Goal: Task Accomplishment & Management: Complete application form

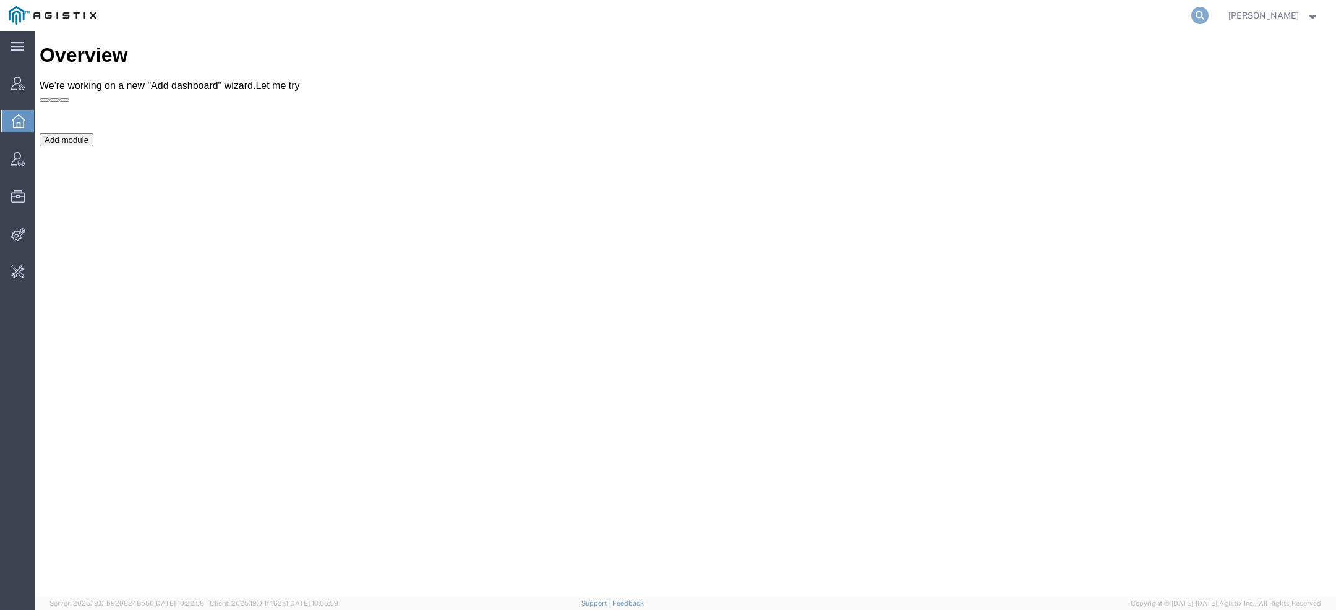
click at [1201, 6] on form at bounding box center [1200, 15] width 20 height 31
click at [1201, 7] on icon at bounding box center [1199, 15] width 17 height 17
paste input "56890892"
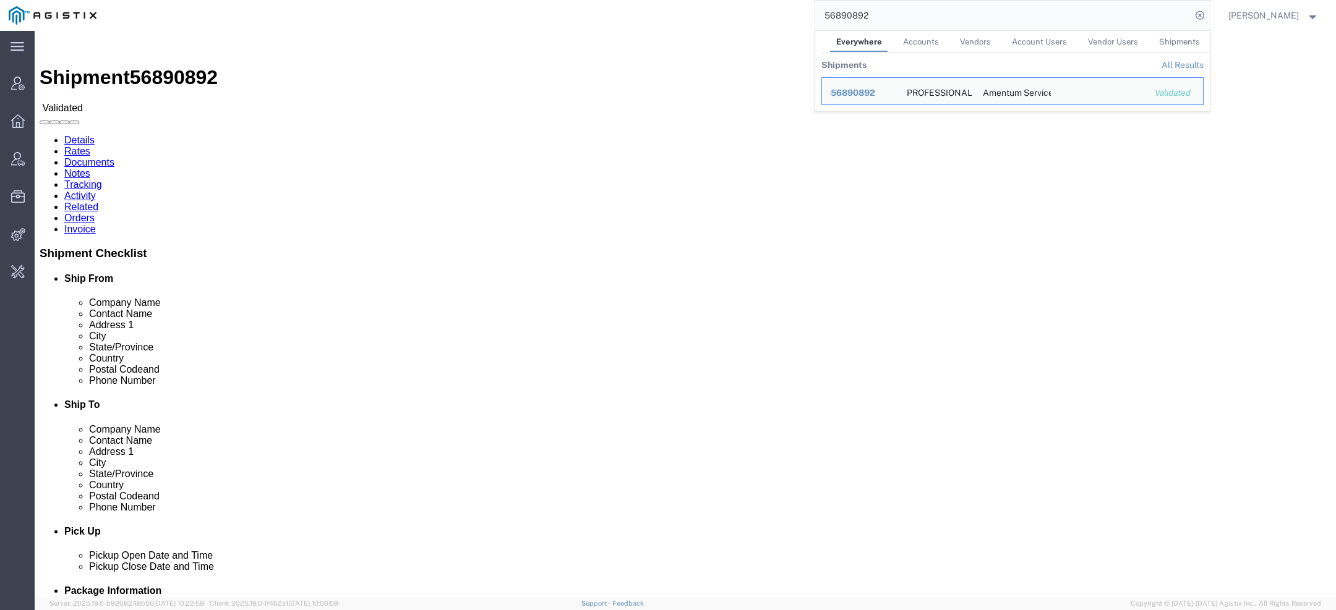
click address "PROFESSIONAL AVIATION ASSOCIATES INC (Wesley Hunter) 105 SOUTHFIELD PKWY STE 30…"
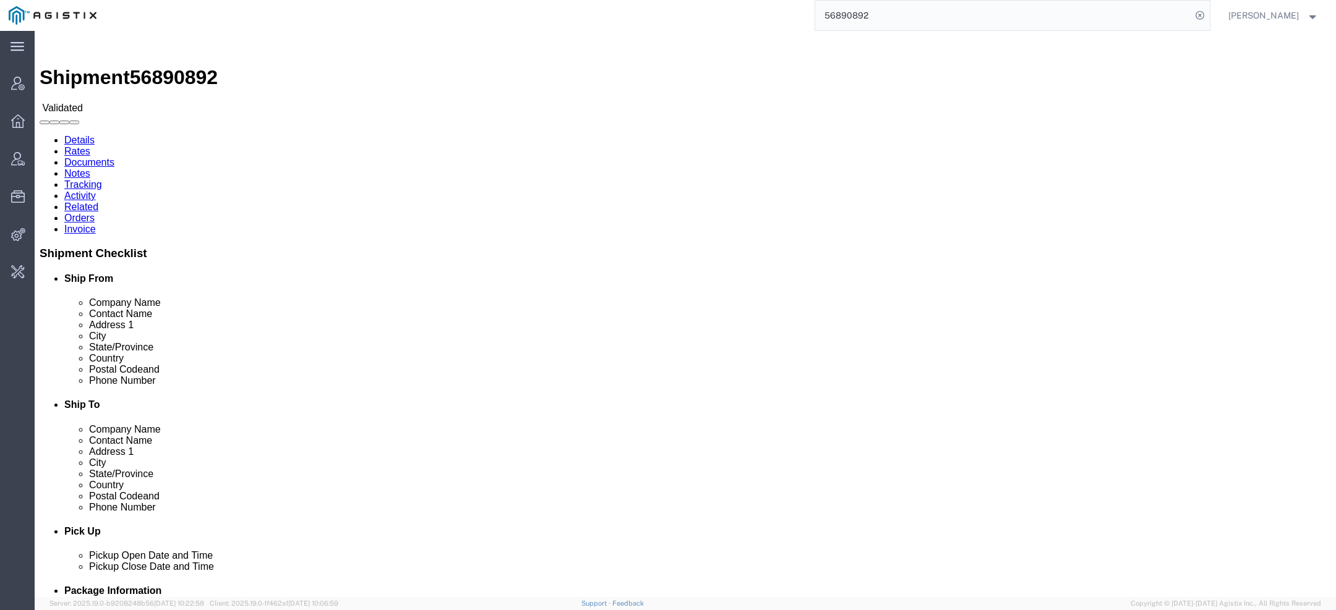
copy address "105 SOUTHFIELD PKWY"
click address "PROFESSIONAL AVIATION ASSOCIATES INC (Wesley Hunter) 105 SOUTHFIELD PKWY STE 30…"
copy address "30297"
drag, startPoint x: 275, startPoint y: 157, endPoint x: 411, endPoint y: 155, distance: 136.0
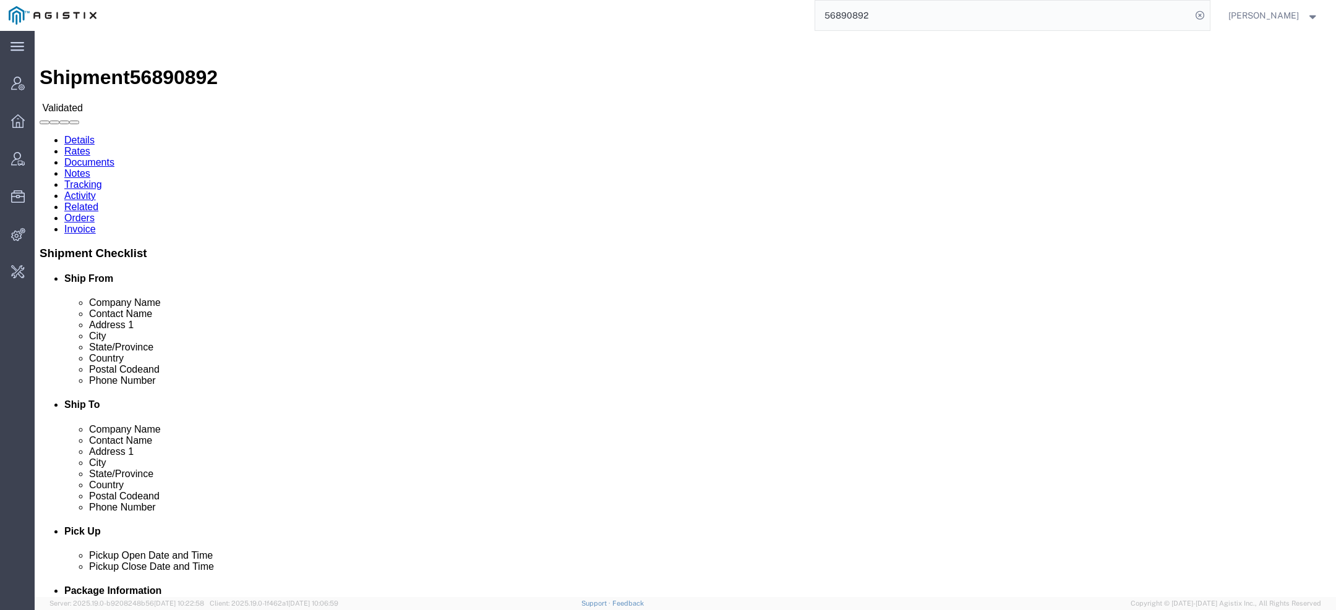
click address "Amentum Services, Inc. (Jim Werden) T54METS_6100 - NAS Corpus Christi 1st Stree…"
copy address "1st Street, Bldg 1218"
drag, startPoint x: 275, startPoint y: 178, endPoint x: 329, endPoint y: 178, distance: 53.8
click address "Amentum Services, Inc. (Jim Werden) T54METS_6100 - NAS Corpus Christi 1st Stree…"
copy address "Corpus Christi"
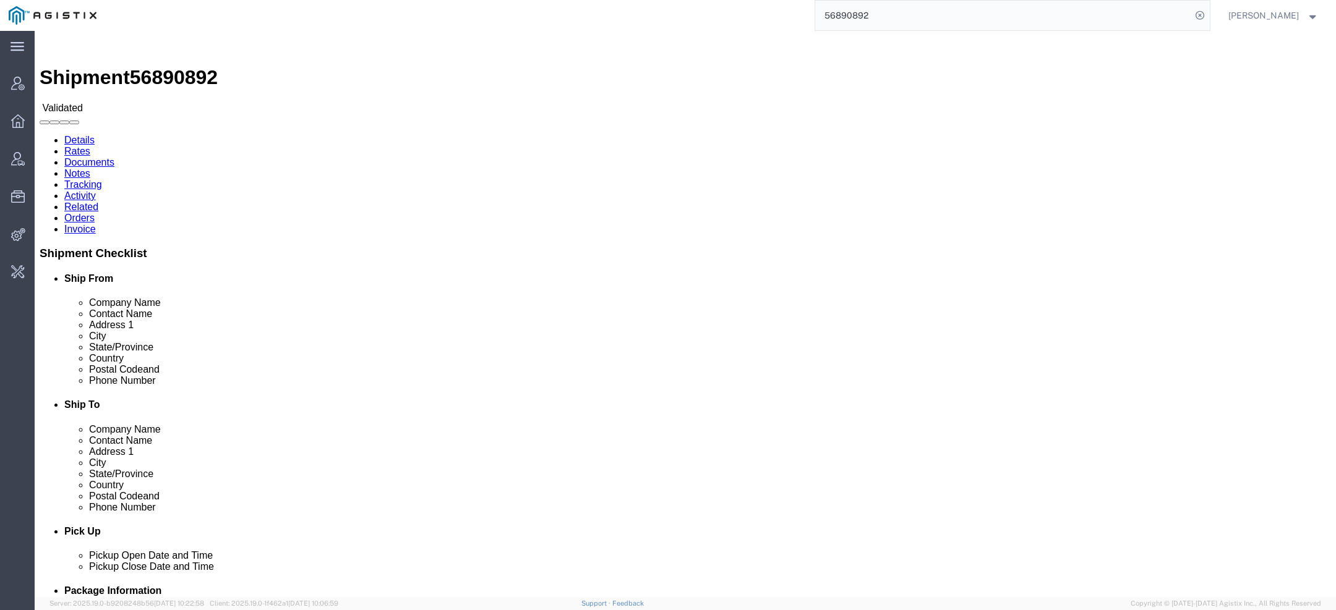
click address "Amentum Services, Inc. (Jim Werden) T54METS_6100 - NAS Corpus Christi 1st Stree…"
copy address "78419"
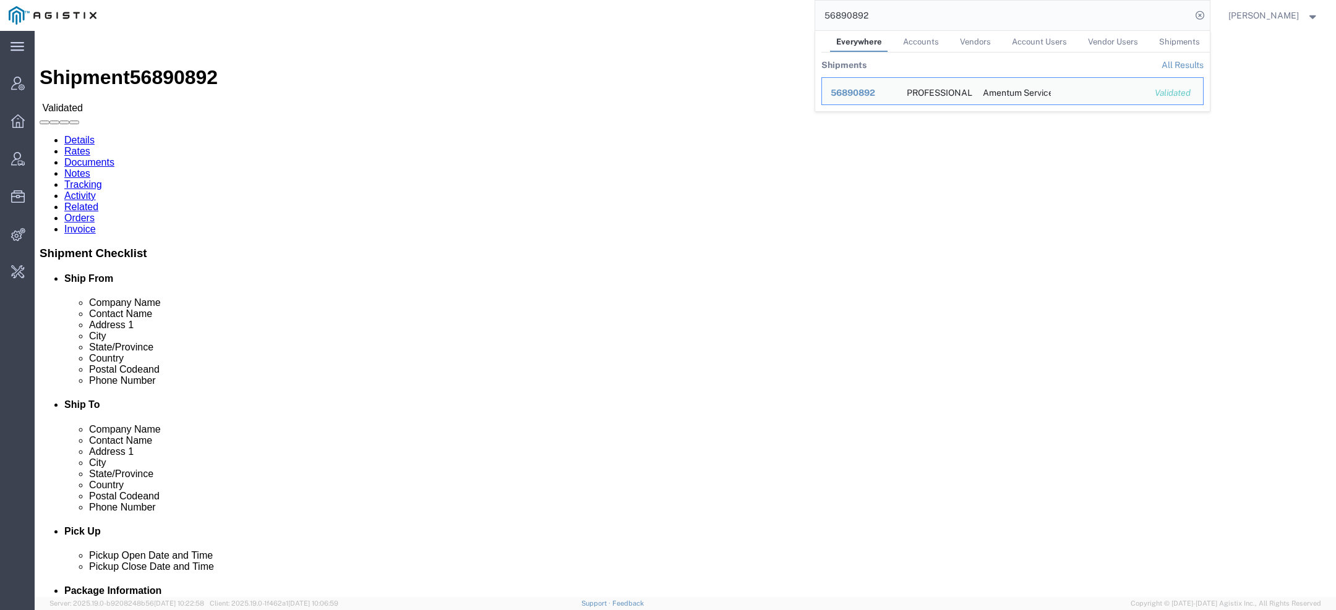
drag, startPoint x: 893, startPoint y: 12, endPoint x: 701, endPoint y: 11, distance: 192.9
click at [701, 11] on div "56890892 Everywhere Accounts Vendors Account Users Vendor Users Shipments Shipm…" at bounding box center [657, 15] width 1104 height 31
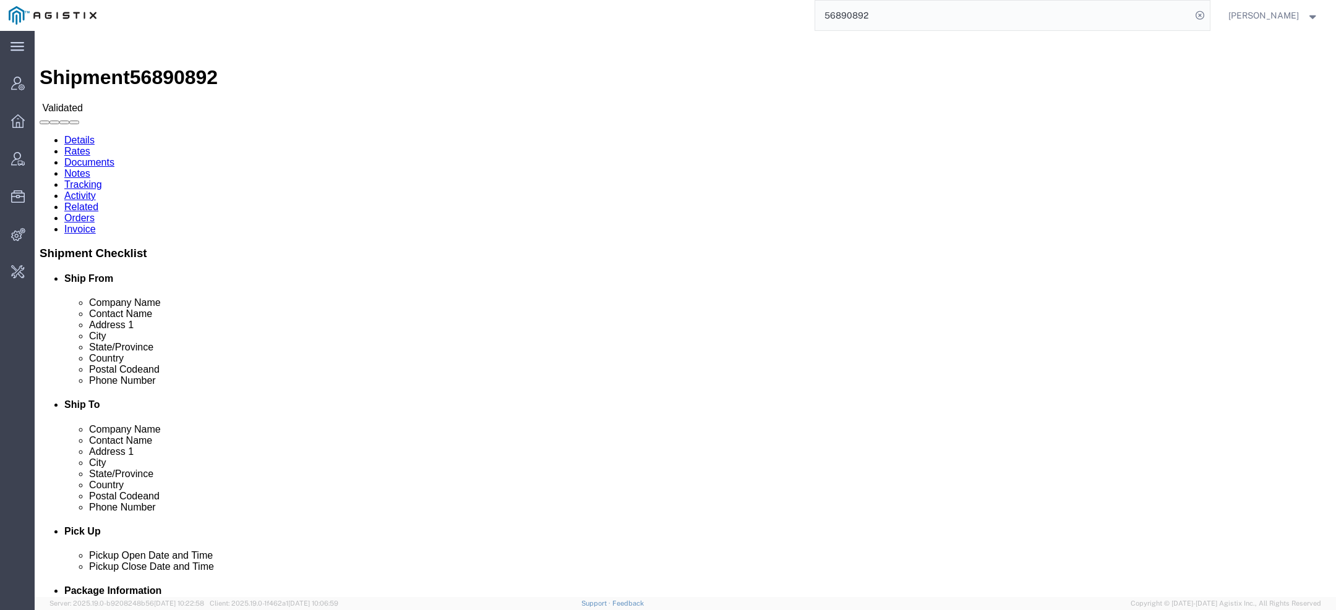
paste input "3255"
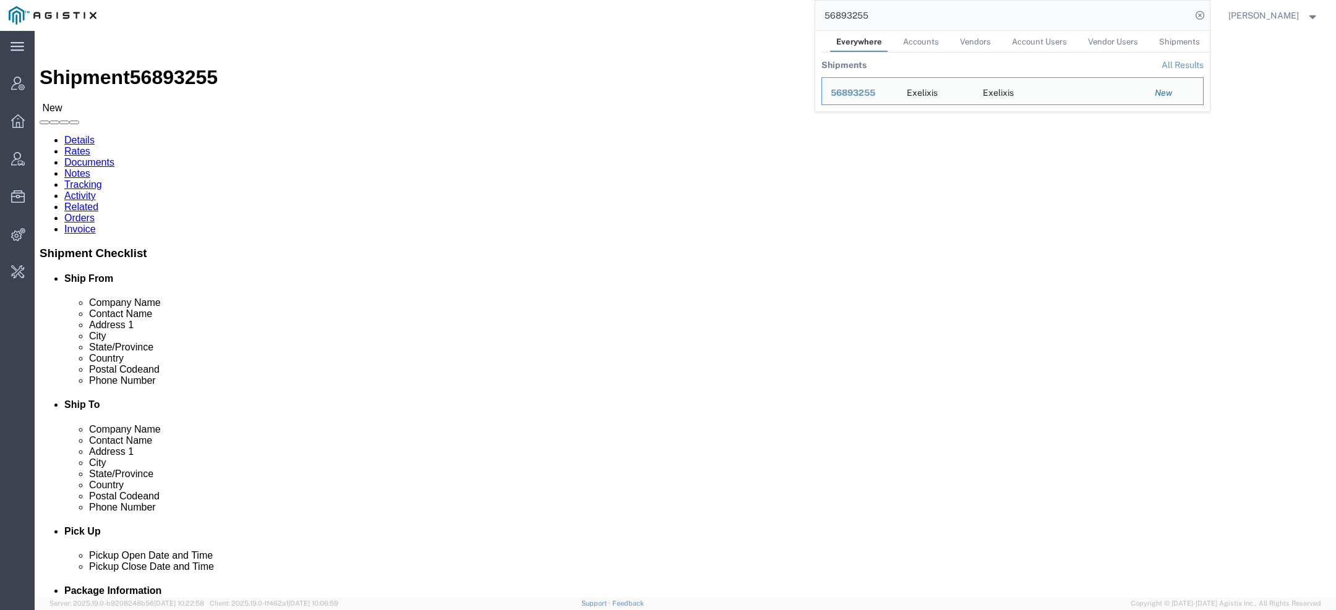
click link "Details"
click div
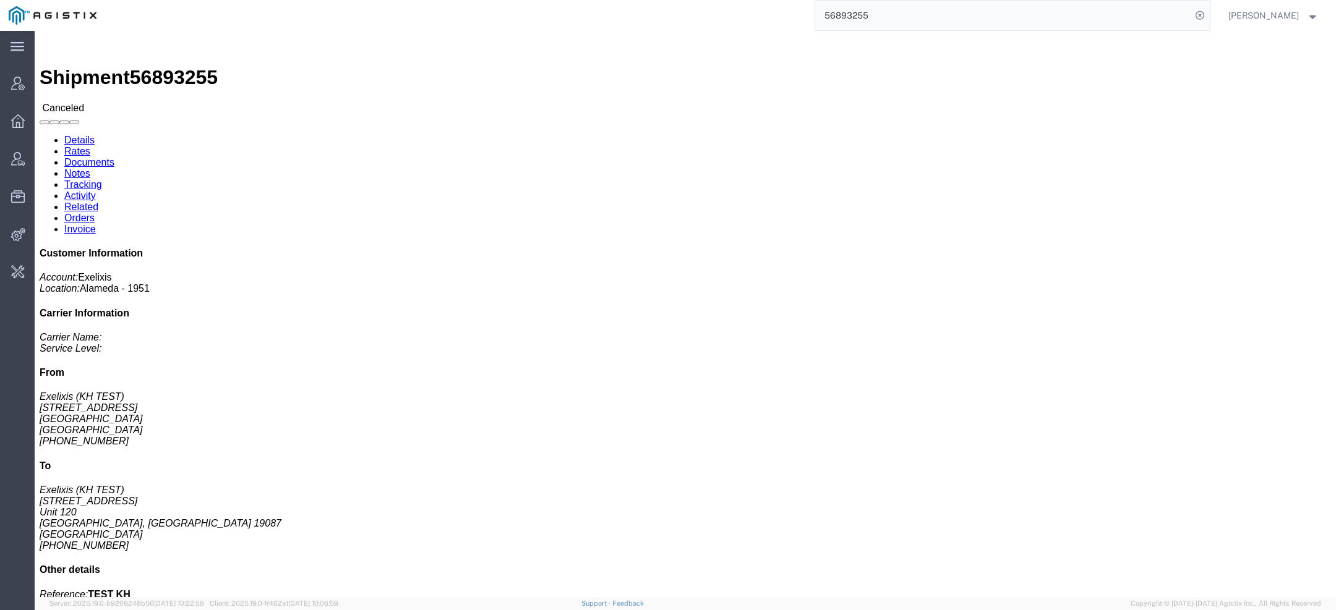
drag, startPoint x: 934, startPoint y: 22, endPoint x: 636, endPoint y: -23, distance: 300.9
click at [636, 0] on html "main_menu Created with Sketch. Collapse Menu Account Manager Overview Vendor Ma…" at bounding box center [668, 305] width 1336 height 610
paste input "96"
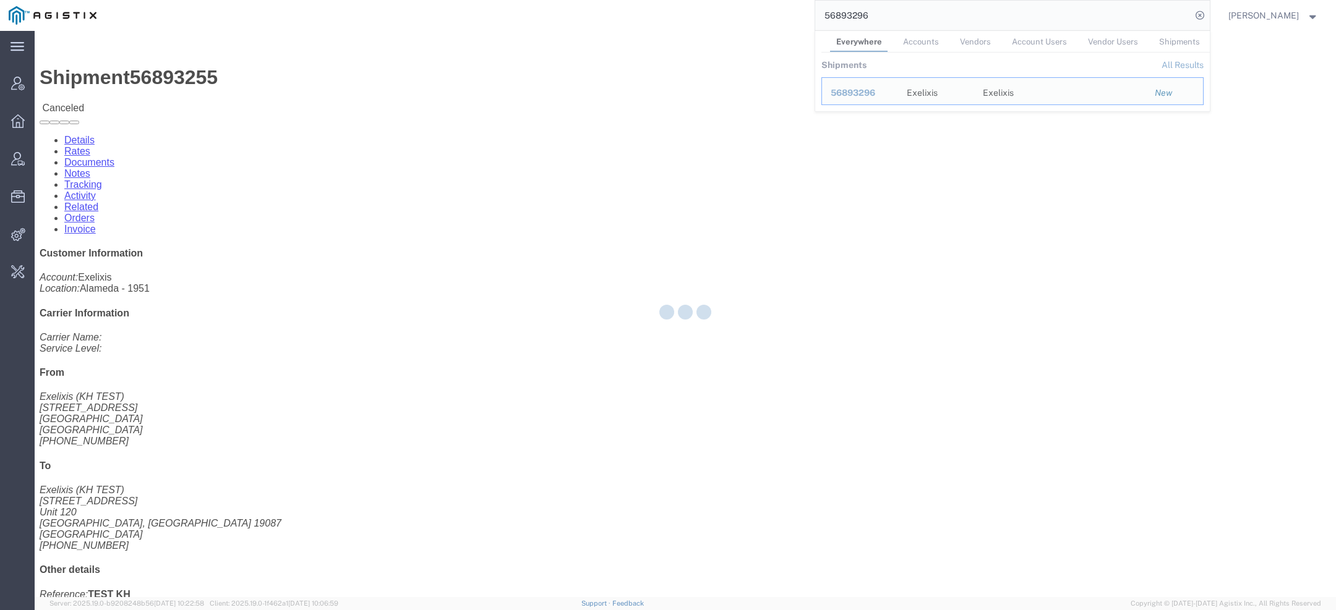
click div
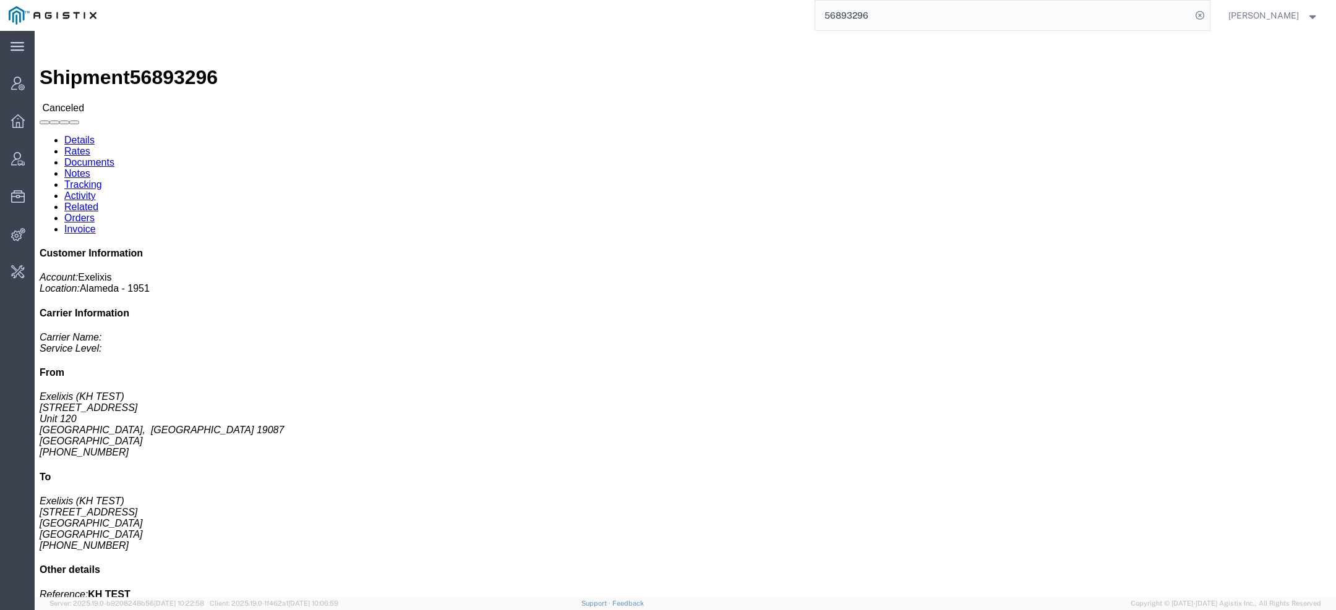
drag, startPoint x: 905, startPoint y: 17, endPoint x: 646, endPoint y: 14, distance: 259.1
click at [710, 16] on div "56893296" at bounding box center [657, 15] width 1104 height 31
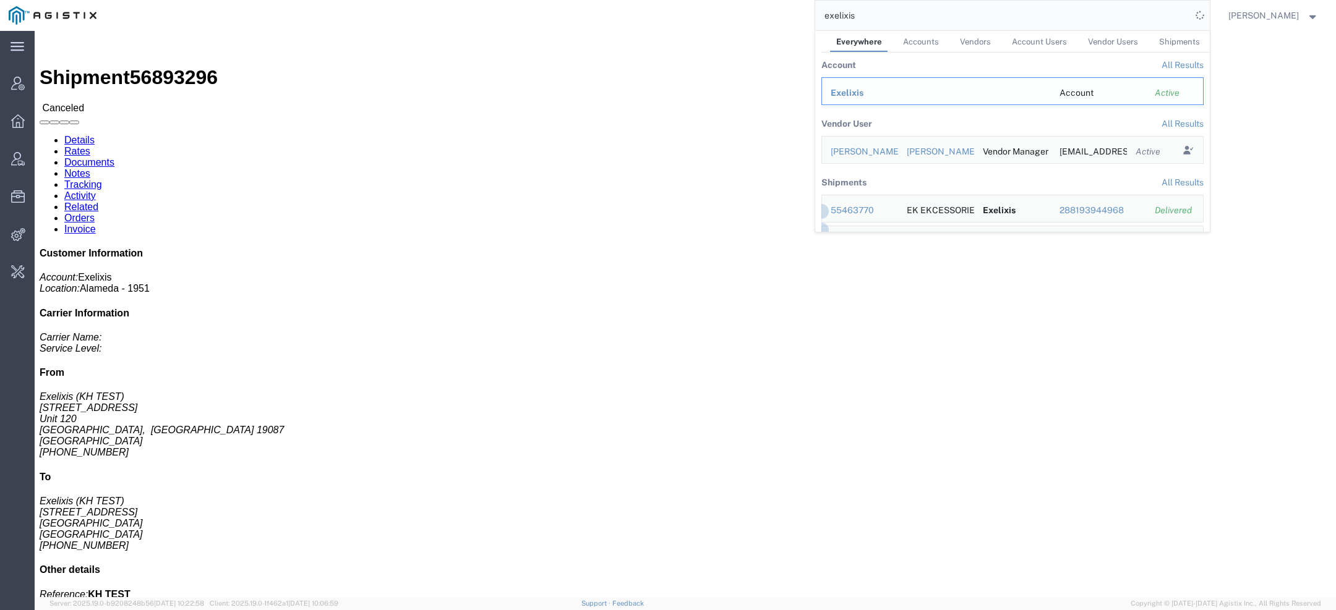
click at [866, 92] on div "Exelixis" at bounding box center [935, 93] width 211 height 13
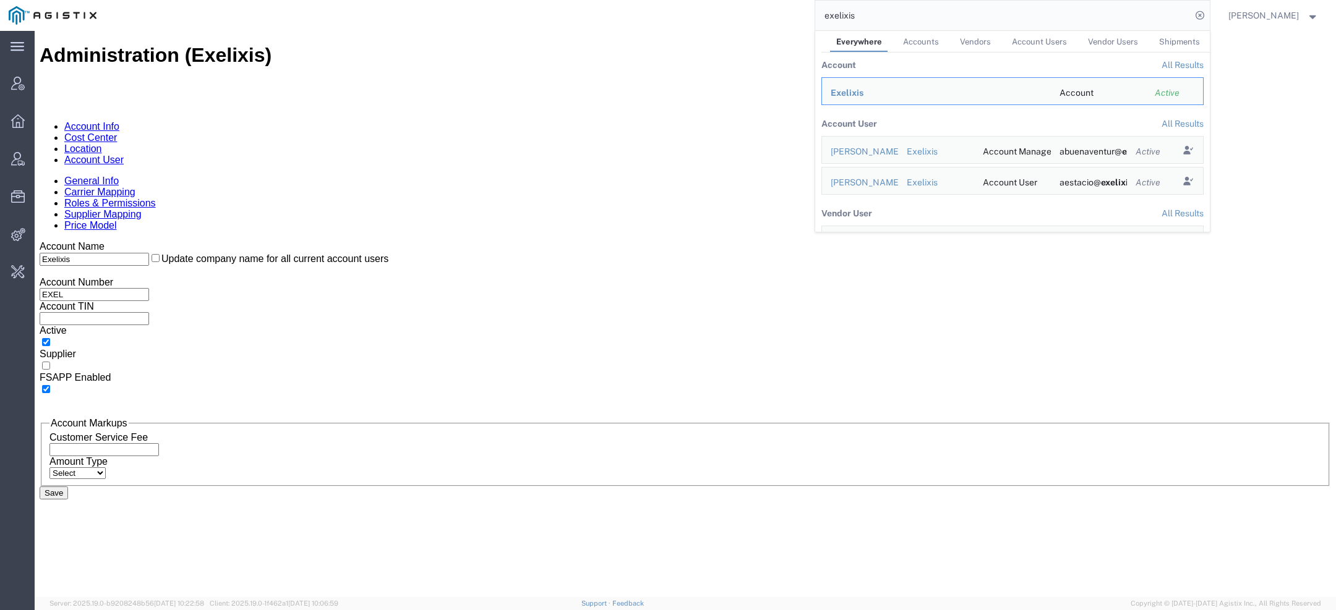
click at [124, 155] on link "Account User" at bounding box center [93, 160] width 59 height 11
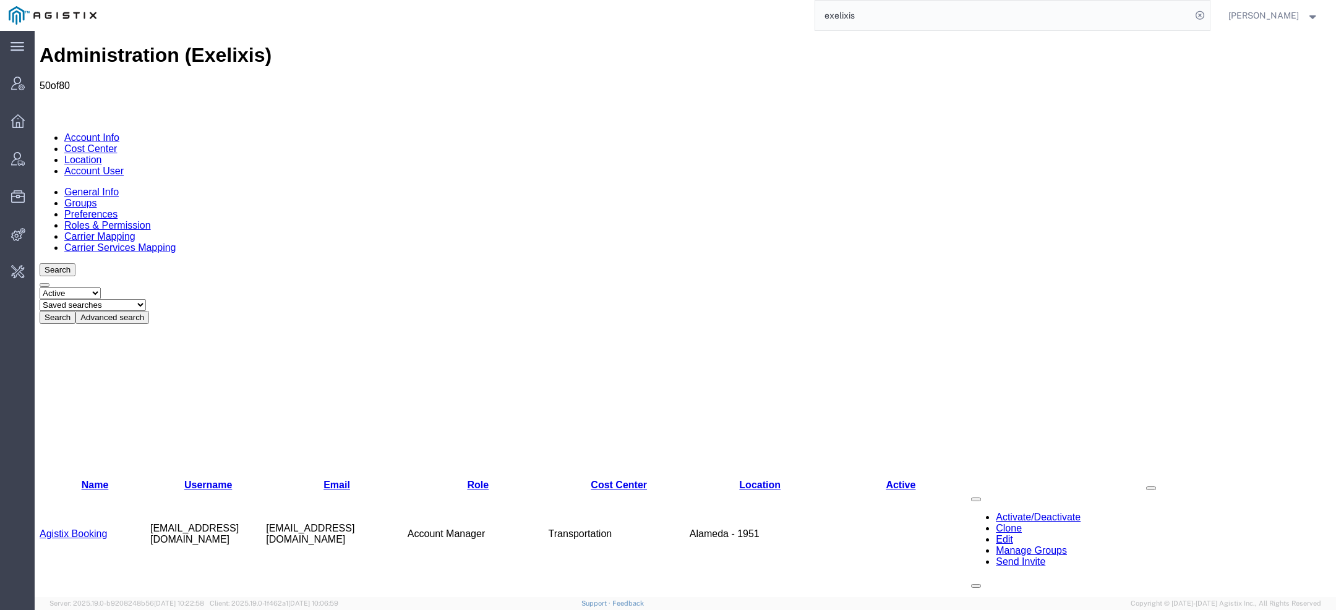
drag, startPoint x: 144, startPoint y: 333, endPoint x: 253, endPoint y: 325, distance: 109.1
copy td "abuenaventur@exelixis.com"
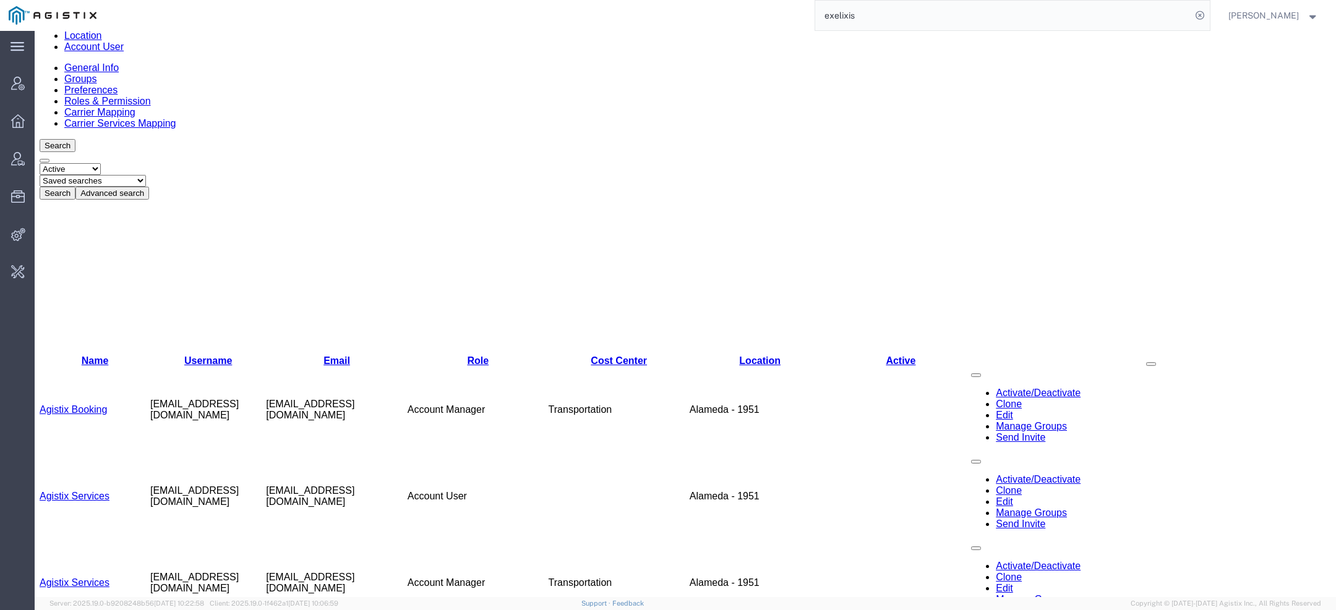
scroll to position [125, 0]
drag, startPoint x: 144, startPoint y: 493, endPoint x: 239, endPoint y: 490, distance: 94.7
copy td "feisenman@exelixis.com"
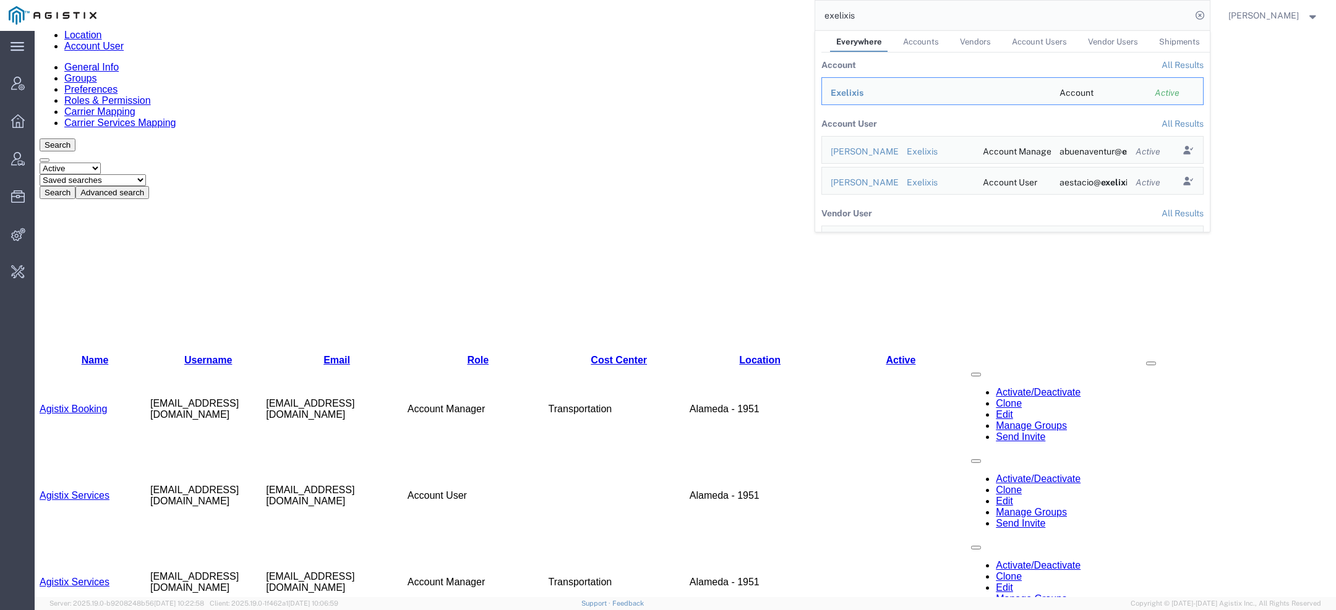
drag, startPoint x: 873, startPoint y: 22, endPoint x: 639, endPoint y: 19, distance: 233.7
click at [645, 19] on div "exelixis Everywhere Accounts Vendors Account Users Vendor Users Shipments Accou…" at bounding box center [657, 15] width 1104 height 31
paste input "56855135"
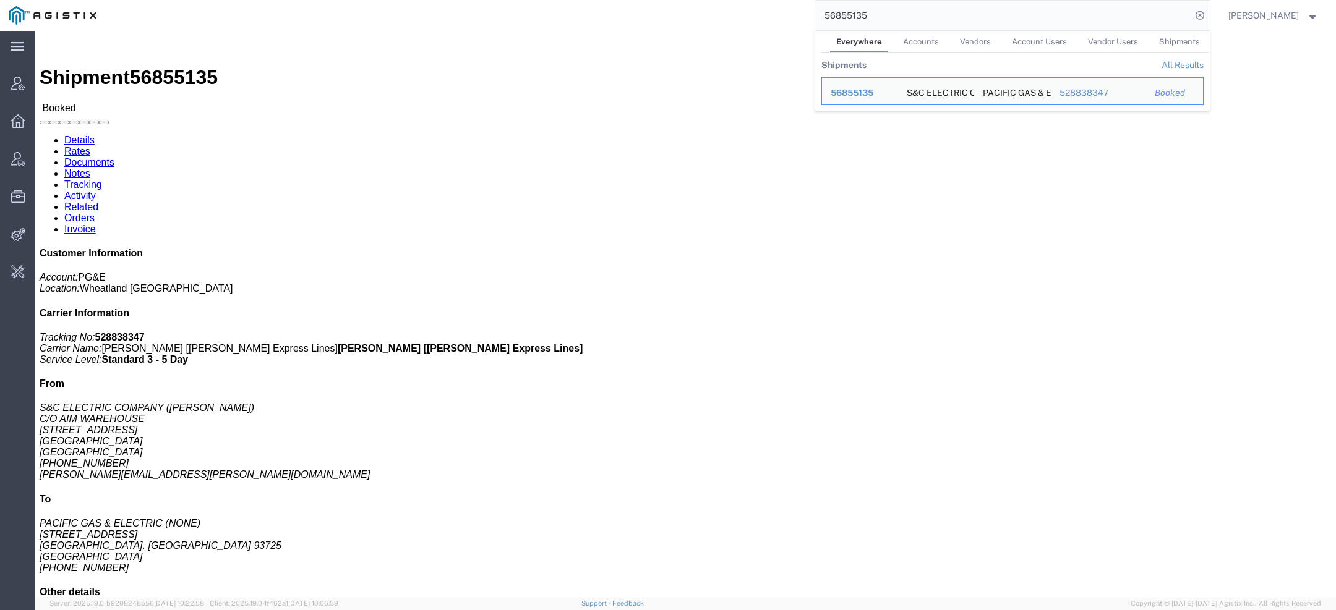
click at [840, 11] on input "56855135" at bounding box center [1003, 16] width 376 height 30
click at [840, 12] on input "56855135" at bounding box center [1003, 16] width 376 height 30
paste input "007"
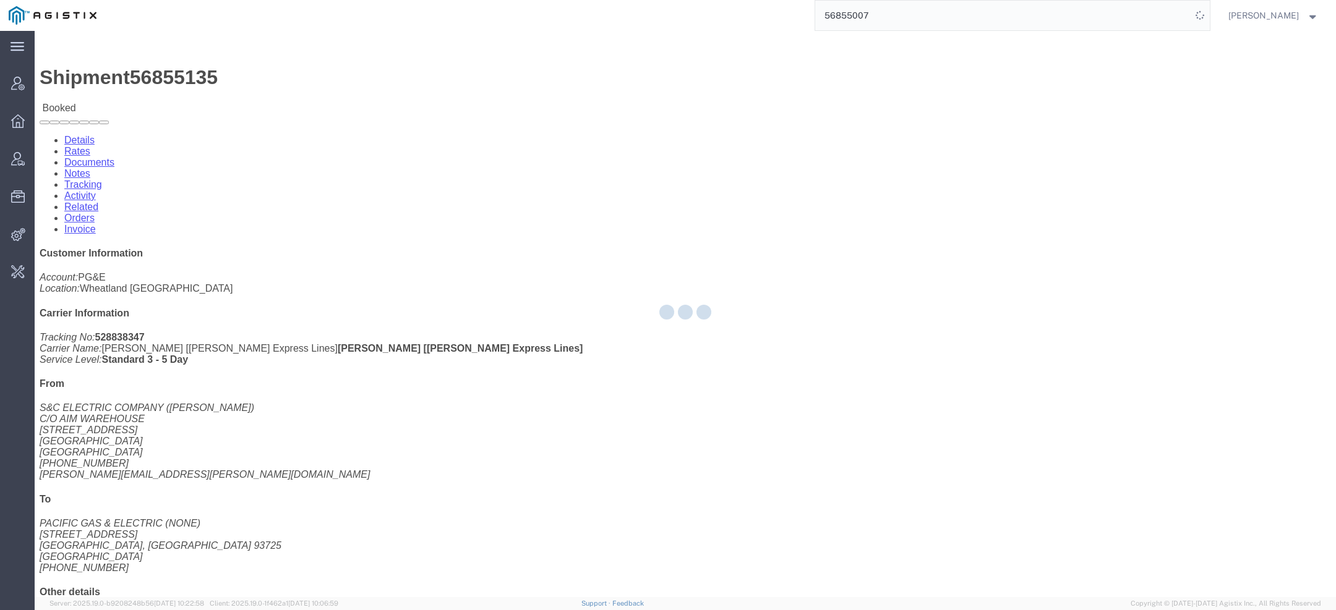
drag, startPoint x: 275, startPoint y: 112, endPoint x: 329, endPoint y: 187, distance: 92.1
click div "Ship To PACIFIC GAS & ELECTRIC (NONE) 2221 S Orange Ave Fresno, CA 93725 United…"
click at [364, 218] on div at bounding box center [685, 314] width 1301 height 566
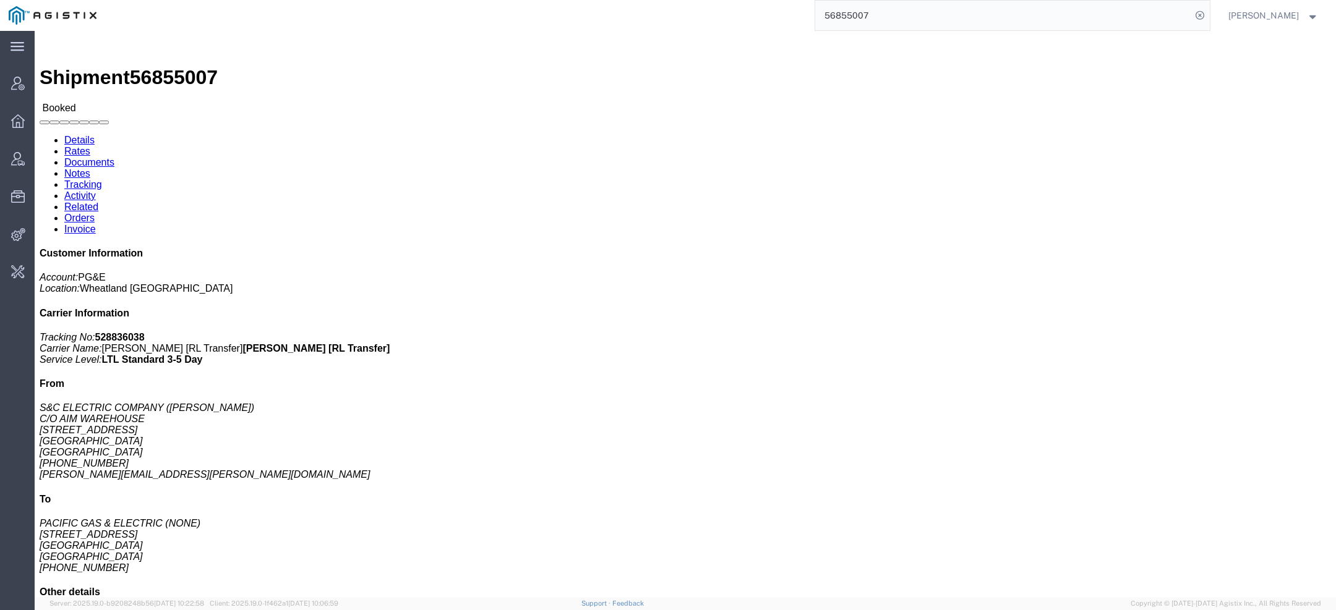
click div "Ship To PACIFIC GAS & ELECTRIC (NONE) 3736 Rancho Rd Wheatland, CA 95692 United…"
drag, startPoint x: 539, startPoint y: 113, endPoint x: 710, endPoint y: 143, distance: 173.9
click div "Pickup & Delivery Dates 09/19/2025 07:00 - 09/19/2025 14:00 09/26/2025 07:00 - …"
drag, startPoint x: 801, startPoint y: 108, endPoint x: 901, endPoint y: 189, distance: 128.7
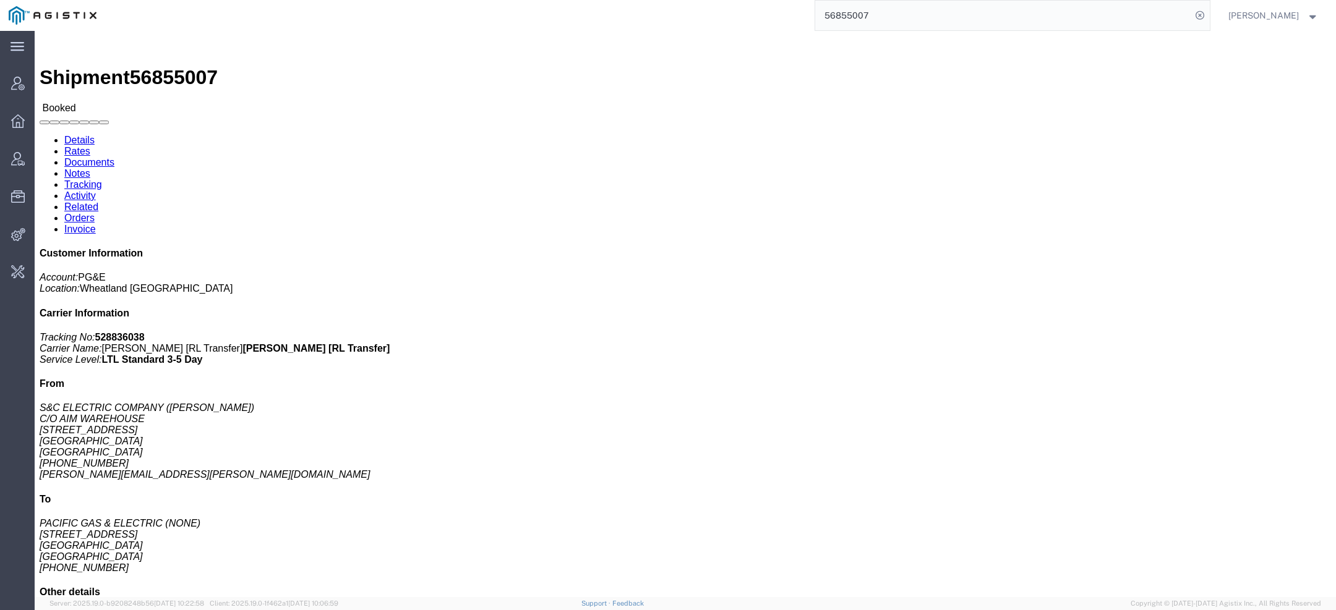
click div "References Purchase Order: 3501374459 Sales Order: 911318 Route: SH-W89873783 C…"
click p "Purchase Order: 3501374459 Sales Order: 911318 Route: SH-W89873783 Customer Ref…"
drag, startPoint x: 14, startPoint y: 206, endPoint x: 127, endPoint y: 207, distance: 112.5
click address "S&C ELECTRIC COMPANY (CINDY ANTON) C/O AIM WAREHOUSE 102 WEST OAKVIEW PARKWAY O…"
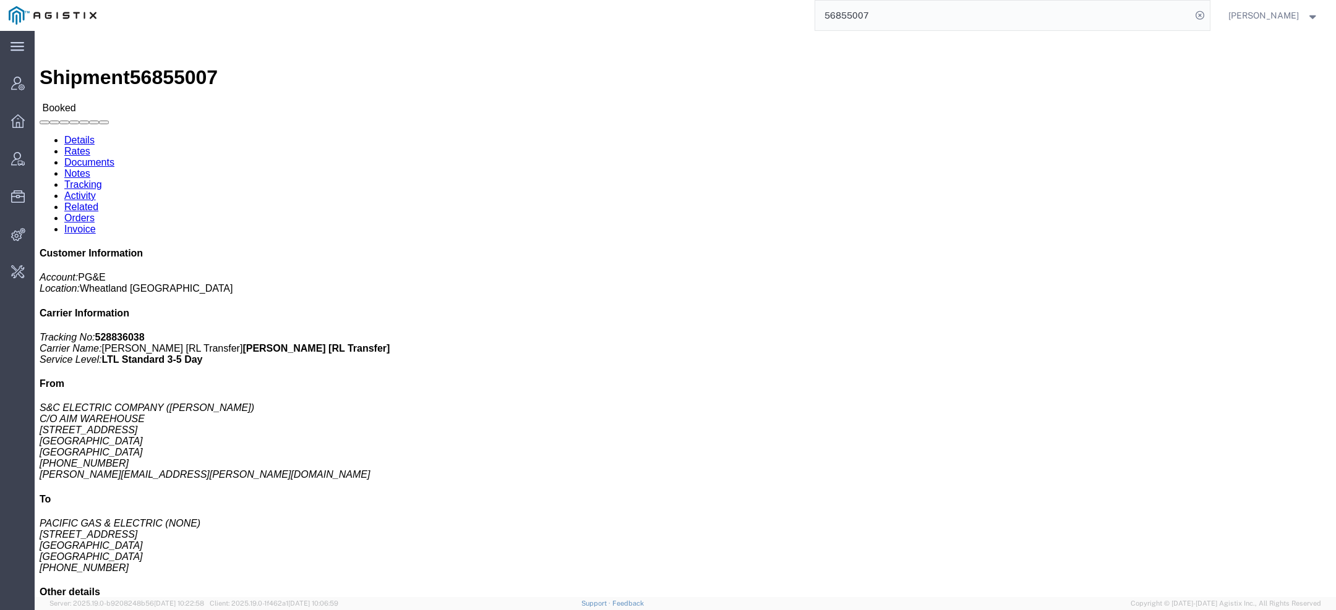
drag, startPoint x: 13, startPoint y: 207, endPoint x: 122, endPoint y: 203, distance: 109.5
click address "S&C ELECTRIC COMPANY (CINDY ANTON) C/O AIM WAREHOUSE 102 WEST OAKVIEW PARKWAY O…"
copy address "cindy.anton@sandc.com"
drag, startPoint x: 539, startPoint y: 115, endPoint x: 691, endPoint y: 147, distance: 154.9
click div "Pickup & Delivery Dates 09/19/2025 07:00 - 09/19/2025 14:00 09/26/2025 07:00 - …"
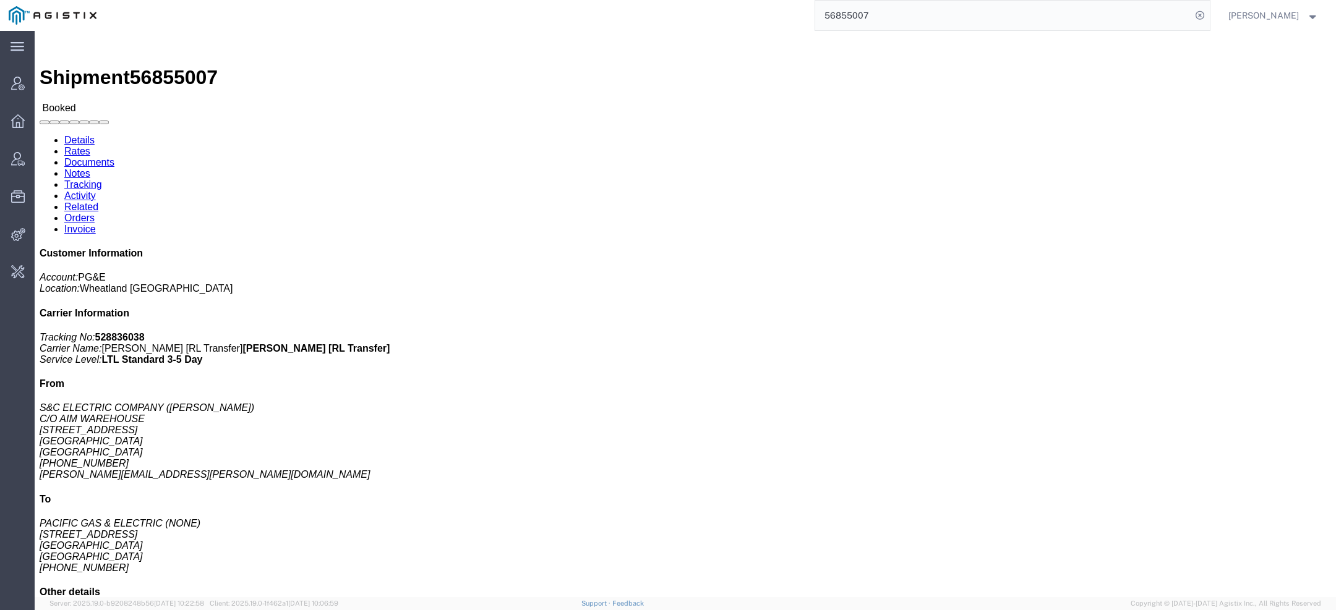
click p "09/26/2025 07:00 - 09/26/2025 14:00"
drag, startPoint x: 278, startPoint y: 111, endPoint x: 346, endPoint y: 164, distance: 86.3
click div "Ship To PACIFIC GAS & ELECTRIC (NONE) 3736 Rancho Rd Wheatland, CA 95692 United…"
drag, startPoint x: 275, startPoint y: 116, endPoint x: 360, endPoint y: 187, distance: 110.6
click div "Ship To PACIFIC GAS & ELECTRIC (NONE) 3736 Rancho Rd Wheatland, CA 95692 United…"
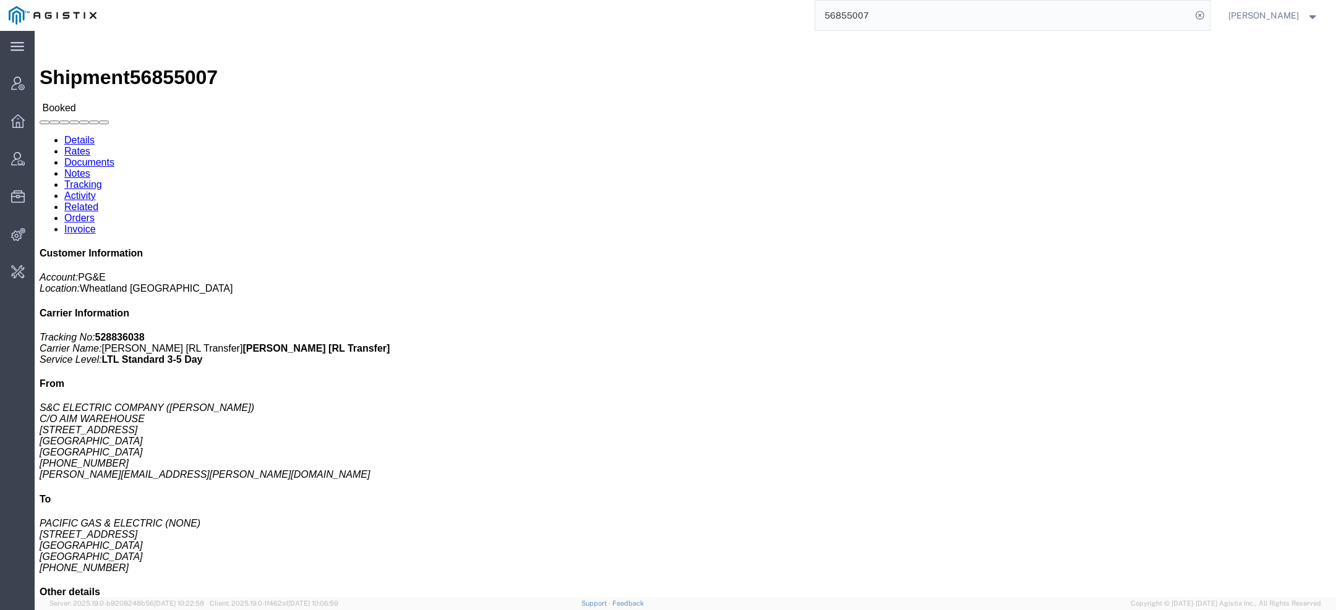
click address "PACIFIC GAS & ELECTRIC (NONE) 3736 Rancho Rd Wheatland, CA 95692 United States …"
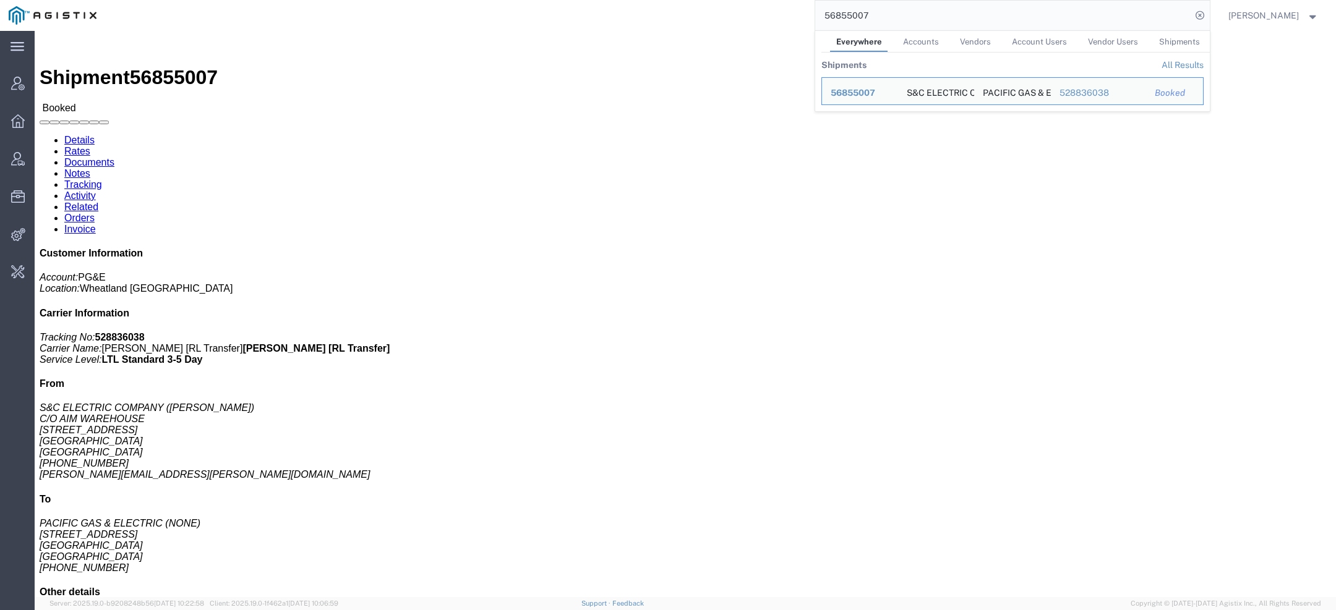
drag, startPoint x: 904, startPoint y: 21, endPoint x: 713, endPoint y: -1, distance: 192.3
click at [713, 0] on html "main_menu Created with Sketch. Collapse Menu Account Manager Overview Vendor Ma…" at bounding box center [668, 305] width 1336 height 610
paste input "135"
drag, startPoint x: 14, startPoint y: 130, endPoint x: 120, endPoint y: 129, distance: 105.7
click address "S&C ELECTRIC COMPANY (CINDY ANTON) C/O AIM WAREHOUSE 102 WEST OAKVIEW PARKWAY O…"
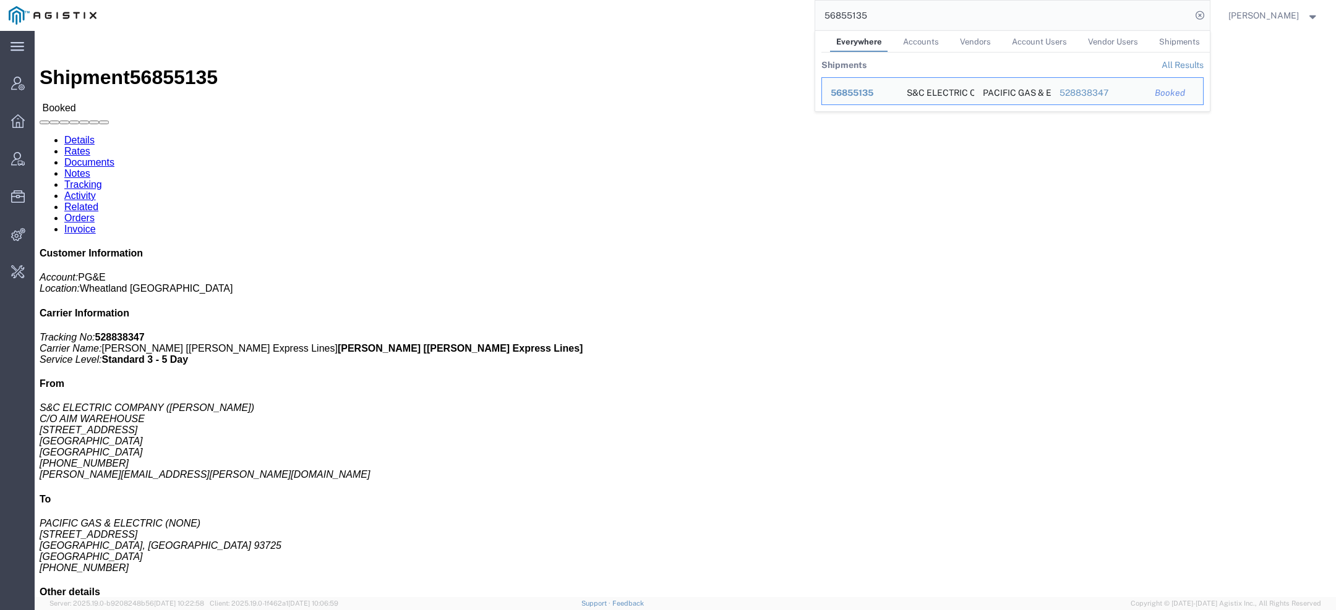
copy address "S&C ELECTRIC COMPANY"
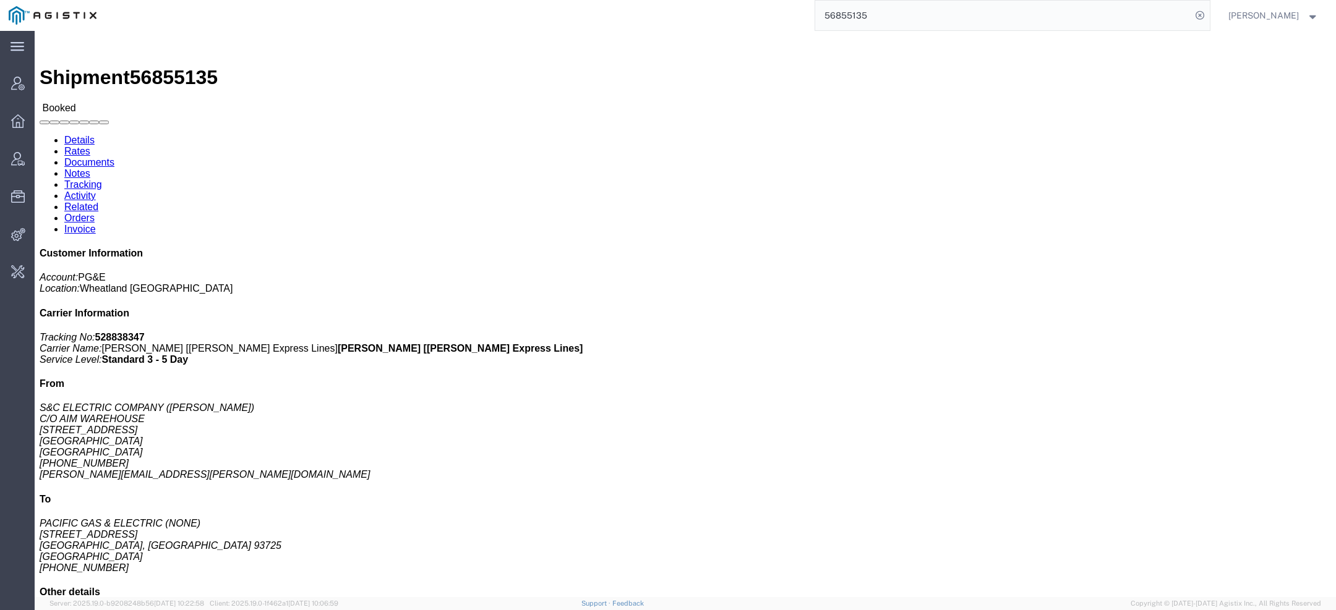
drag, startPoint x: 126, startPoint y: 130, endPoint x: 183, endPoint y: 128, distance: 57.6
click address "S&C ELECTRIC COMPANY (CINDY ANTON) C/O AIM WAREHOUSE 102 WEST OAKVIEW PARKWAY O…"
copy address "CINDY ANTON"
drag, startPoint x: 540, startPoint y: 112, endPoint x: 697, endPoint y: 149, distance: 161.4
click div "Pickup & Delivery Dates 09/19/2025 07:00 - 09/19/2025 14:00 09/26/2025 07:00 - …"
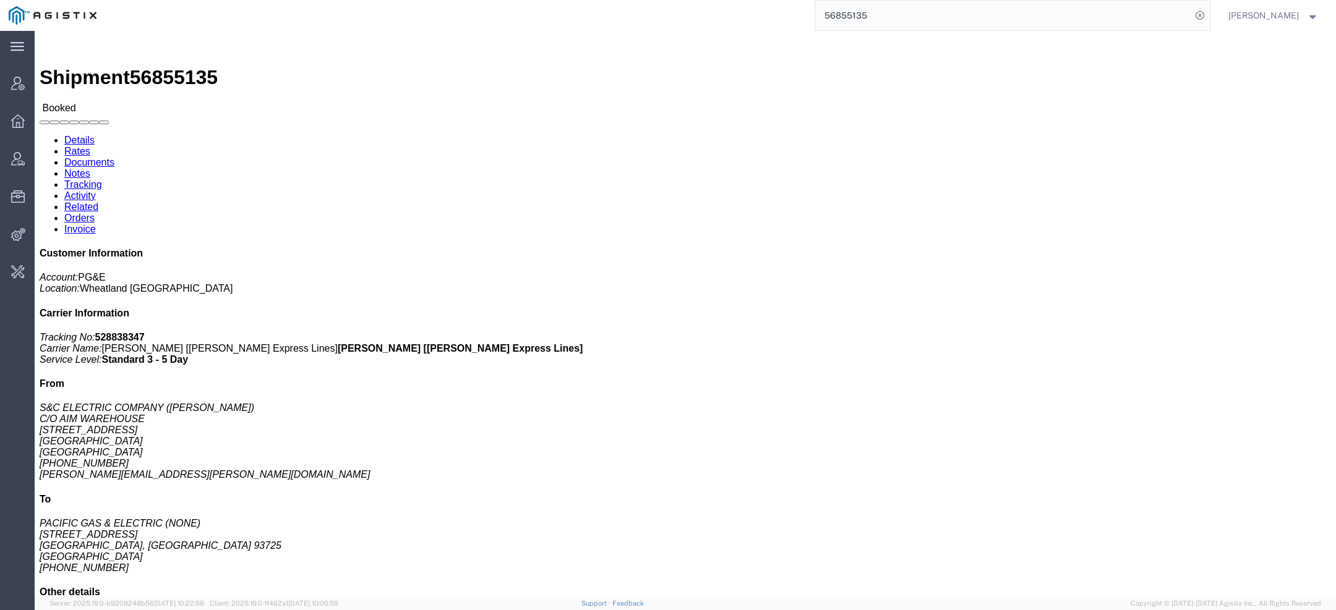
click h4 "Pickup & Delivery Dates"
drag, startPoint x: 539, startPoint y: 111, endPoint x: 717, endPoint y: 155, distance: 183.3
click div "Pickup & Delivery Dates 09/19/2025 07:00 - 09/19/2025 14:00 09/26/2025 07:00 - …"
click h4 "Pickup & Delivery Dates"
drag, startPoint x: 537, startPoint y: 113, endPoint x: 728, endPoint y: 153, distance: 194.8
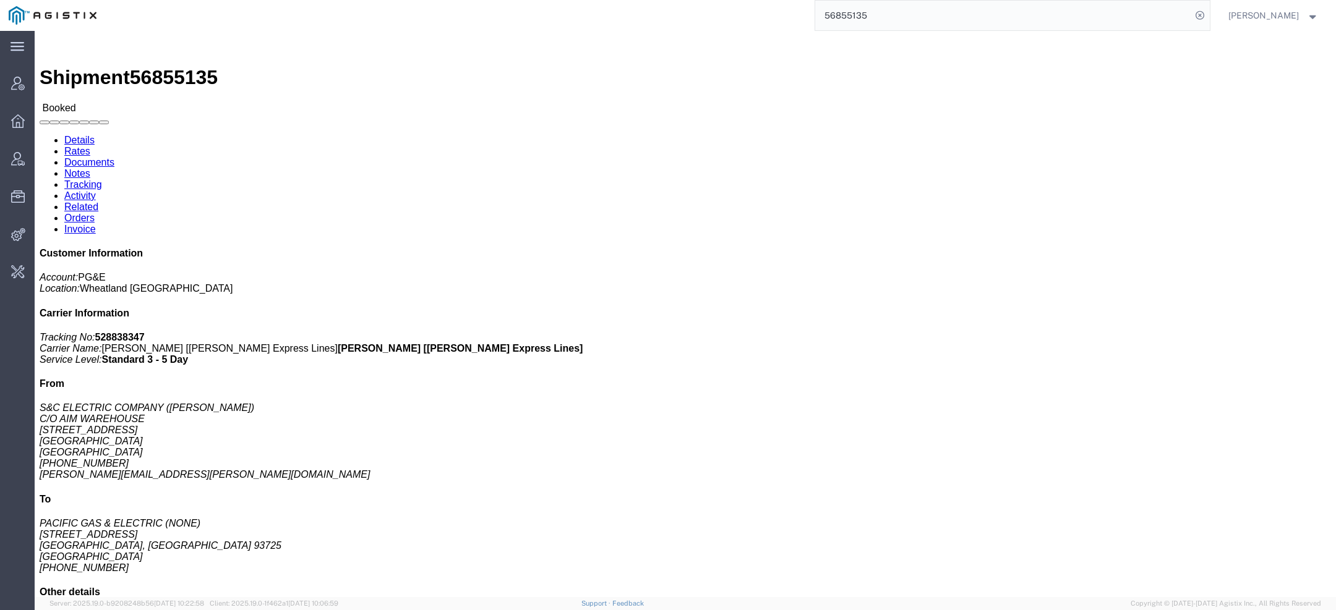
click div "Pickup & Delivery Dates 09/19/2025 07:00 - 09/19/2025 14:00 09/26/2025 07:00 - …"
drag, startPoint x: 801, startPoint y: 113, endPoint x: 973, endPoint y: 219, distance: 202.1
click div "References Purchase Order: 3501374460 Sales Order: 911319 Route: SH-W89873783 C…"
click h4 "References"
drag, startPoint x: 799, startPoint y: 113, endPoint x: 958, endPoint y: 219, distance: 191.2
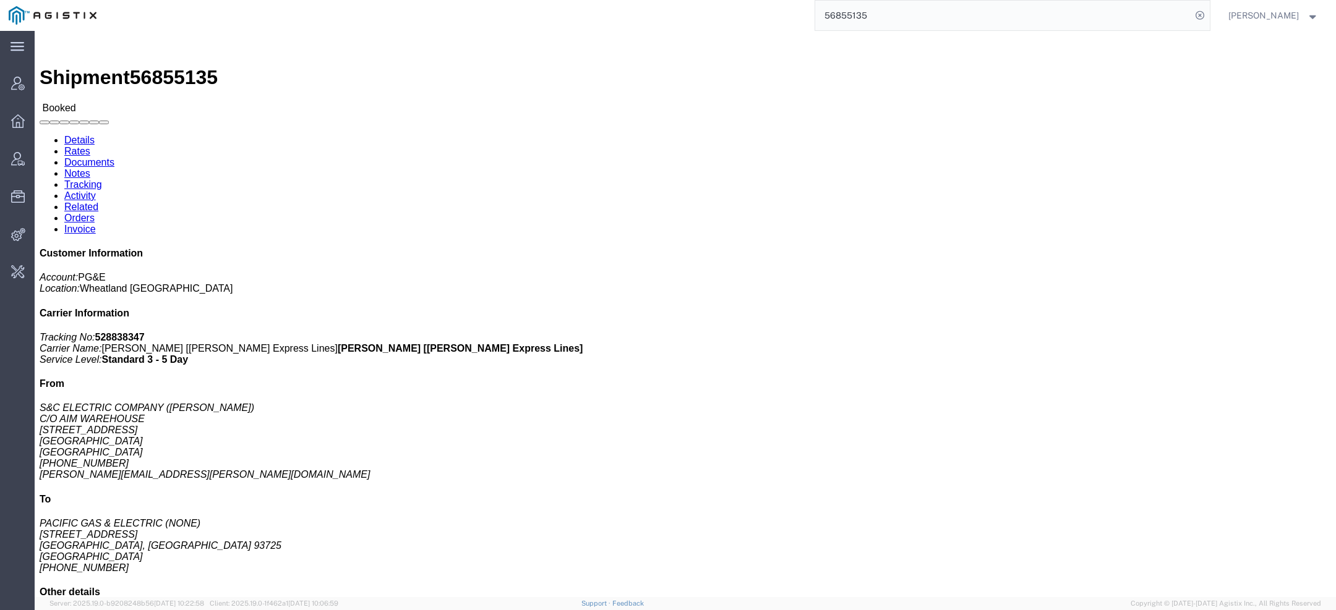
click div "Shipment Detail Ship From S&C ELECTRIC COMPANY (CINDY ANTON) C/O AIM WAREHOUSE …"
click h4 "References"
drag, startPoint x: 800, startPoint y: 114, endPoint x: 949, endPoint y: 215, distance: 180.2
click div "References Purchase Order: 3501374460 Sales Order: 911319 Route: SH-W89873783 C…"
click b "0788162334"
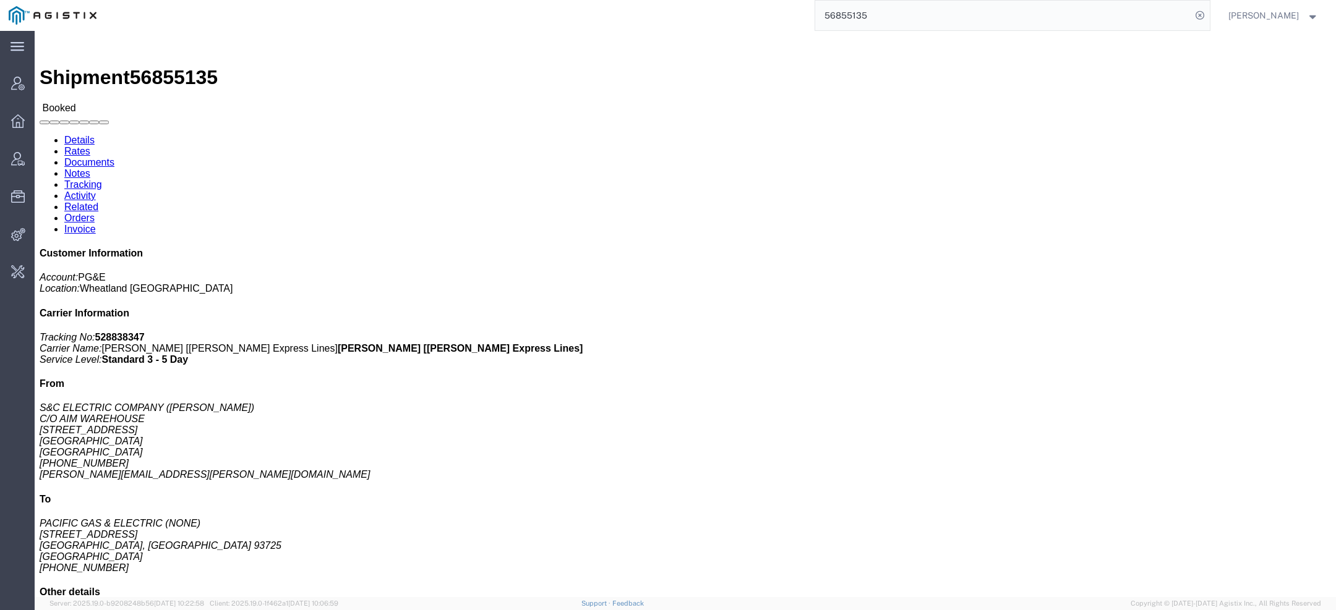
drag, startPoint x: 948, startPoint y: 216, endPoint x: 795, endPoint y: 113, distance: 184.9
click div "References Purchase Order: 3501374460 Sales Order: 911319 Route: SH-W89873783 C…"
click h4 "References"
drag, startPoint x: 800, startPoint y: 114, endPoint x: 965, endPoint y: 215, distance: 193.4
click div "References Purchase Order: 3501374460 Sales Order: 911319 Route: SH-W89873783 C…"
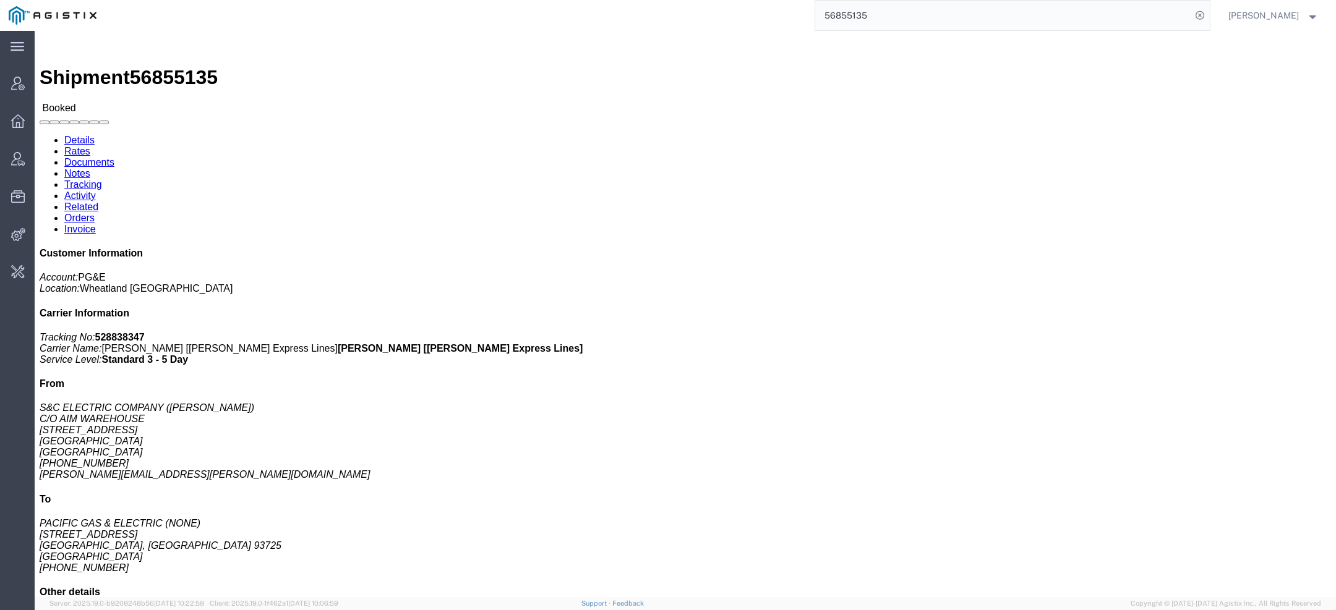
click h4 "References"
drag, startPoint x: 801, startPoint y: 113, endPoint x: 986, endPoint y: 212, distance: 210.5
click div "References Purchase Order: 3501374460 Sales Order: 911319 Route: SH-W89873783 C…"
click p "Purchase Order: 3501374460 Sales Order: 911319 Route: SH-W89873783 Customer Ref…"
click p "Total shipment is made up of 3 packages containing 3 pieces weighing 0.00 LBS a…"
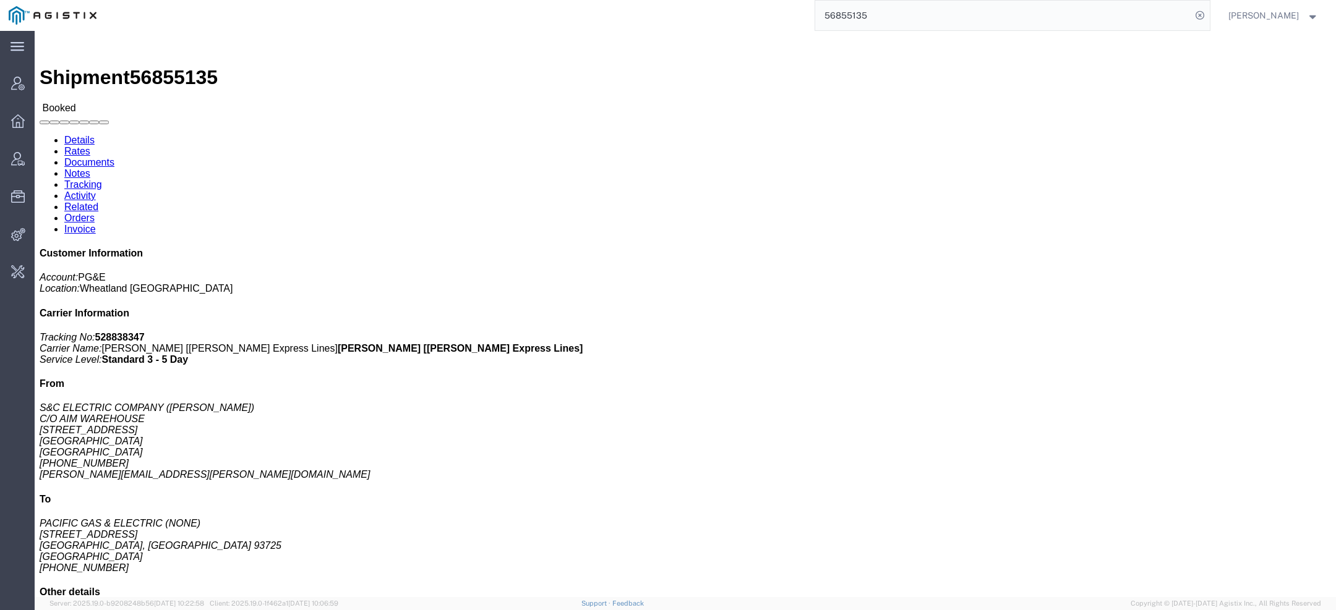
click p "Total shipment is made up of 3 packages containing 3 pieces weighing 0.00 LBS a…"
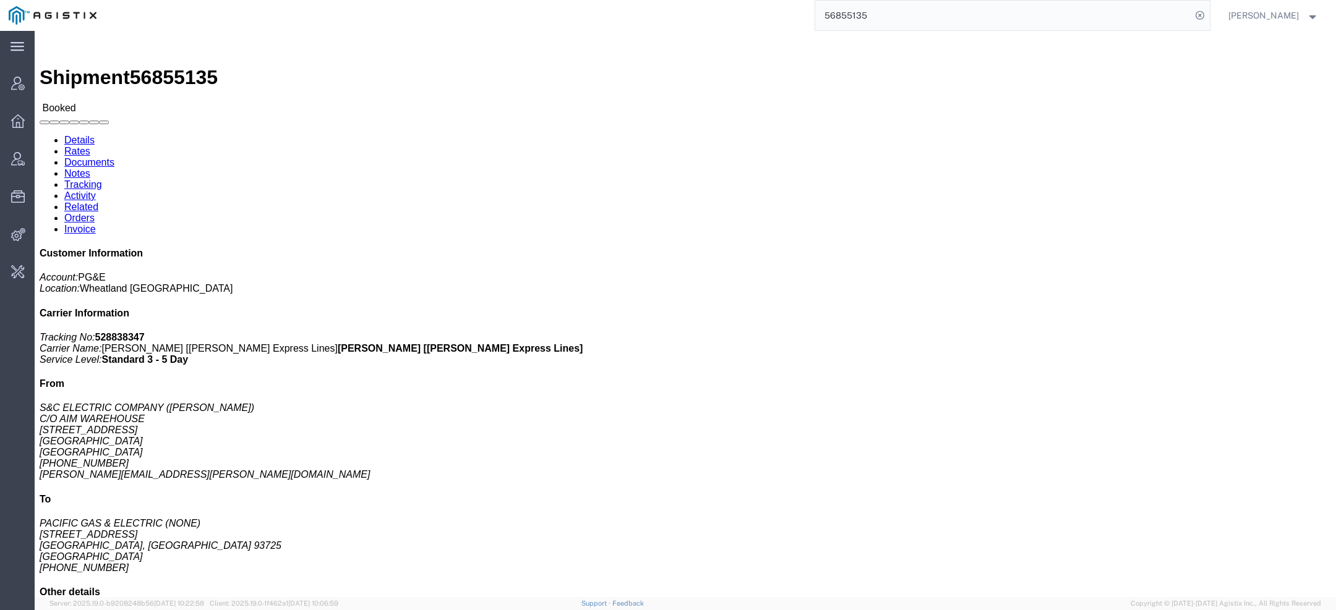
drag, startPoint x: 275, startPoint y: 112, endPoint x: 341, endPoint y: 188, distance: 100.4
click div "Ship To PACIFIC GAS & ELECTRIC (NONE) 2221 S Orange Ave Fresno, CA 93725 United…"
drag, startPoint x: 334, startPoint y: 177, endPoint x: 275, endPoint y: 98, distance: 98.9
click div "Shipment Detail Ship From S&C ELECTRIC COMPANY (CINDY ANTON) C/O AIM WAREHOUSE …"
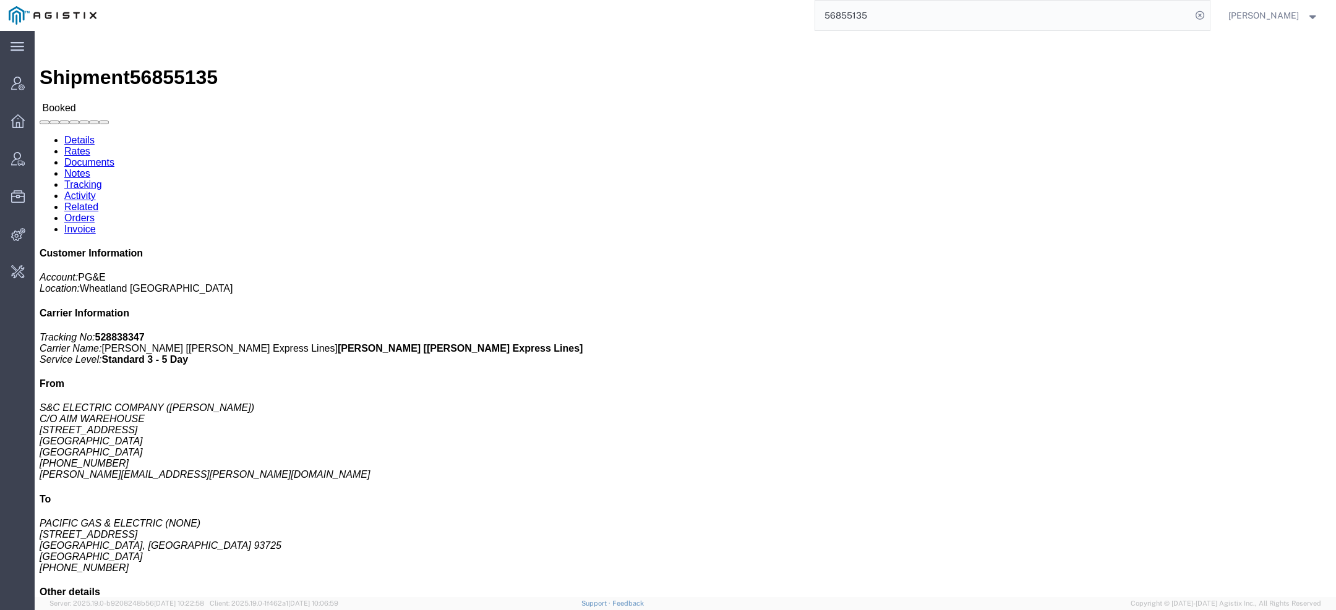
click h4 "Ship To"
drag, startPoint x: 275, startPoint y: 115, endPoint x: 341, endPoint y: 191, distance: 101.2
click div "Ship From S&C ELECTRIC COMPANY (CINDY ANTON) C/O AIM WAREHOUSE 102 WEST OAKVIEW…"
click address "PACIFIC GAS & ELECTRIC (NONE) 2221 S Orange Ave Fresno, CA 93725 United States …"
drag, startPoint x: 327, startPoint y: 180, endPoint x: 276, endPoint y: 114, distance: 83.2
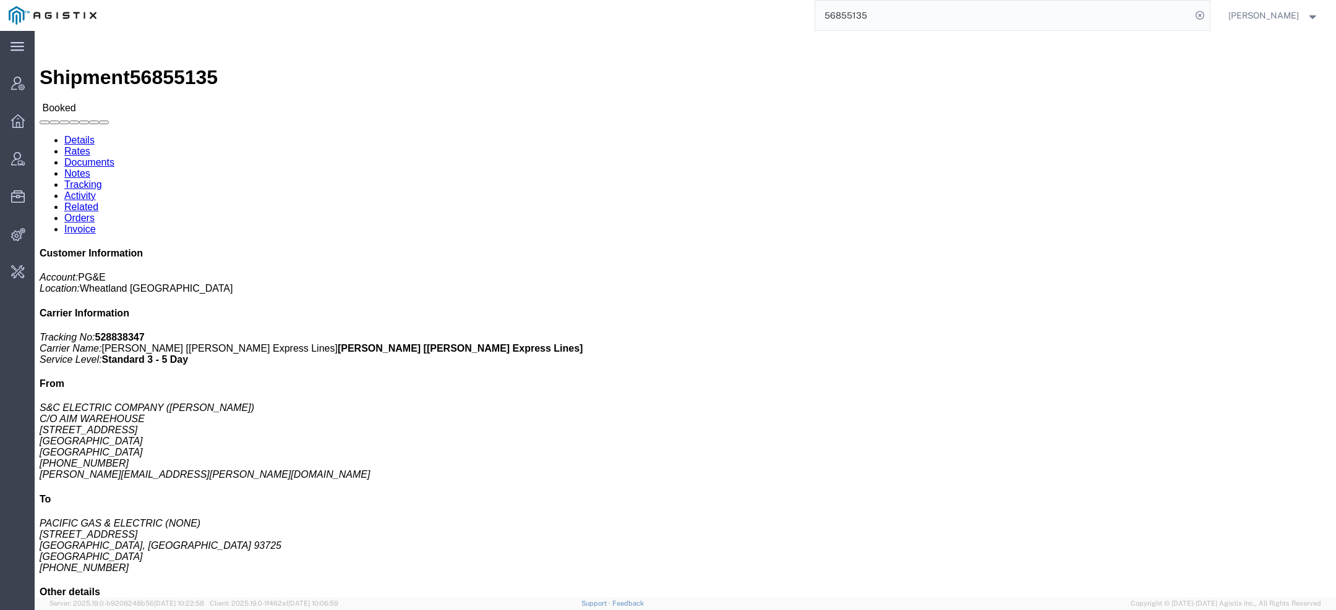
click div "Ship To PACIFIC GAS & ELECTRIC (NONE) 2221 S Orange Ave Fresno, CA 93725 United…"
click h4 "Ship To"
drag, startPoint x: 276, startPoint y: 114, endPoint x: 357, endPoint y: 183, distance: 106.2
click div "Ship To PACIFIC GAS & ELECTRIC (NONE) 2221 S Orange Ave Fresno, CA 93725 United…"
click address "PACIFIC GAS & ELECTRIC (NONE) 2221 S Orange Ave Fresno, CA 93725 United States …"
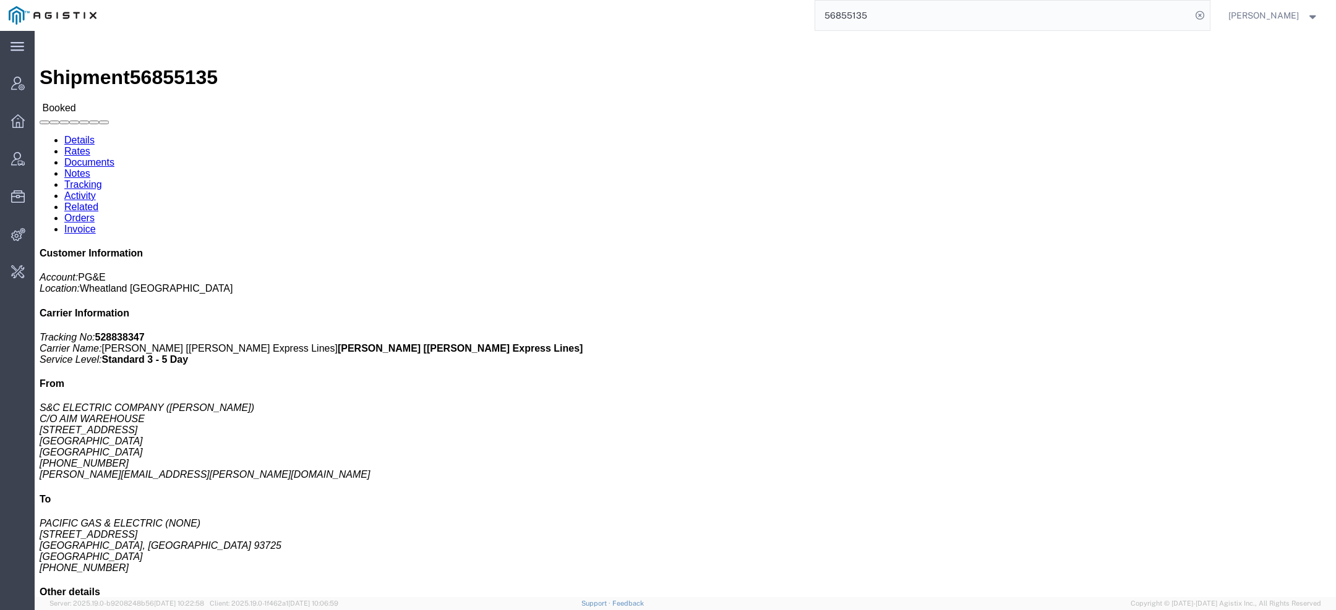
drag, startPoint x: 333, startPoint y: 179, endPoint x: 273, endPoint y: 115, distance: 87.9
click div "Ship To PACIFIC GAS & ELECTRIC (NONE) 2221 S Orange Ave Fresno, CA 93725 United…"
click h4 "Ship To"
drag, startPoint x: 275, startPoint y: 115, endPoint x: 339, endPoint y: 187, distance: 96.8
click div "Ship To PACIFIC GAS & ELECTRIC (NONE) 2221 S Orange Ave Fresno, CA 93725 United…"
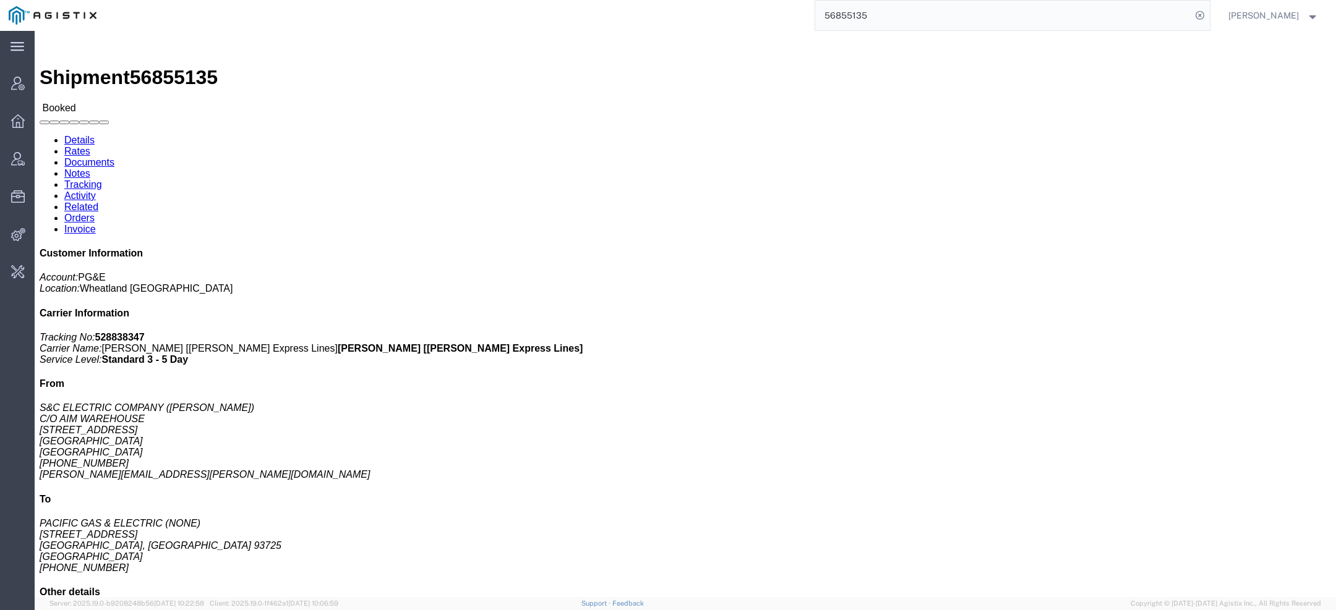
click h4 "Ship To"
drag, startPoint x: 276, startPoint y: 113, endPoint x: 333, endPoint y: 178, distance: 87.2
click div "Ship To PACIFIC GAS & ELECTRIC (NONE) 2221 S Orange Ave Fresno, CA 93725 United…"
click address "PACIFIC GAS & ELECTRIC (NONE) 2221 S Orange Ave Fresno, CA 93725 United States …"
drag, startPoint x: 333, startPoint y: 178, endPoint x: 273, endPoint y: 109, distance: 92.0
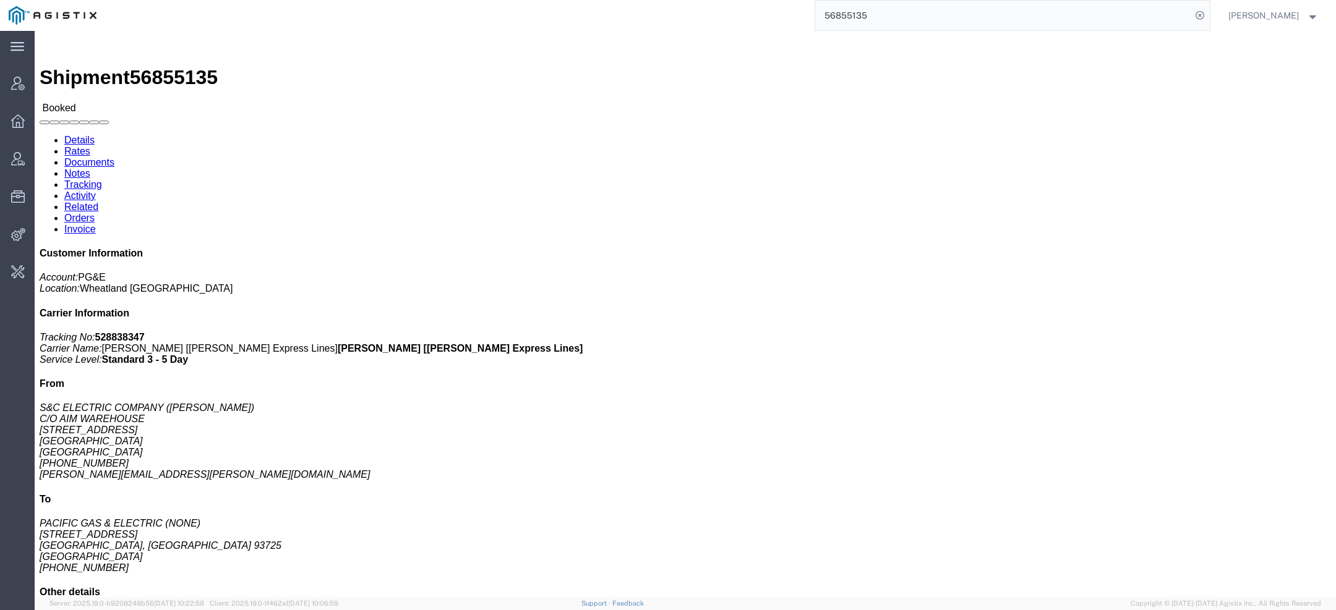
click div "Ship To PACIFIC GAS & ELECTRIC (NONE) 2221 S Orange Ave Fresno, CA 93725 United…"
click h4 "Ship To"
drag, startPoint x: 275, startPoint y: 114, endPoint x: 367, endPoint y: 187, distance: 117.5
click div "Ship To PACIFIC GAS & ELECTRIC (NONE) 2221 S Orange Ave Fresno, CA 93725 United…"
click p "Total shipment is made up of 3 packages containing 3 pieces weighing 0.00 LBS a…"
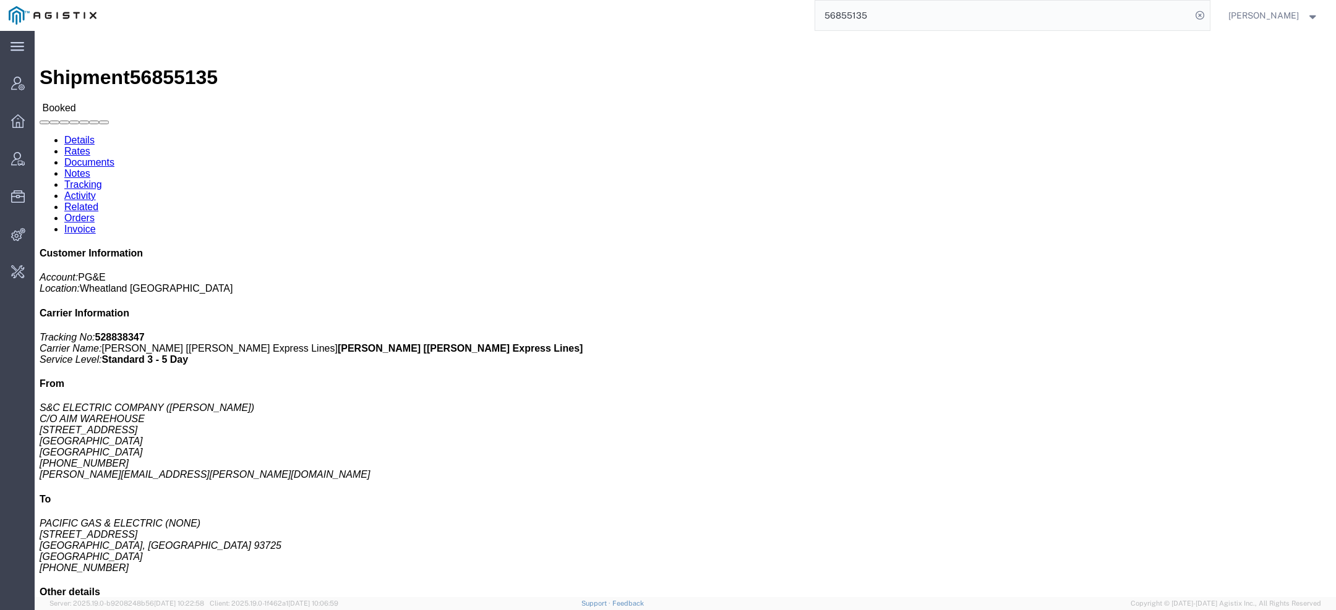
click p "Total shipment is made up of 3 packages containing 3 pieces weighing 0.00 LBS a…"
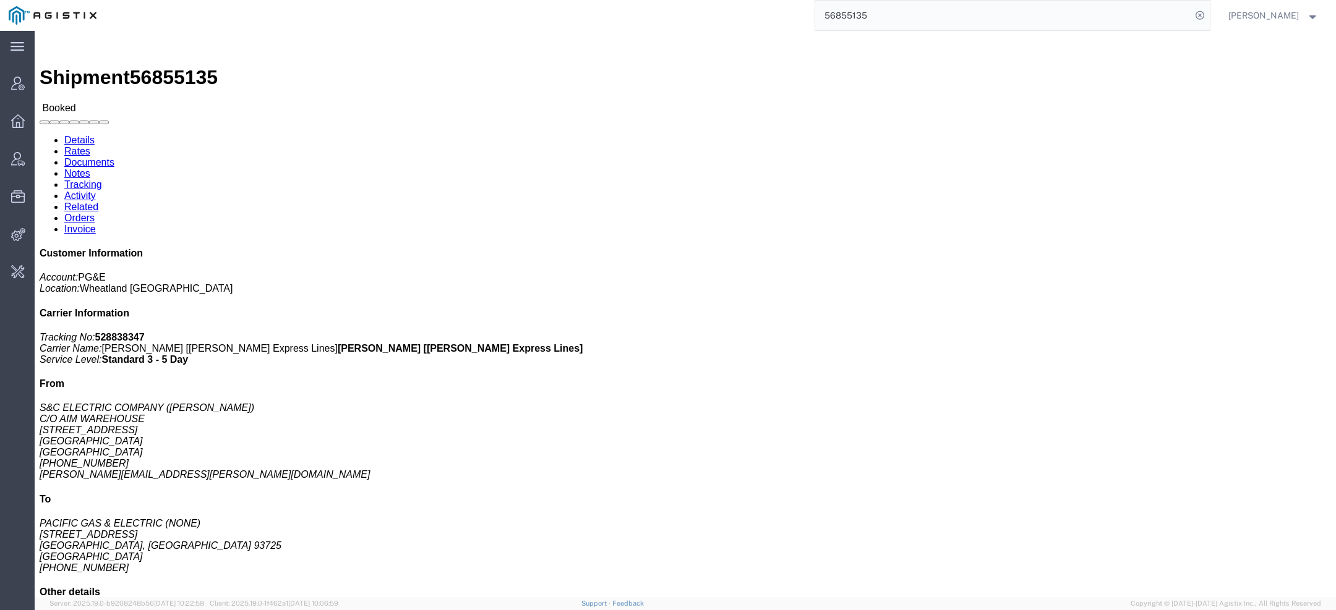
click p "Total shipment is made up of 3 packages containing 3 pieces weighing 0.00 LBS a…"
drag, startPoint x: 539, startPoint y: 109, endPoint x: 720, endPoint y: 152, distance: 186.1
click div "Pickup & Delivery Dates 09/19/2025 07:00 - 09/19/2025 14:00 09/26/2025 07:00 - …"
click p "09/26/2025 07:00 - 09/26/2025 14:00"
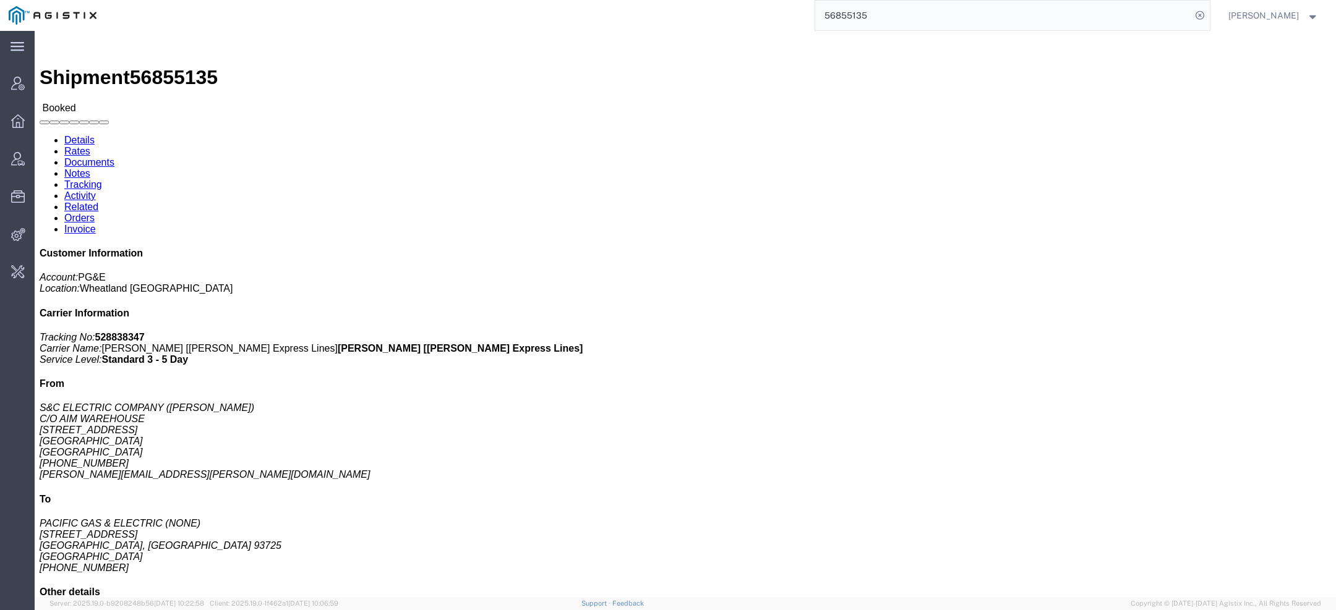
drag, startPoint x: 539, startPoint y: 111, endPoint x: 703, endPoint y: 145, distance: 167.8
click div "Pickup & Delivery Dates 09/19/2025 07:00 - 09/19/2025 14:00 09/26/2025 07:00 - …"
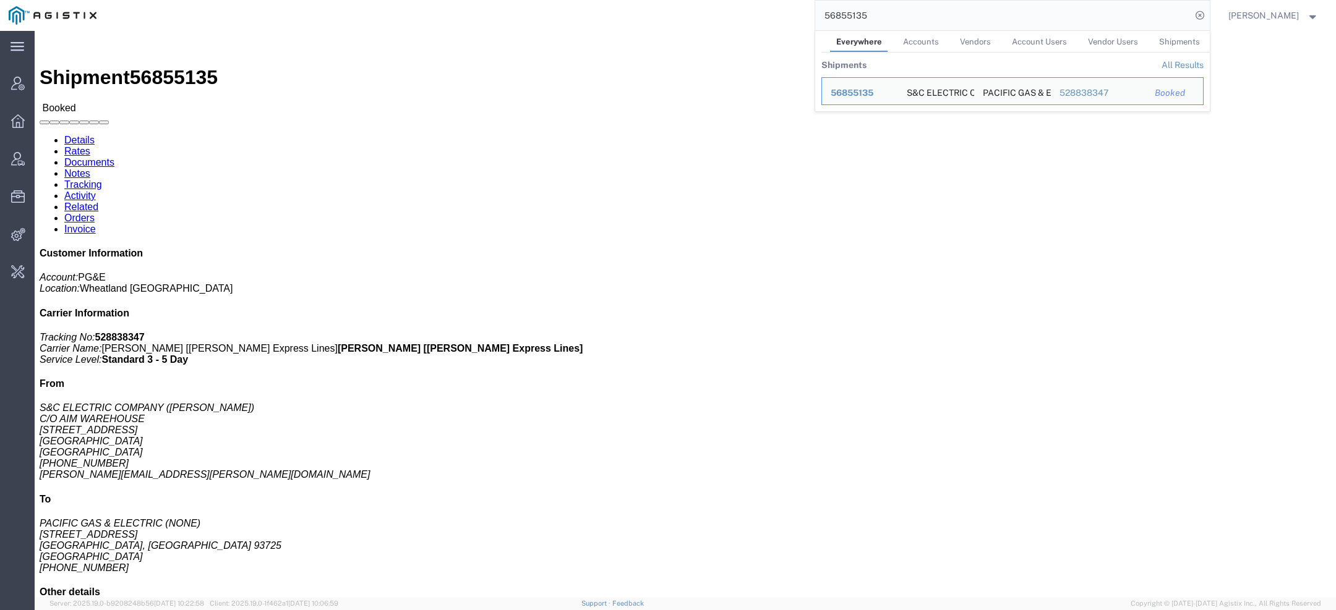
drag, startPoint x: 884, startPoint y: 23, endPoint x: 689, endPoint y: 9, distance: 195.2
click at [742, 9] on div "56855135 Everywhere Accounts Vendors Account Users Vendor Users Shipments Shipm…" at bounding box center [657, 15] width 1104 height 31
paste input "82082"
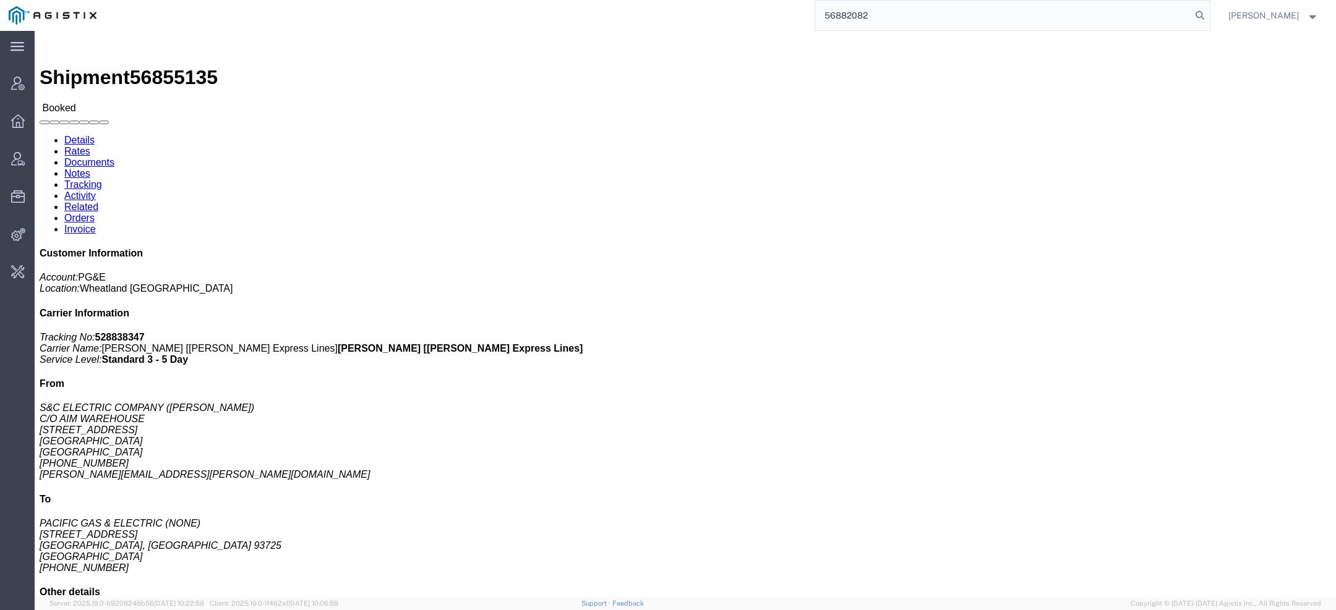
type input "56882082"
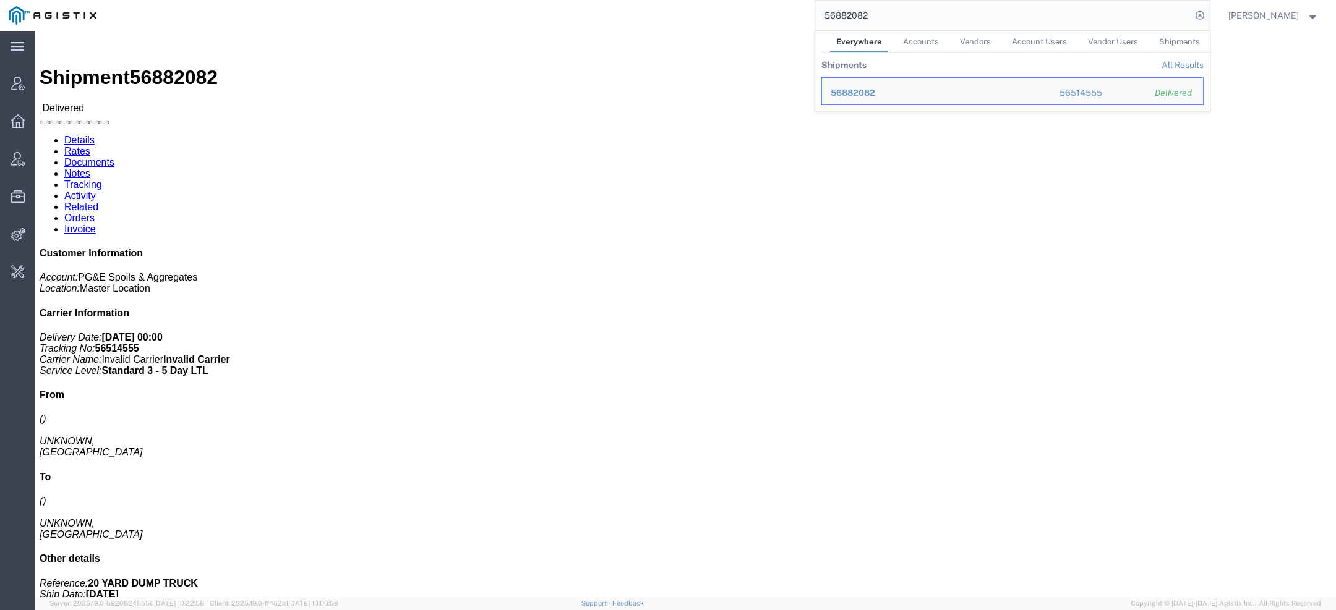
click link "Activity"
click body "Shipment 56882082 Delivered Details Rates Documents Notes Tracking Activity Rel…"
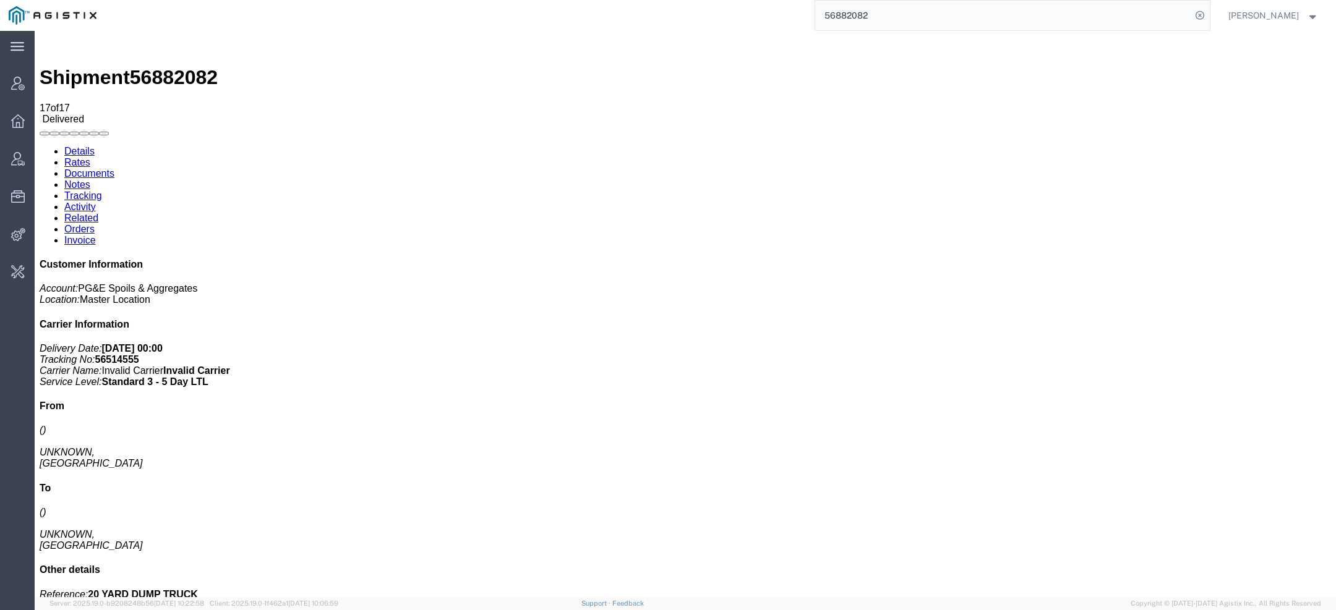
click at [139, 354] on b "56514555" at bounding box center [117, 359] width 44 height 11
click at [0, 0] on span "Change Carrier" at bounding box center [0, 0] width 0 height 0
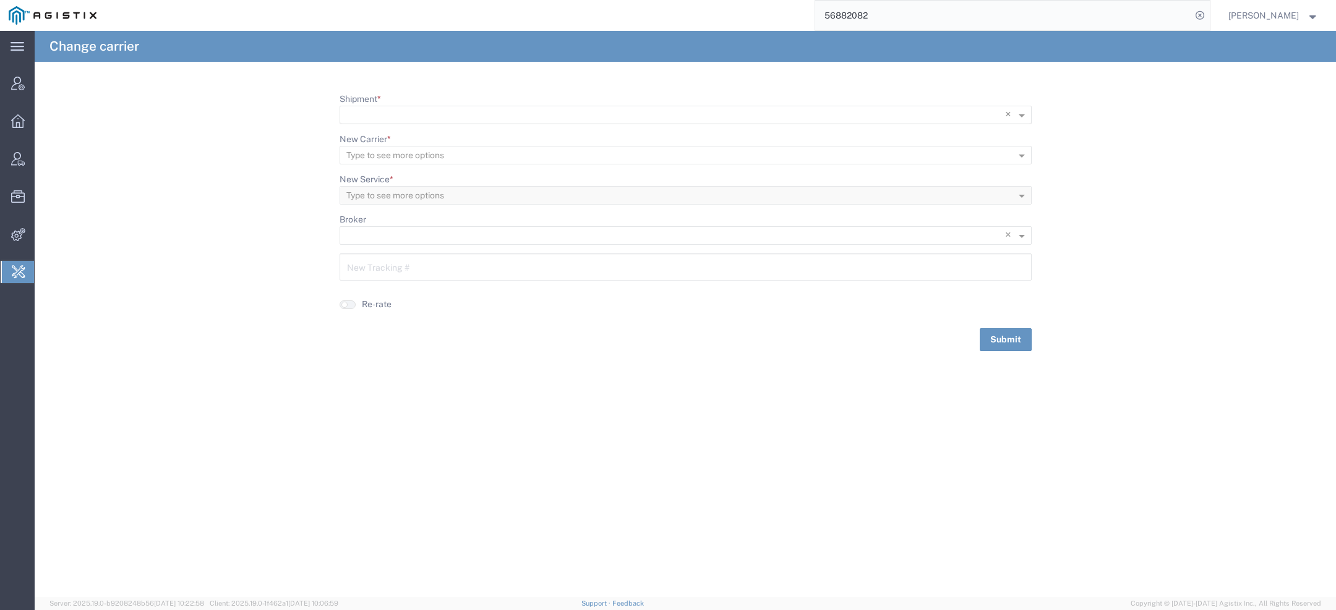
click at [378, 115] on input "Shipment *" at bounding box center [660, 115] width 628 height 17
paste input "56882082"
type input "56882082"
click at [377, 133] on span "56882082" at bounding box center [371, 133] width 45 height 10
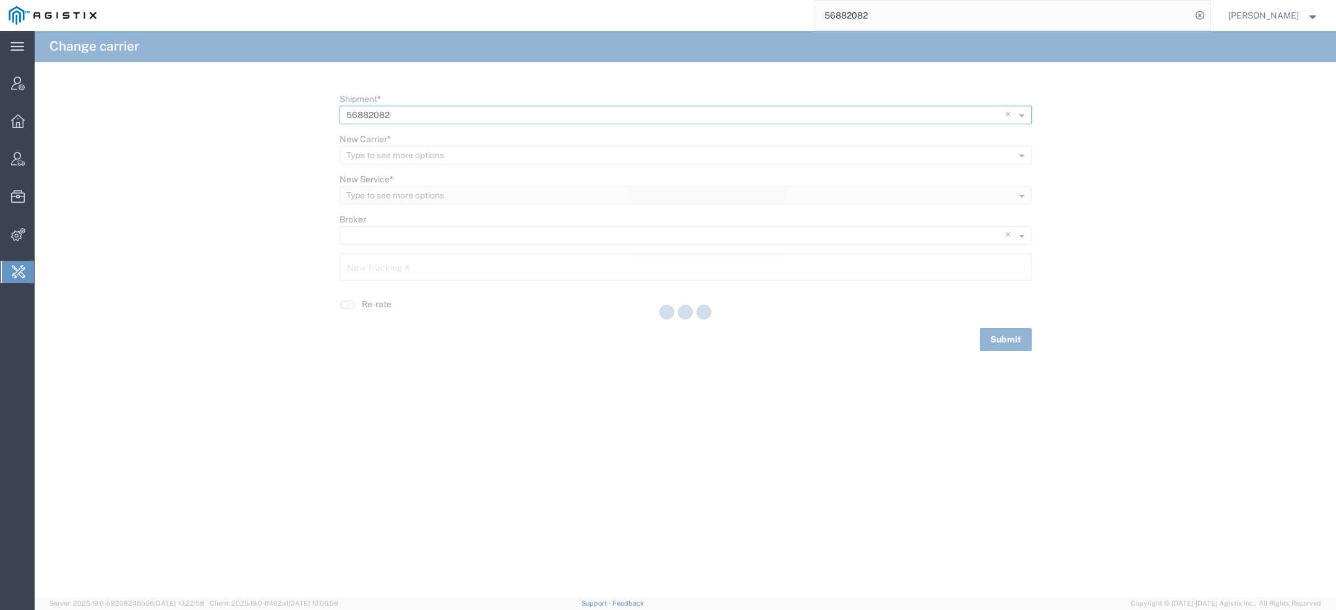
type input "56514555"
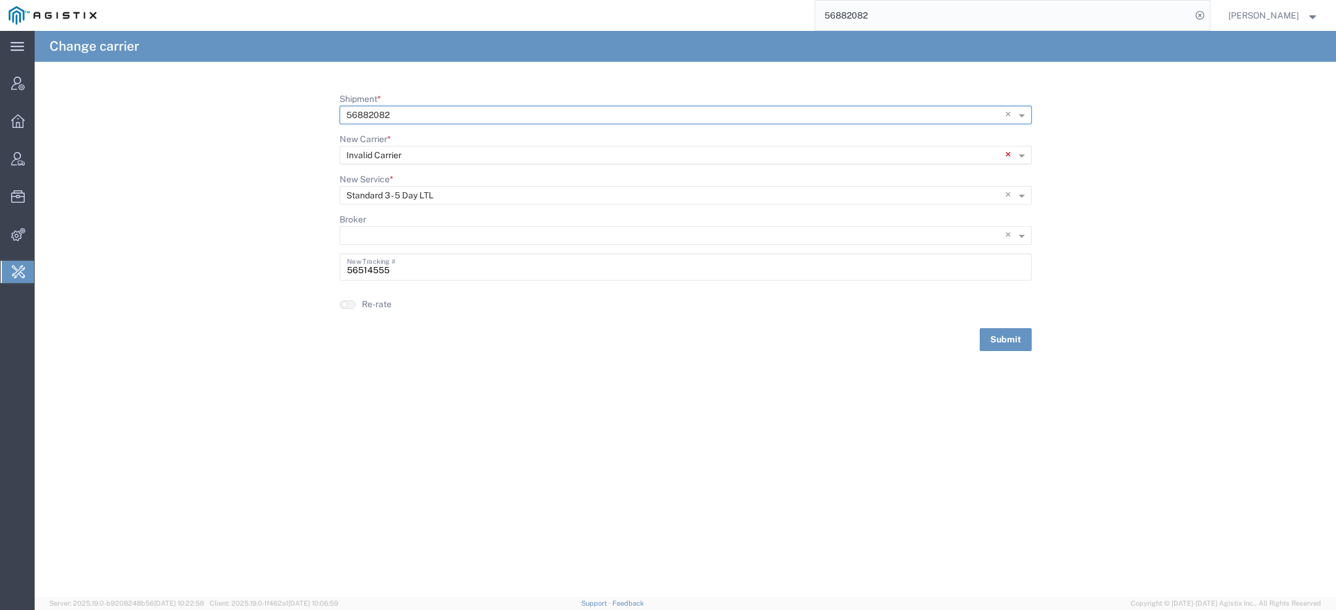
click at [1007, 155] on span "×" at bounding box center [1010, 155] width 11 height 19
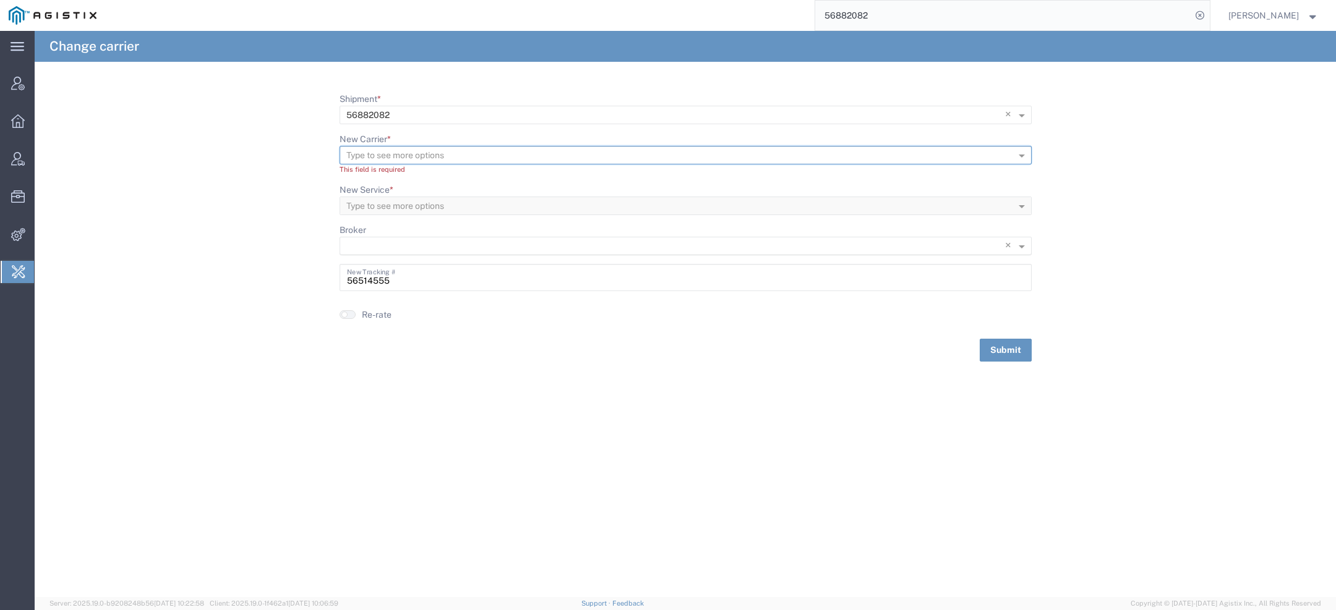
type input "o"
type input "bowma"
click at [382, 178] on span "Bowma n & Sons Trucking, Inc" at bounding box center [408, 173] width 119 height 10
click at [408, 196] on input "New Service *" at bounding box center [665, 195] width 638 height 17
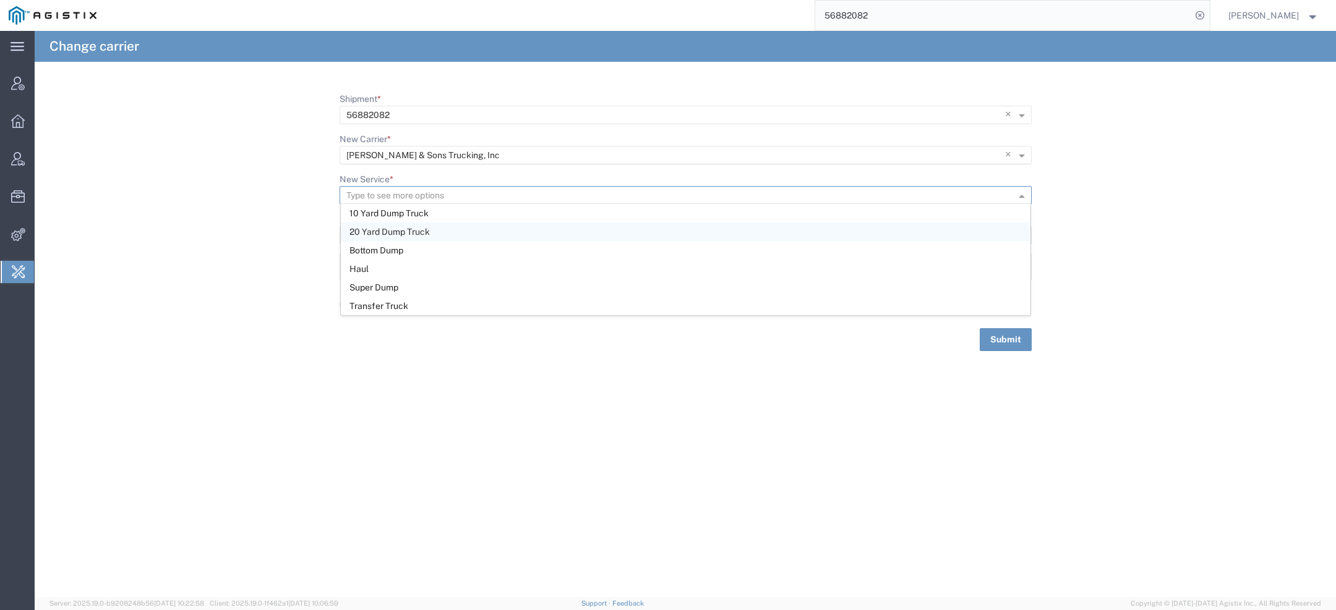
click at [474, 232] on div "20 Yard Dump Truck" at bounding box center [685, 232] width 689 height 19
click at [1002, 341] on button "Submit" at bounding box center [1005, 339] width 52 height 23
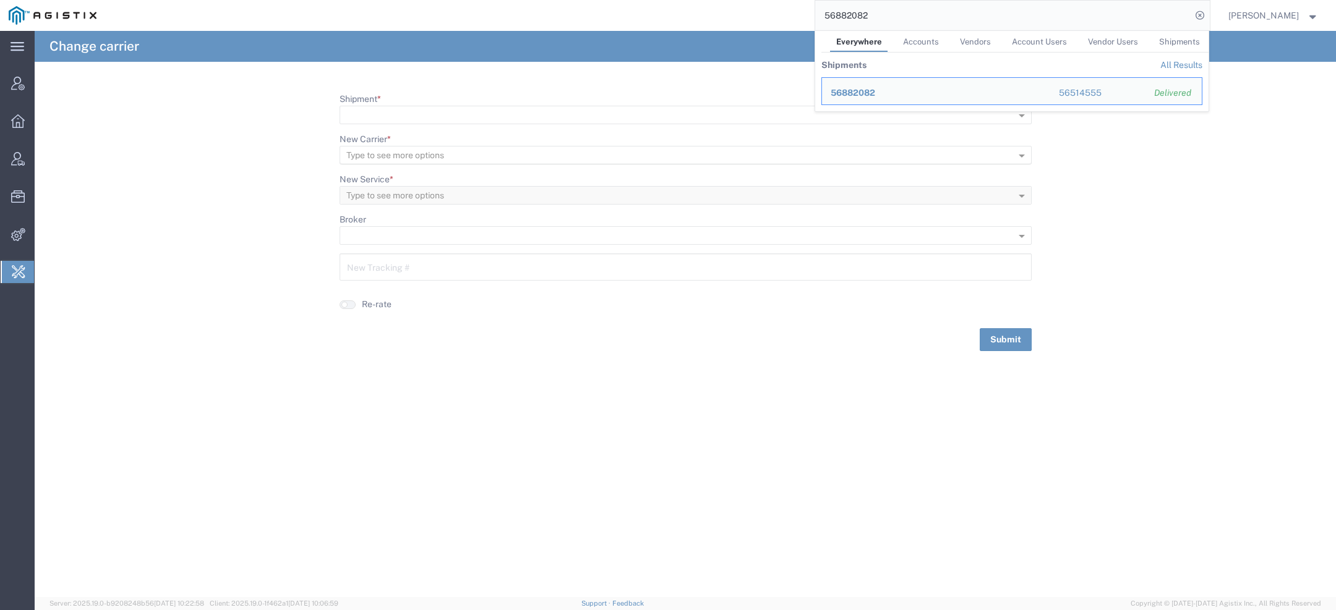
drag, startPoint x: 914, startPoint y: 21, endPoint x: 709, endPoint y: 1, distance: 206.3
click at [709, 1] on div "56882082 Everywhere Accounts Vendors Account Users Vendor Users Shipments Shipm…" at bounding box center [657, 15] width 1104 height 31
paste input "3646"
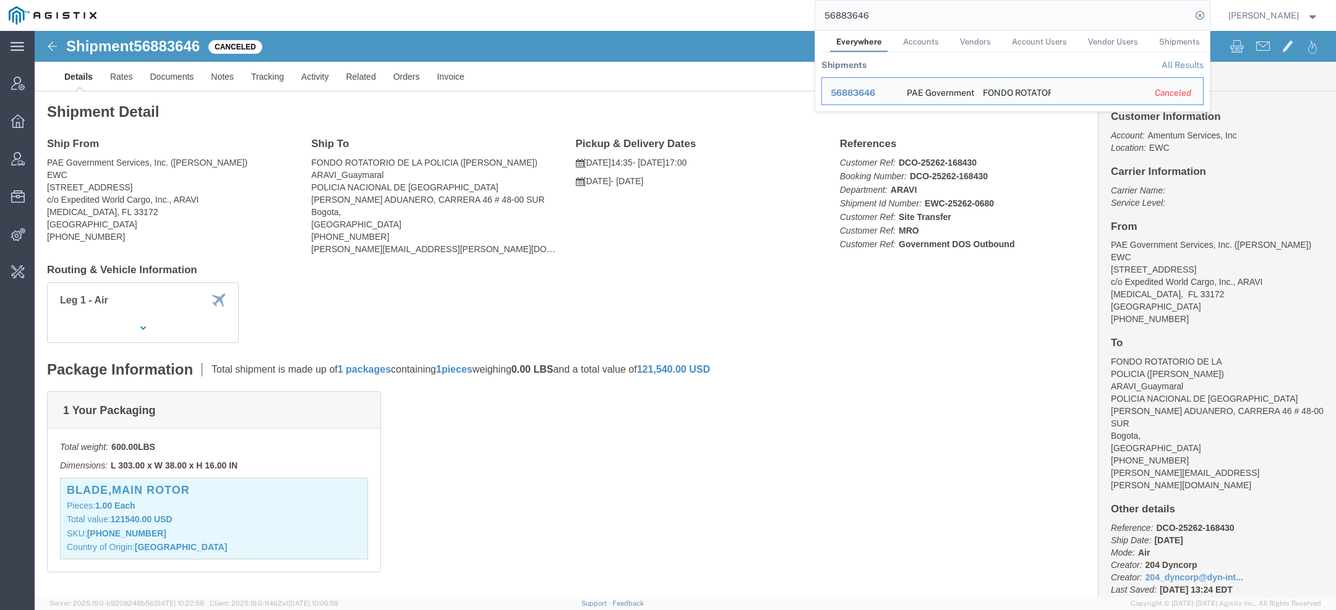
drag, startPoint x: 876, startPoint y: 16, endPoint x: 748, endPoint y: 3, distance: 129.3
click at [748, 3] on div "56883646 Everywhere Accounts Vendors Account Users Vendor Users Shipments Shipm…" at bounding box center [657, 15] width 1104 height 31
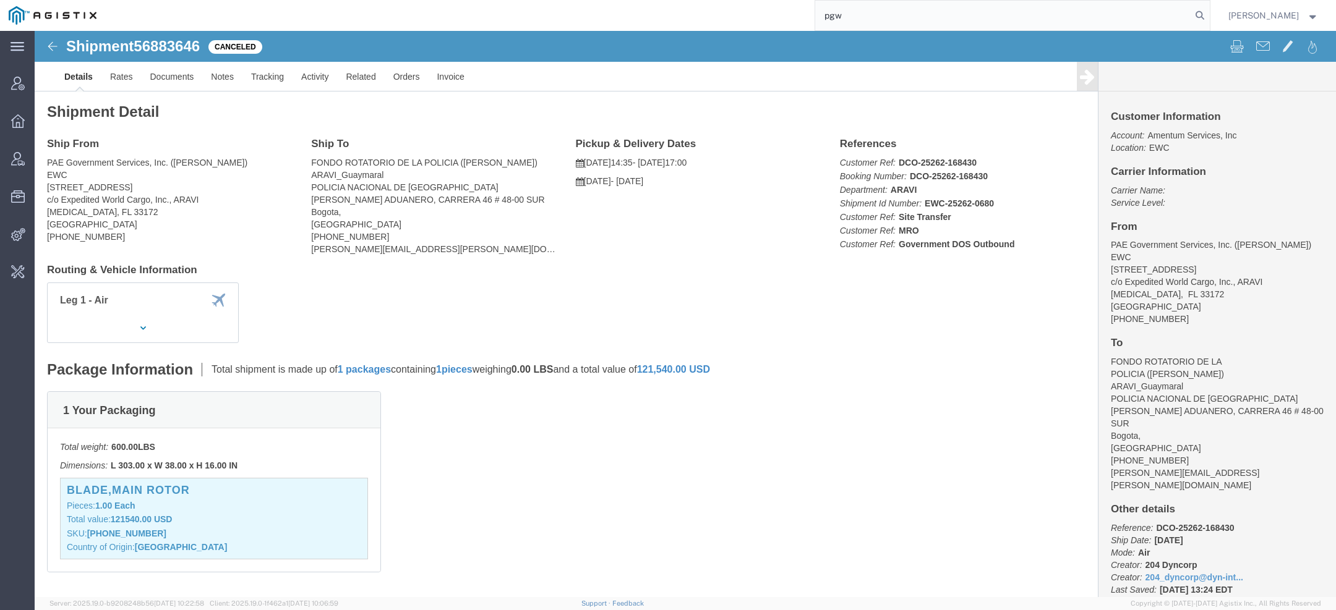
type input "pgw"
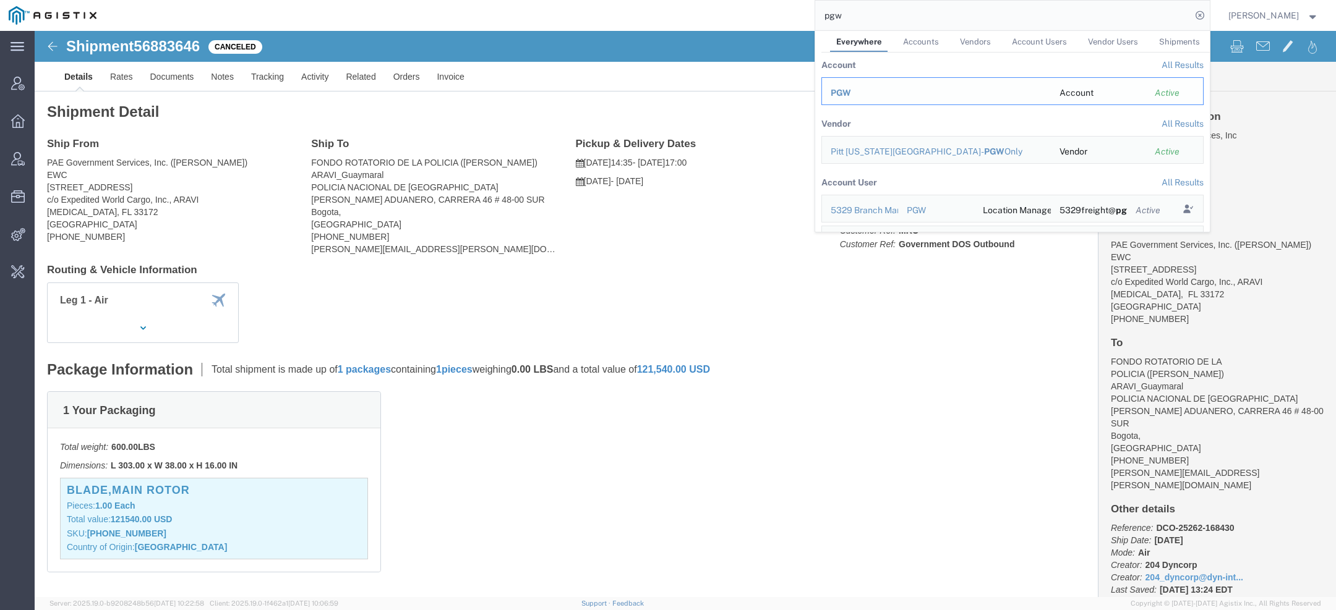
drag, startPoint x: 872, startPoint y: 91, endPoint x: 863, endPoint y: 88, distance: 10.2
click at [863, 88] on div "PGW" at bounding box center [935, 93] width 211 height 13
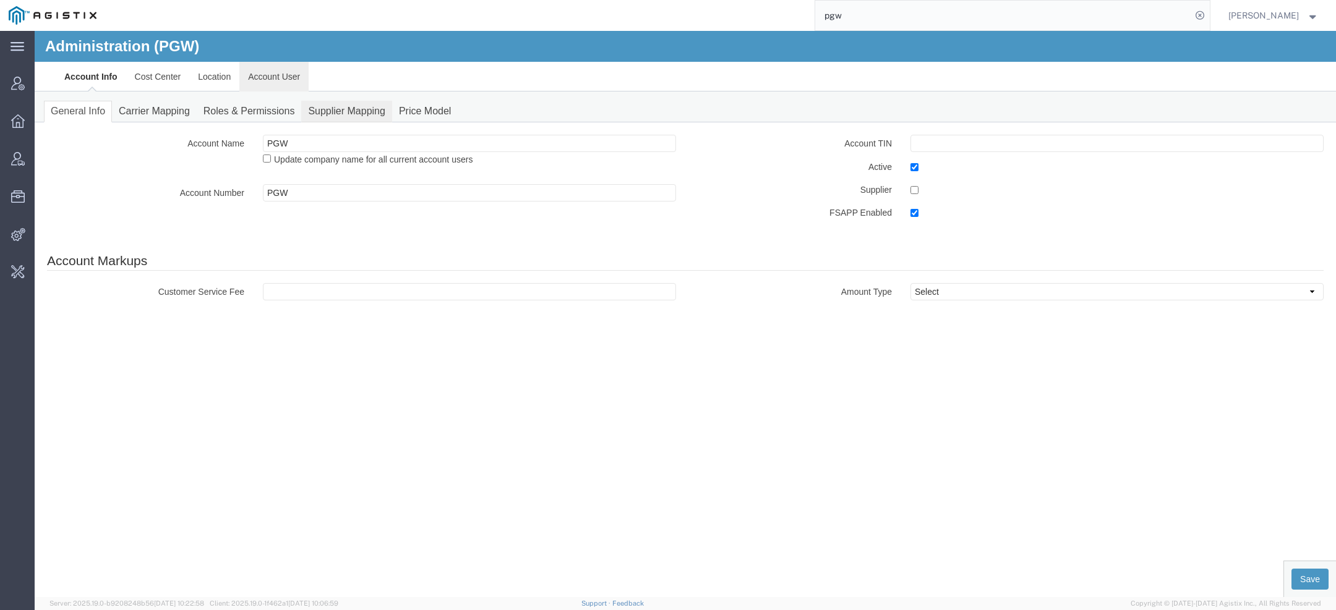
click at [303, 79] on link "Account User" at bounding box center [273, 77] width 69 height 30
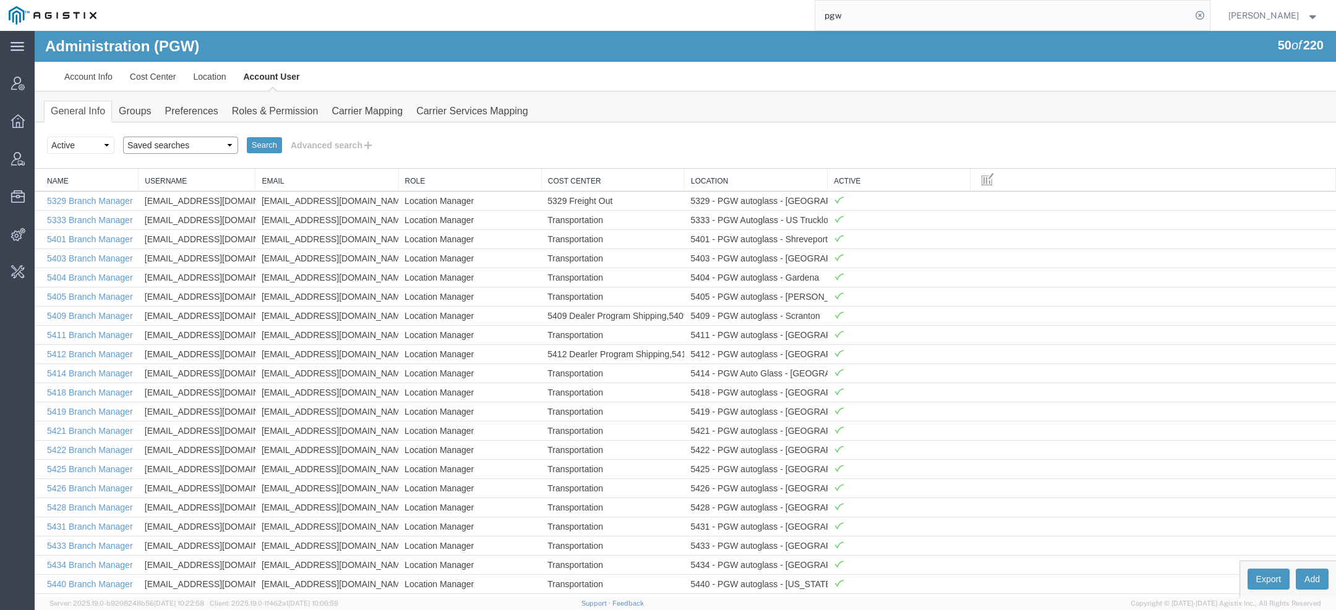
click at [182, 138] on select "Saved searches Exclude Branch Manager Jason Offline user" at bounding box center [180, 145] width 115 height 17
select select "Offline user"
click at [123, 137] on select "Saved searches Exclude Branch Manager Jason Offline user" at bounding box center [180, 145] width 115 height 17
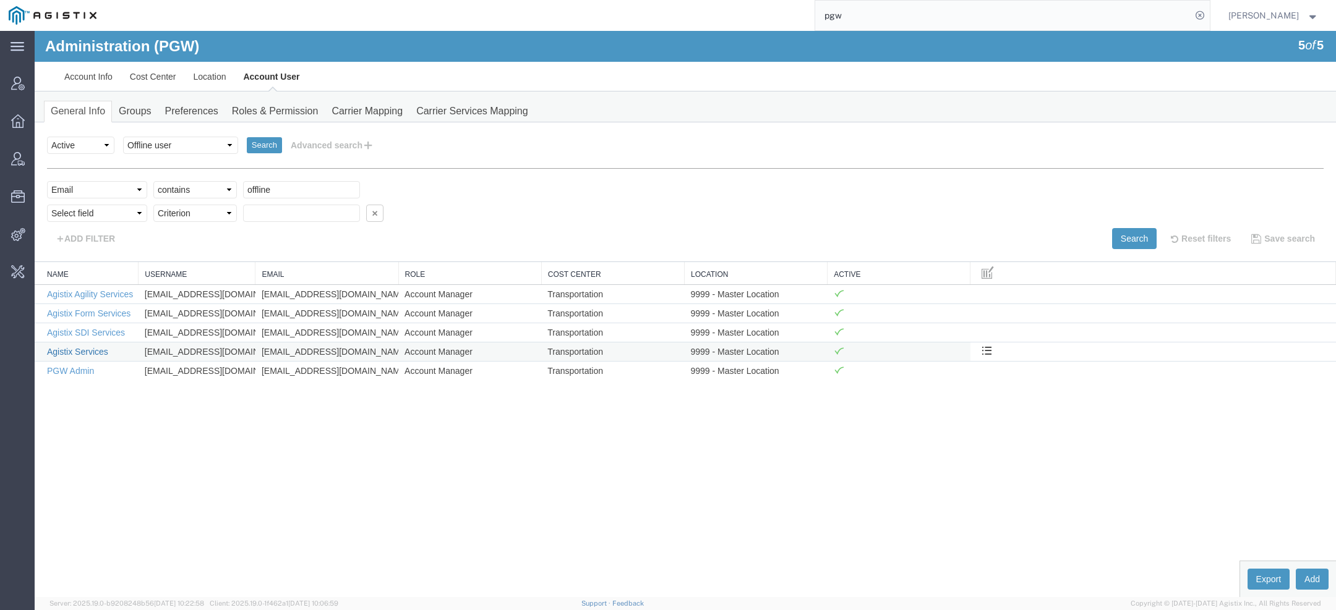
click at [84, 349] on link "Agistix Services" at bounding box center [77, 352] width 61 height 10
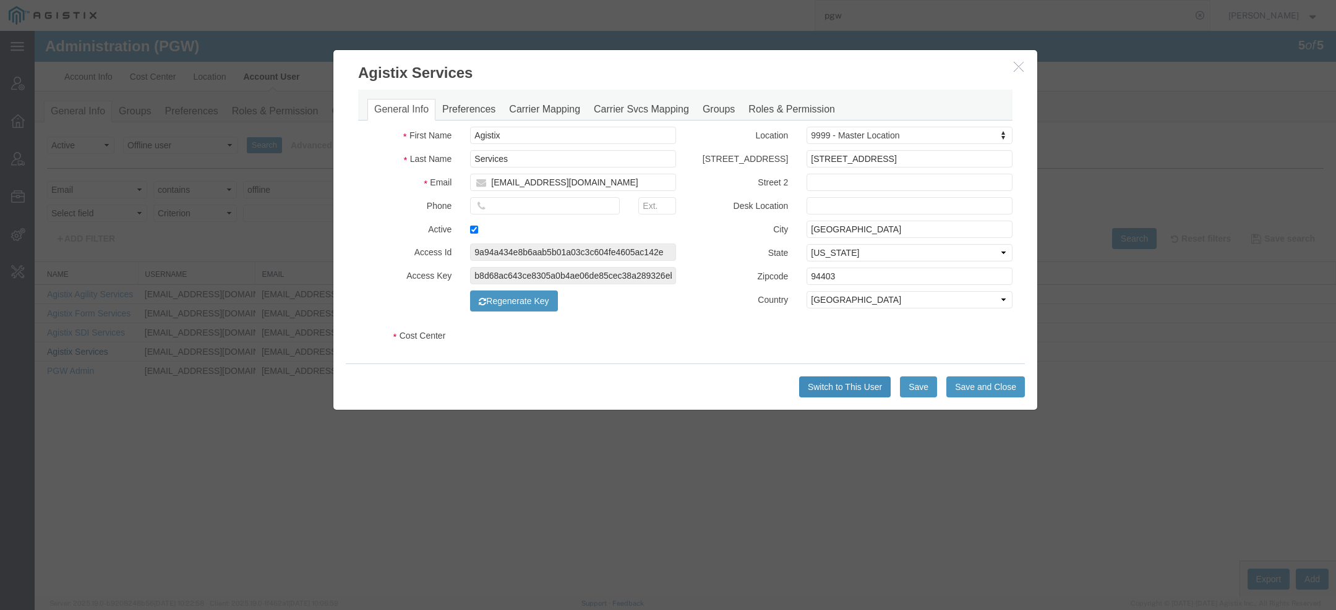
select select "COSTCENTER"
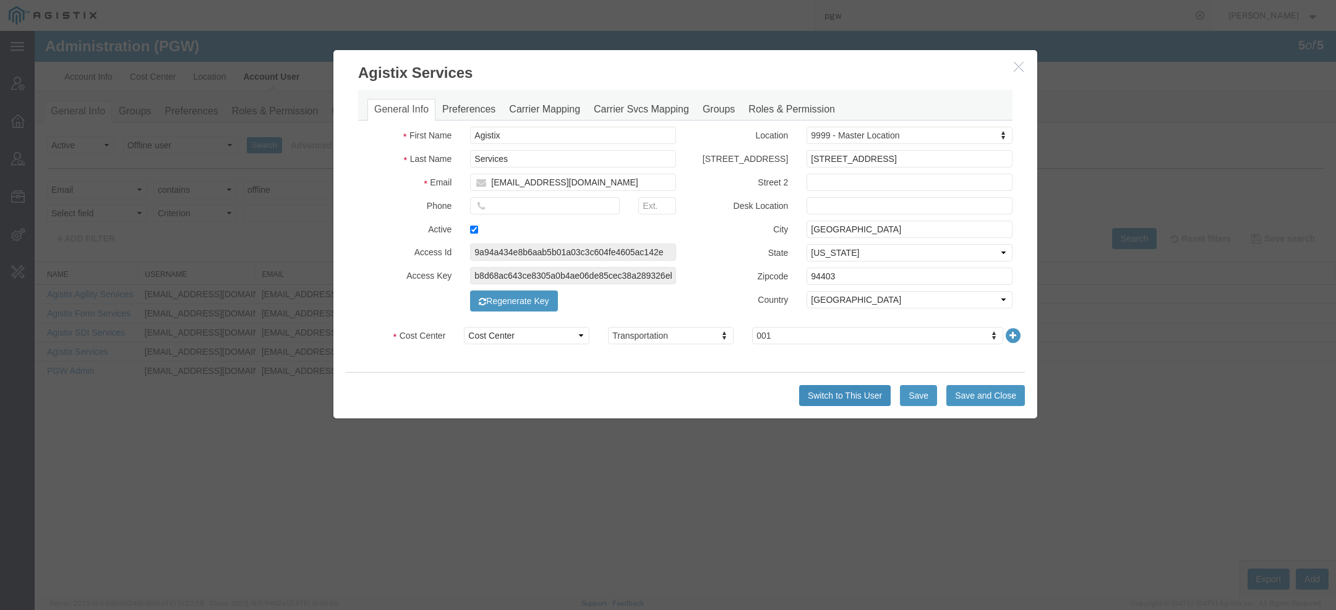
click at [827, 391] on button "Switch to This User" at bounding box center [845, 395] width 92 height 21
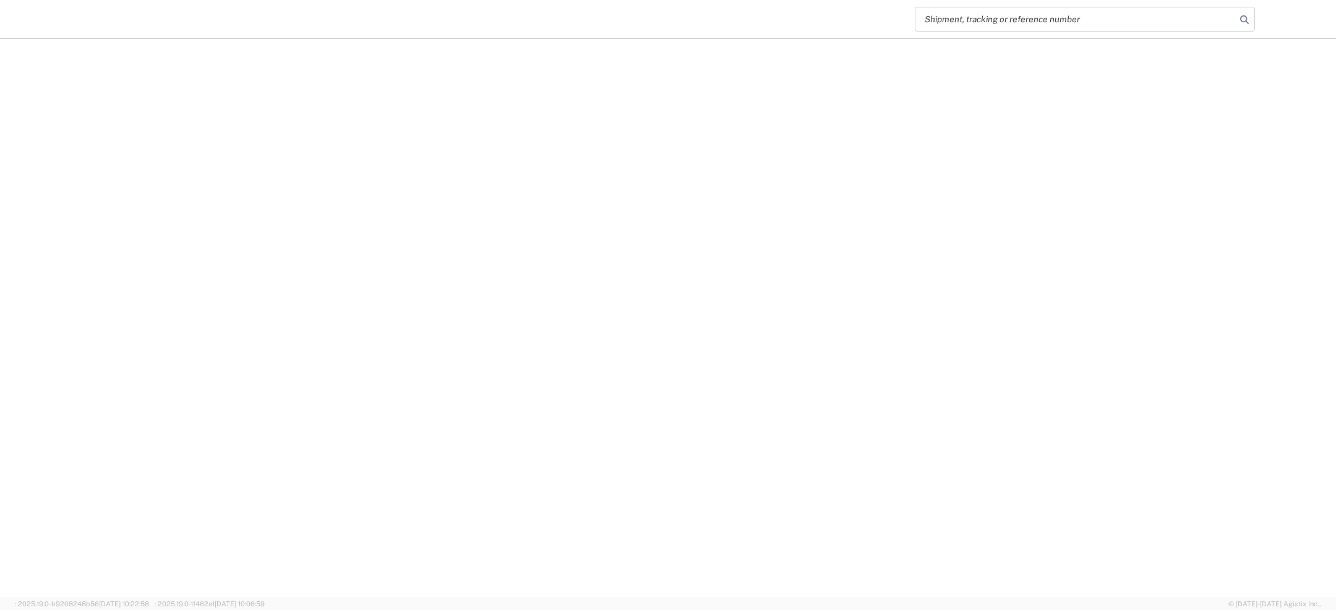
select select "EA"
select select "USD"
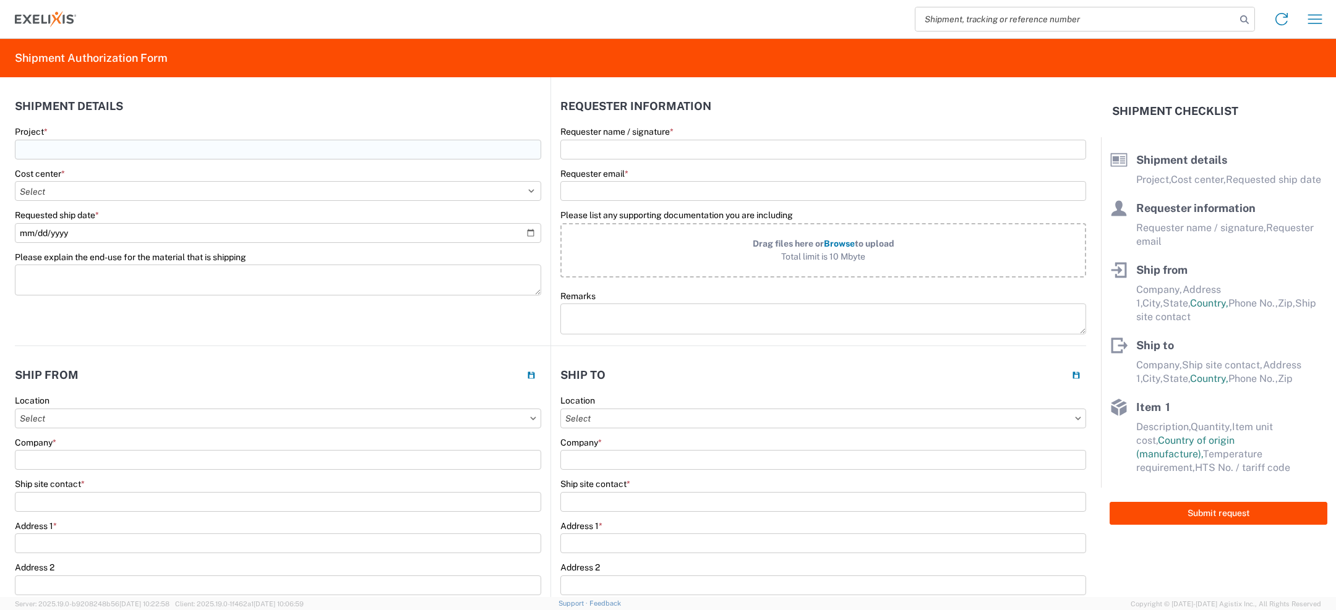
click at [470, 147] on input "Project *" at bounding box center [278, 150] width 526 height 20
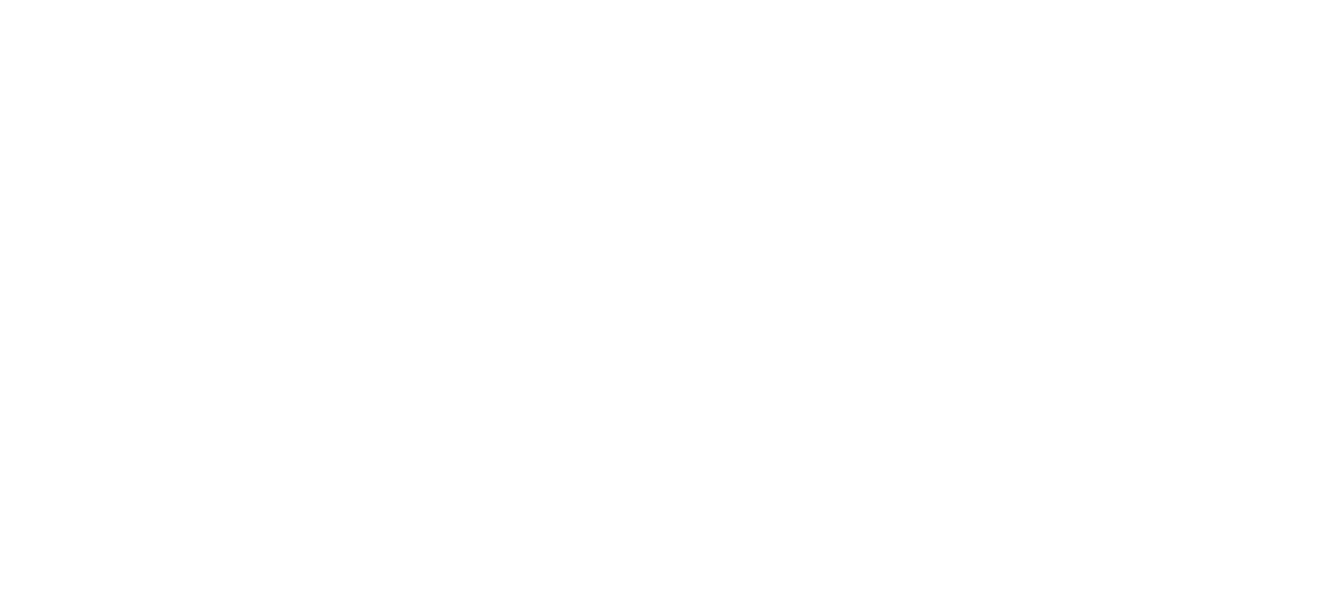
select select "US"
select select "EA"
select select "USD"
select select "US"
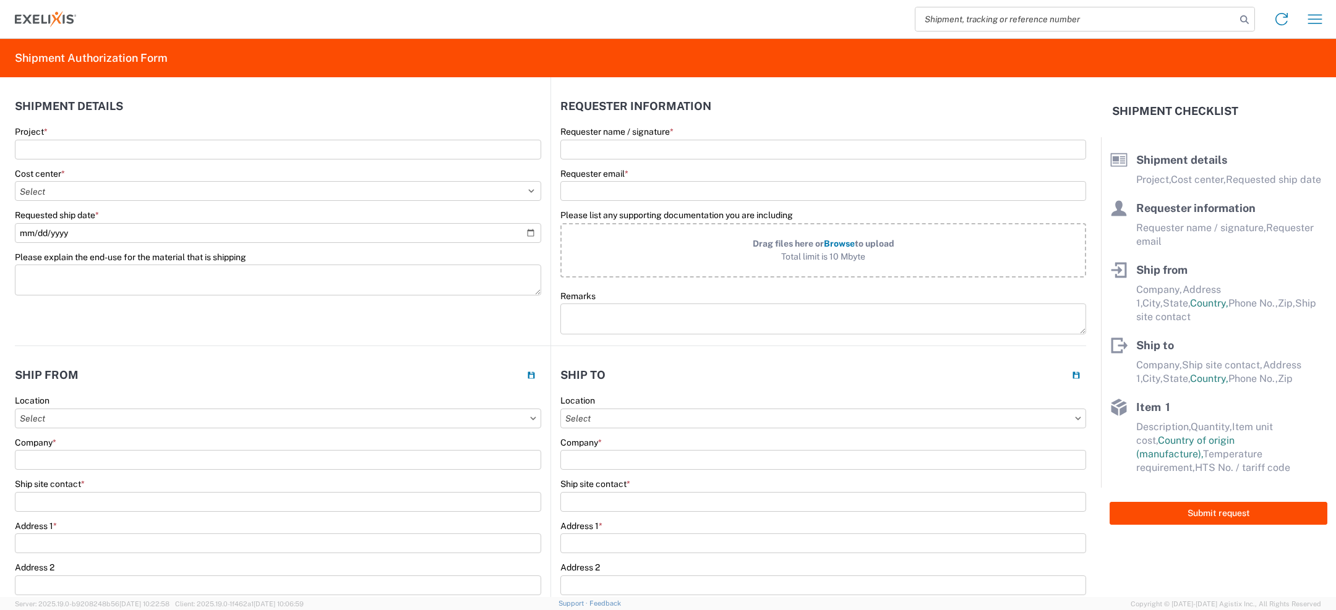
click at [217, 160] on agx-form-control-wrapper-v2 "Project *" at bounding box center [278, 147] width 526 height 42
click at [188, 146] on input "Project *" at bounding box center [278, 150] width 526 height 20
type input "TEST KH"
click at [141, 195] on select "Select Accounting 10021 All Bottle 10950 All Carton 10951 Aurigene AURIGENE Bio…" at bounding box center [278, 191] width 526 height 20
select select "10021"
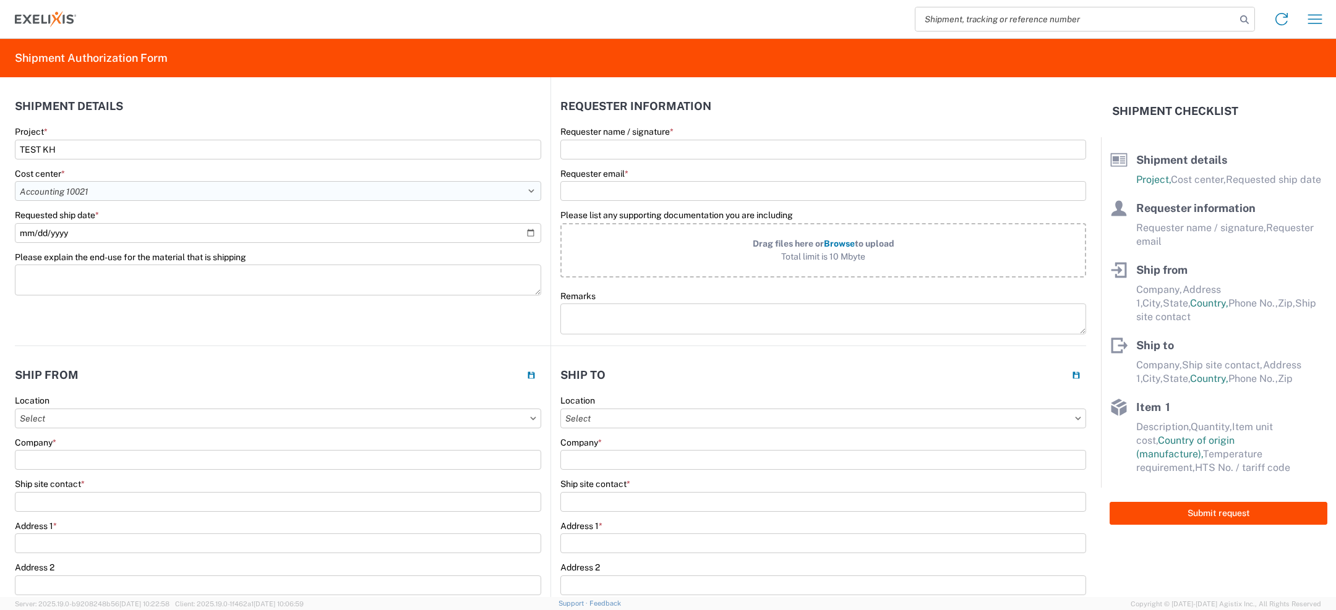
click at [15, 181] on select "Select Accounting 10021 All Bottle 10950 All Carton 10951 Aurigene AURIGENE Bio…" at bounding box center [278, 191] width 526 height 20
click at [109, 228] on input "Requested ship date *" at bounding box center [278, 233] width 526 height 20
click at [529, 237] on input "Requested ship date *" at bounding box center [278, 233] width 526 height 20
type input "2025-09-25"
click at [723, 154] on input "Requester name / signature *" at bounding box center [823, 150] width 526 height 20
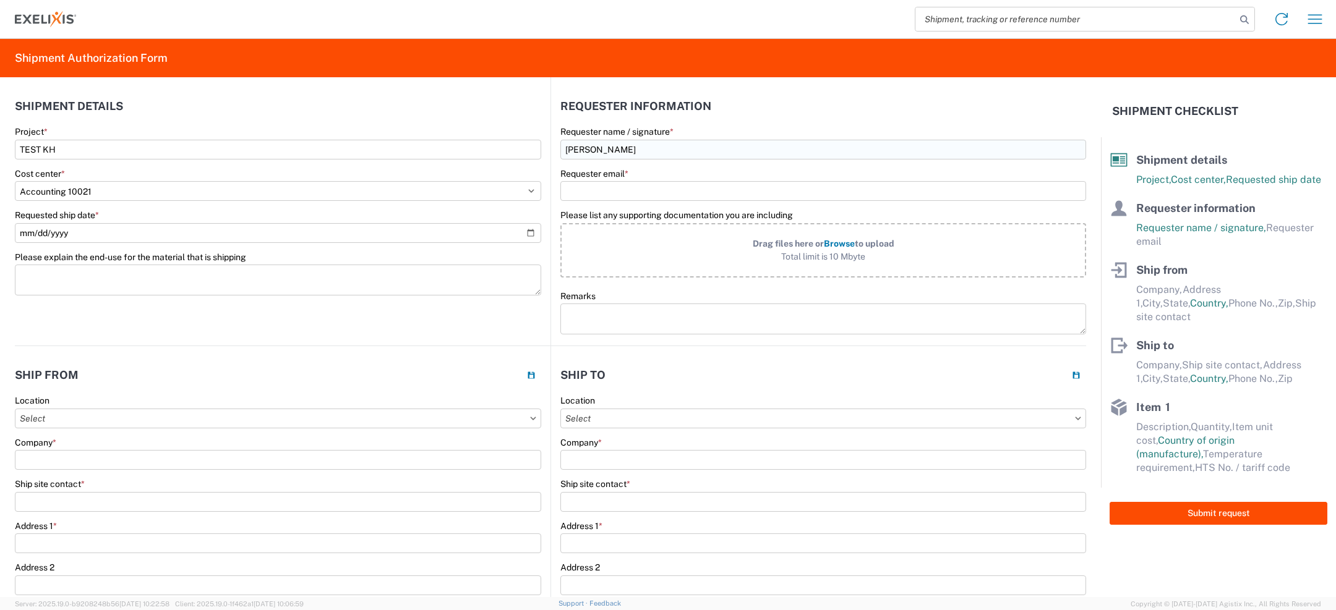
paste input
click at [649, 132] on label "Requester name / signature *" at bounding box center [616, 131] width 113 height 11
copy label "n"
click at [615, 151] on input "Kaitly" at bounding box center [823, 150] width 526 height 20
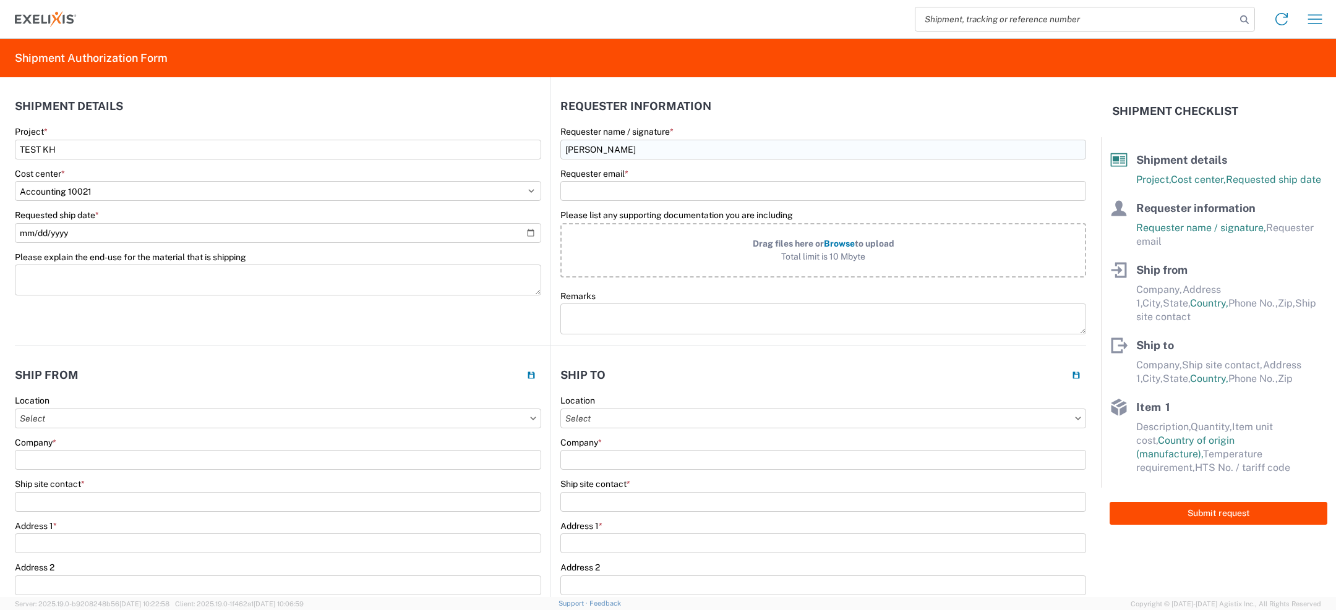
paste input "n"
click at [615, 151] on input "Kaitlyn" at bounding box center [823, 150] width 526 height 20
drag, startPoint x: 637, startPoint y: 148, endPoint x: 474, endPoint y: 153, distance: 163.9
click at [507, 152] on div "Shipment details Project * TEST KH Cost center * Select Accounting 10021 All Bo…" at bounding box center [550, 211] width 1071 height 269
click at [602, 154] on input "Agistix" at bounding box center [823, 150] width 526 height 20
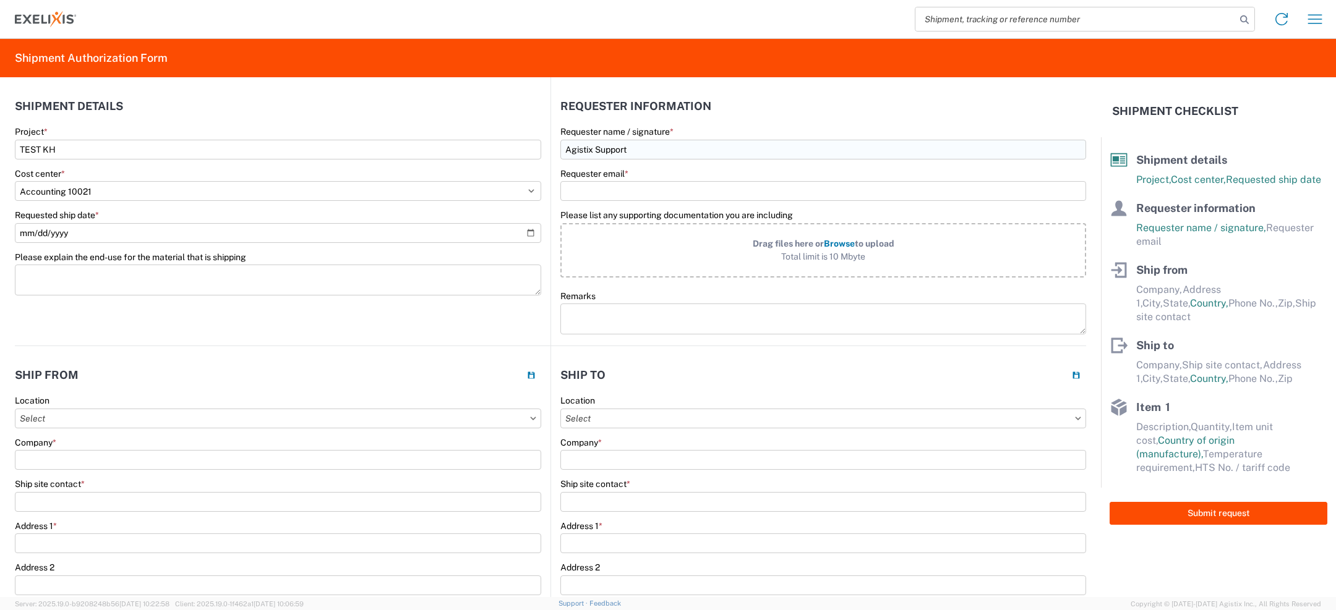
type input "Agistix Support"
type input "khostetler@agistix.com"
click at [200, 420] on input "text" at bounding box center [278, 419] width 526 height 20
click at [122, 487] on div "Alameda - 1951" at bounding box center [126, 492] width 216 height 20
type input "Alameda - 1951"
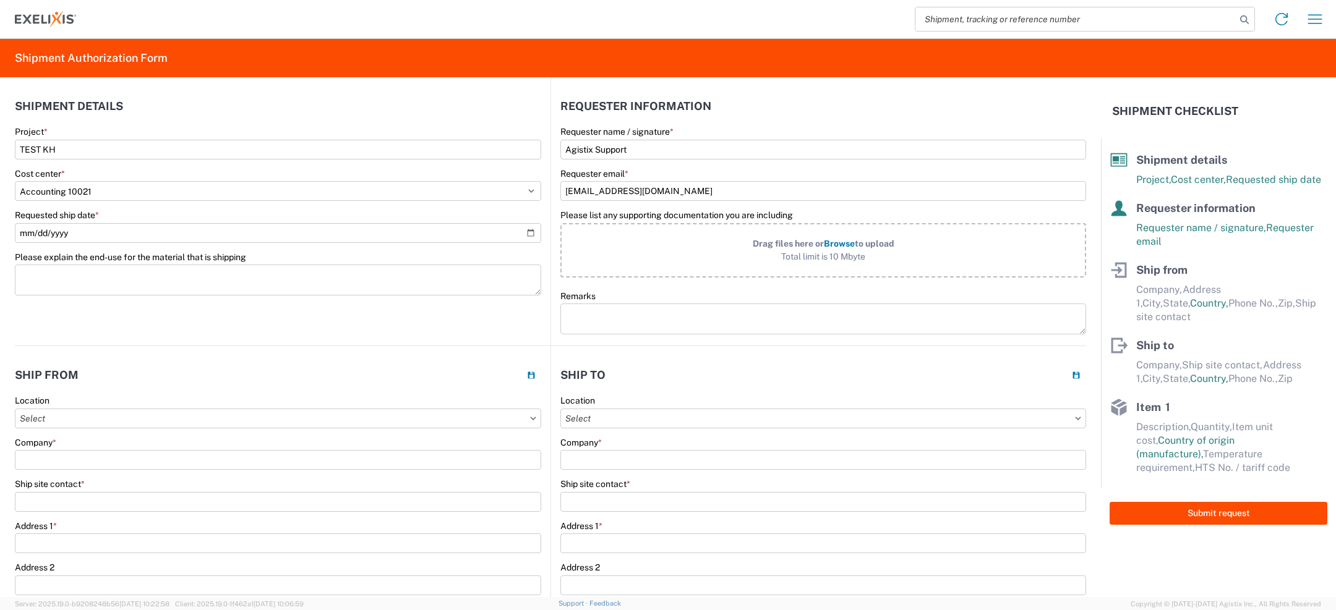
type input "Exelixis"
type input "1951 Harbor Bay Pkwy"
type input "Alameda"
select select "CA"
type input "94502"
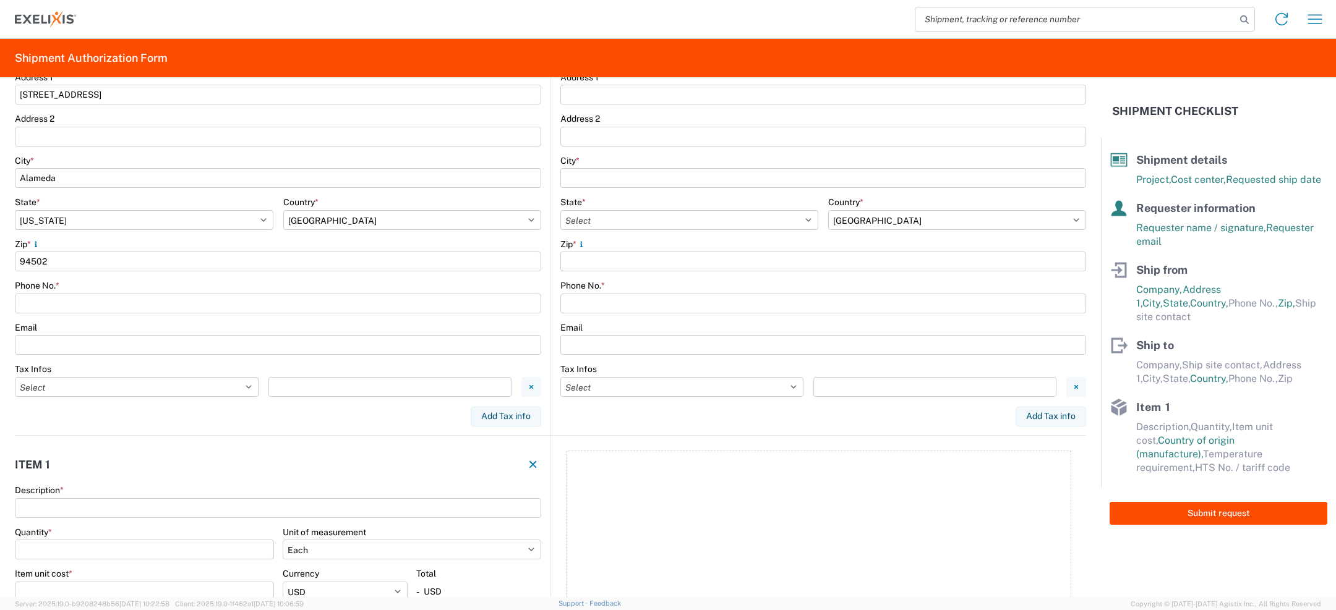
scroll to position [387, 0]
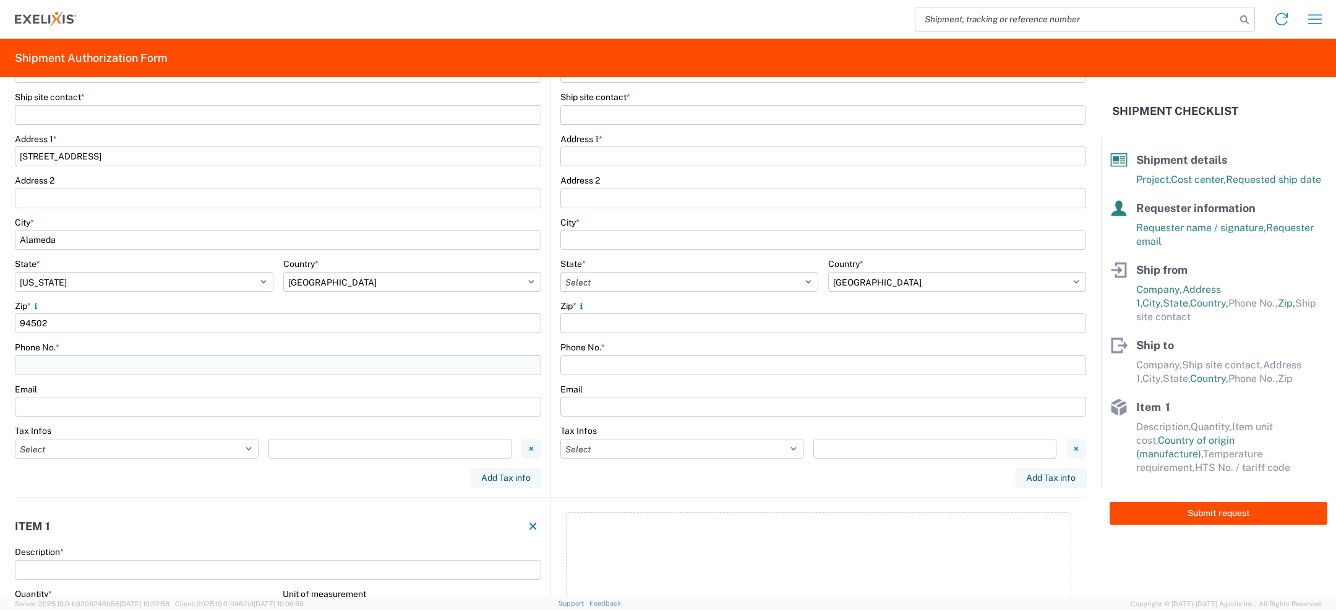
click at [138, 362] on input "Phone No. *" at bounding box center [278, 366] width 526 height 20
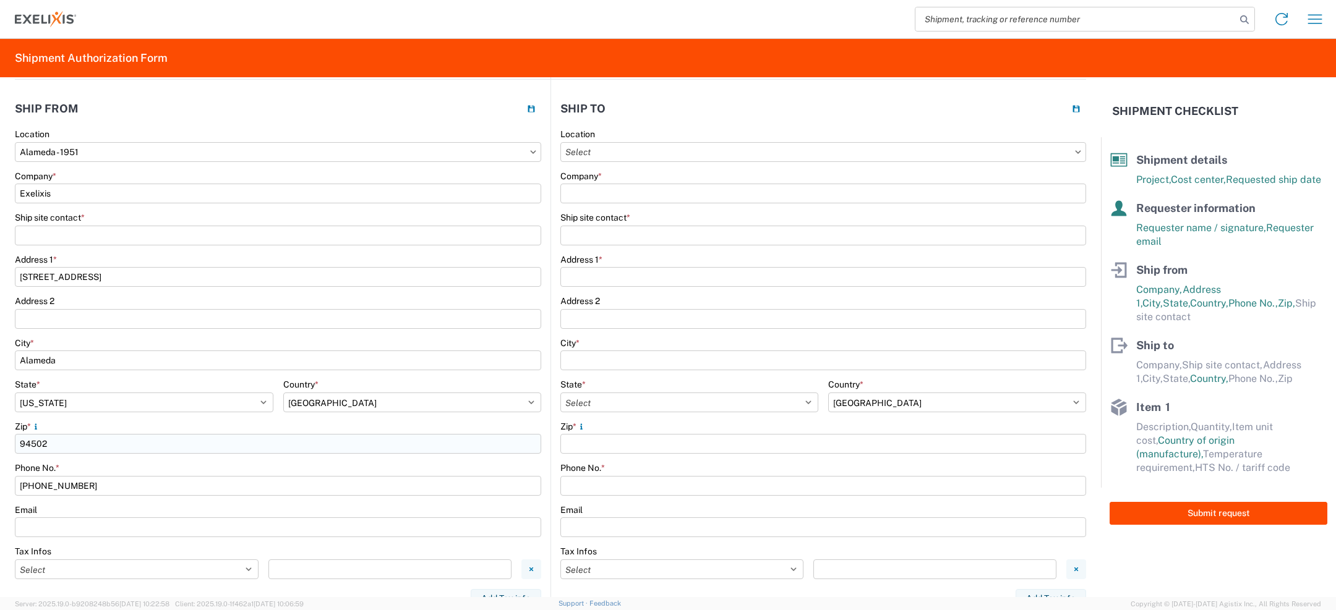
scroll to position [265, 0]
type input "555-555-5555"
click at [100, 232] on input "Ship site contact *" at bounding box center [278, 237] width 526 height 20
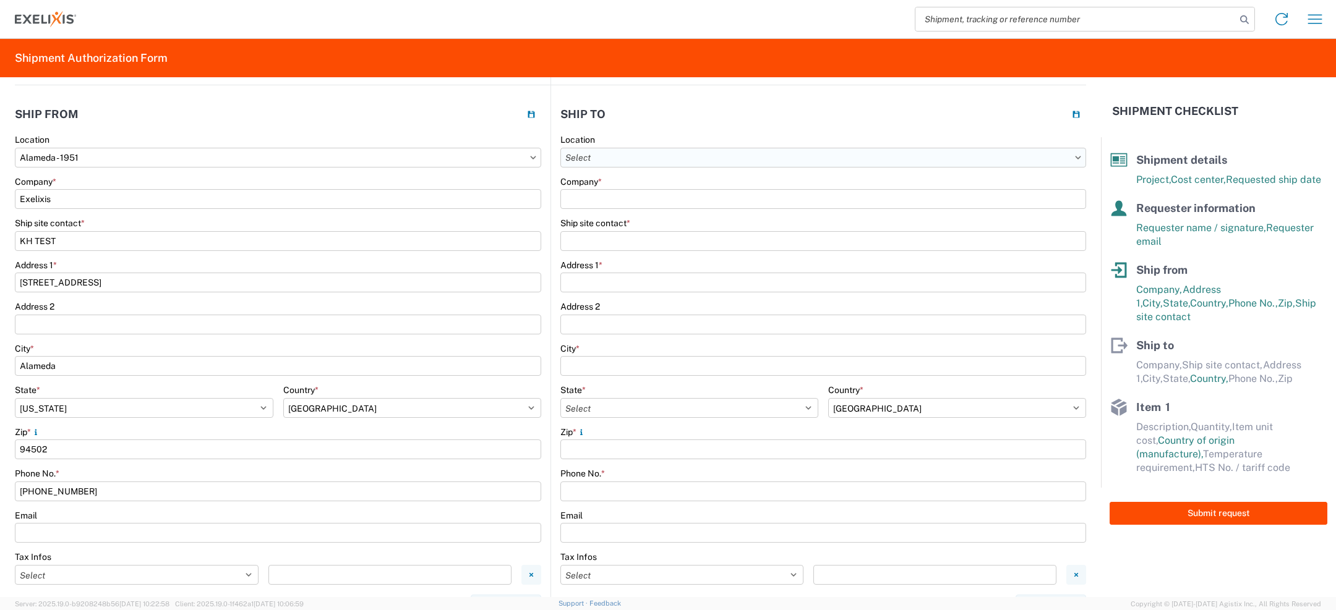
scroll to position [245, 0]
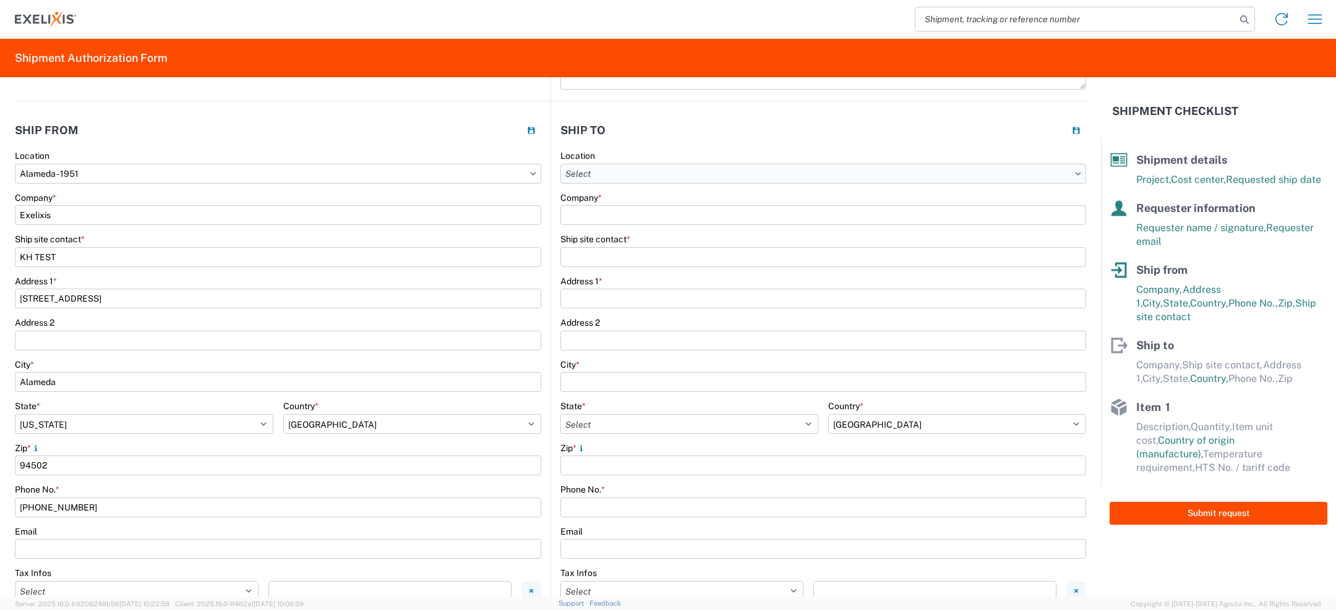
type input "KH TEST"
click at [624, 173] on input "text" at bounding box center [823, 174] width 526 height 20
click at [642, 231] on div "King of Prussia" at bounding box center [671, 227] width 216 height 20
type input "King of Prussia"
type input "Exelixis"
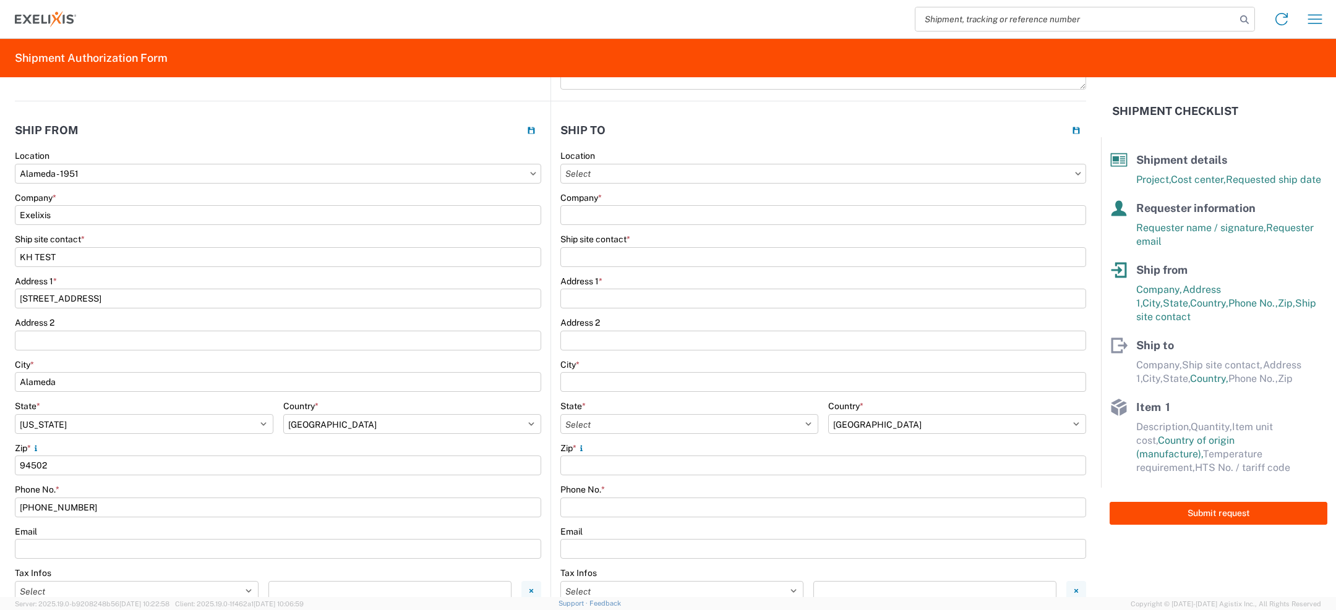
type input "250 King of Prussia Road"
type input "Unit 120"
type input "Radnor"
select select "PA"
type input "19087"
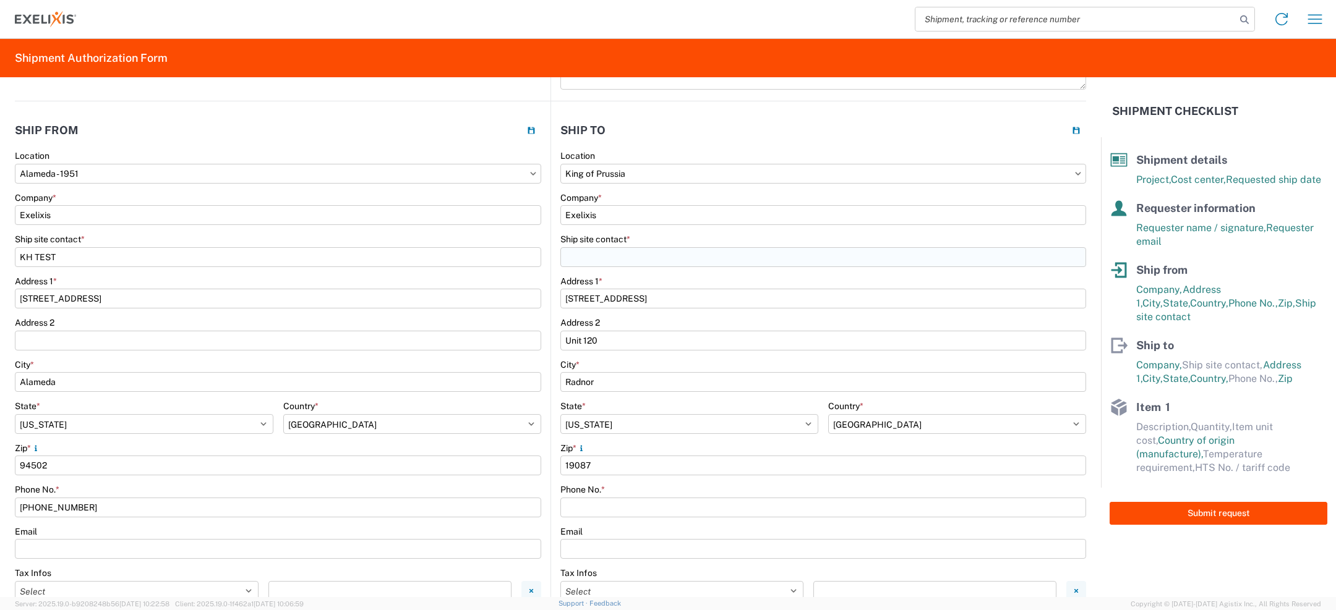
click at [612, 257] on input "Ship site contact *" at bounding box center [823, 257] width 526 height 20
type input "T"
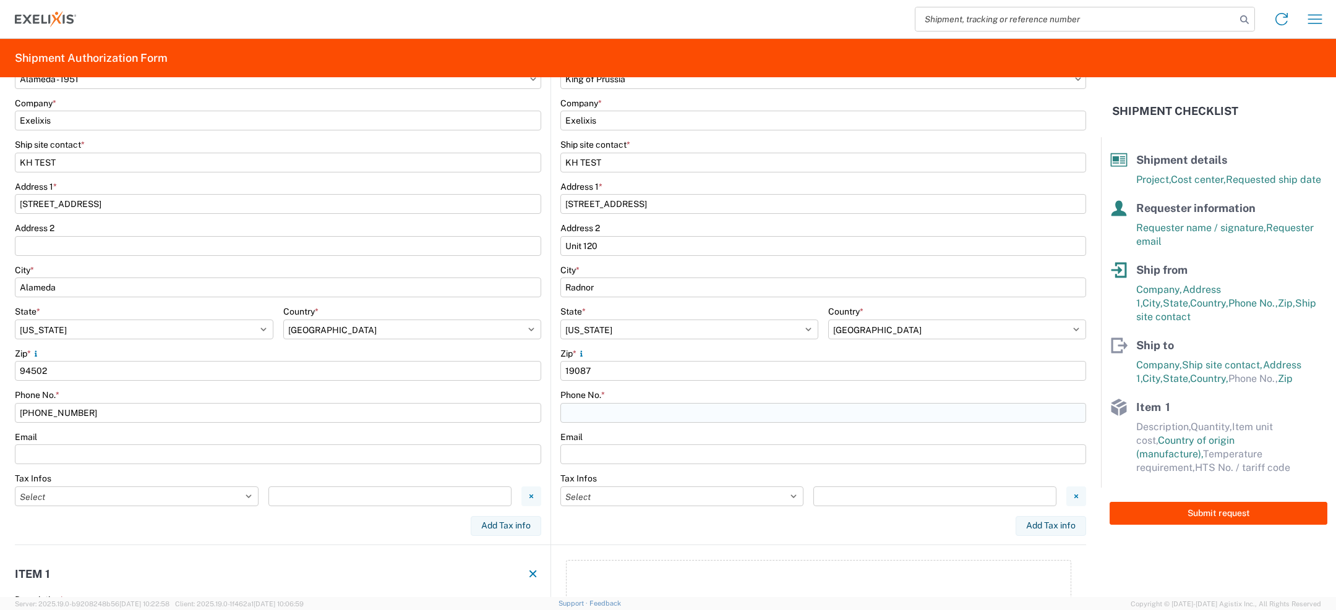
type input "KH TEST"
click at [619, 413] on input "Phone No. *" at bounding box center [823, 413] width 526 height 20
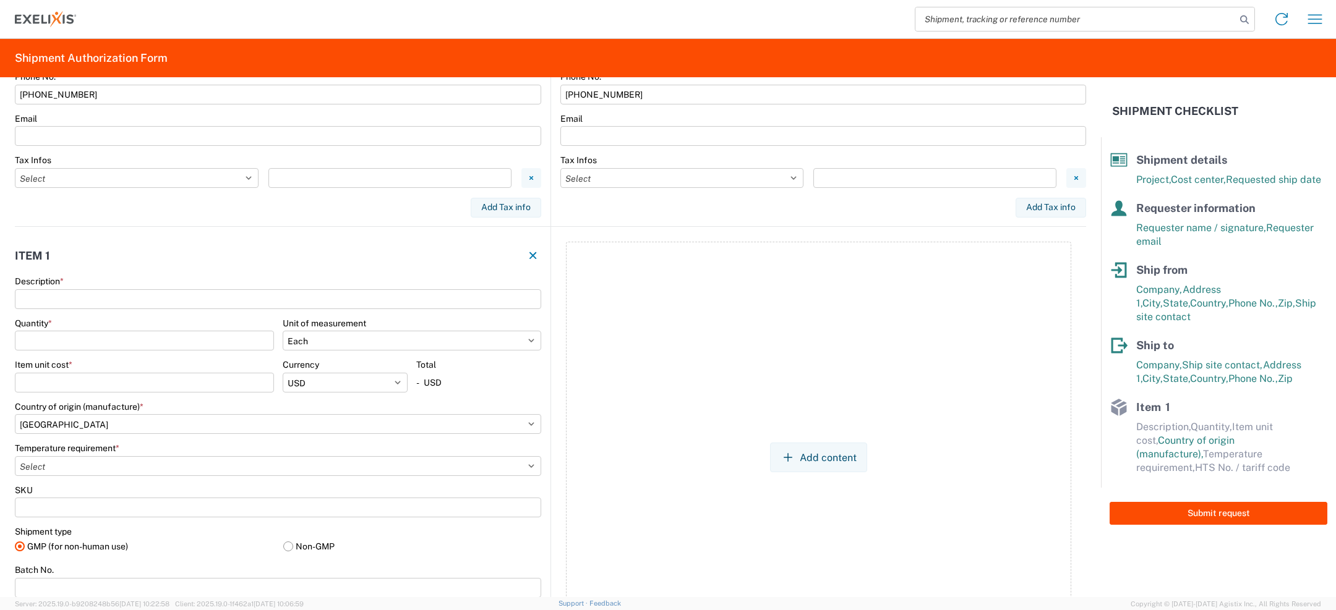
scroll to position [660, 0]
type input "555-555-5555"
click at [339, 297] on input "Description *" at bounding box center [278, 297] width 526 height 20
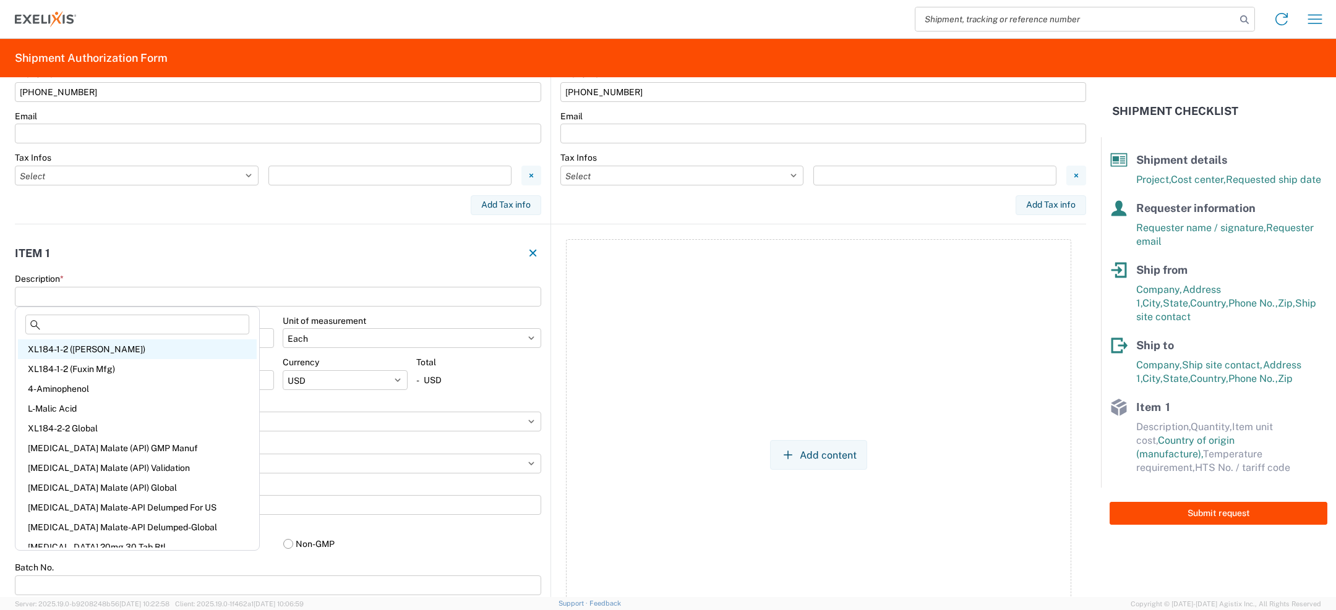
click at [116, 351] on div "XL184-1-2 (Navin)" at bounding box center [137, 349] width 239 height 20
type input "XL184-1-2 (Navin)"
type input "1"
select select "KGS"
type input "590"
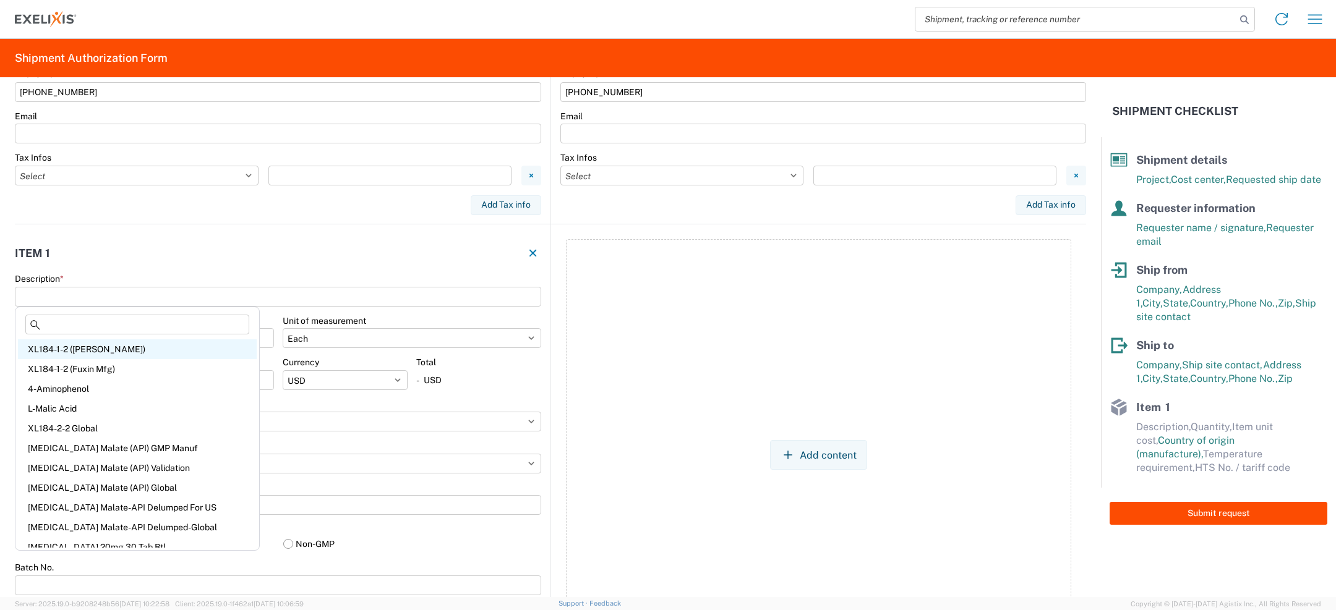
select select "USD"
select select "IN"
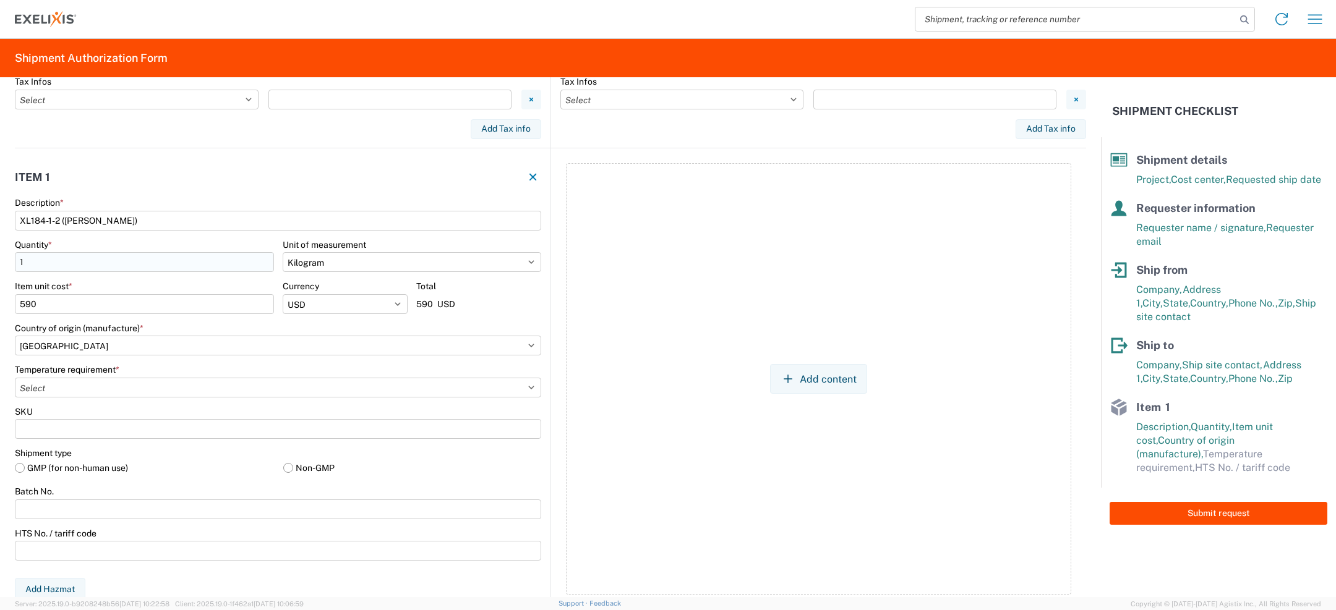
scroll to position [746, 0]
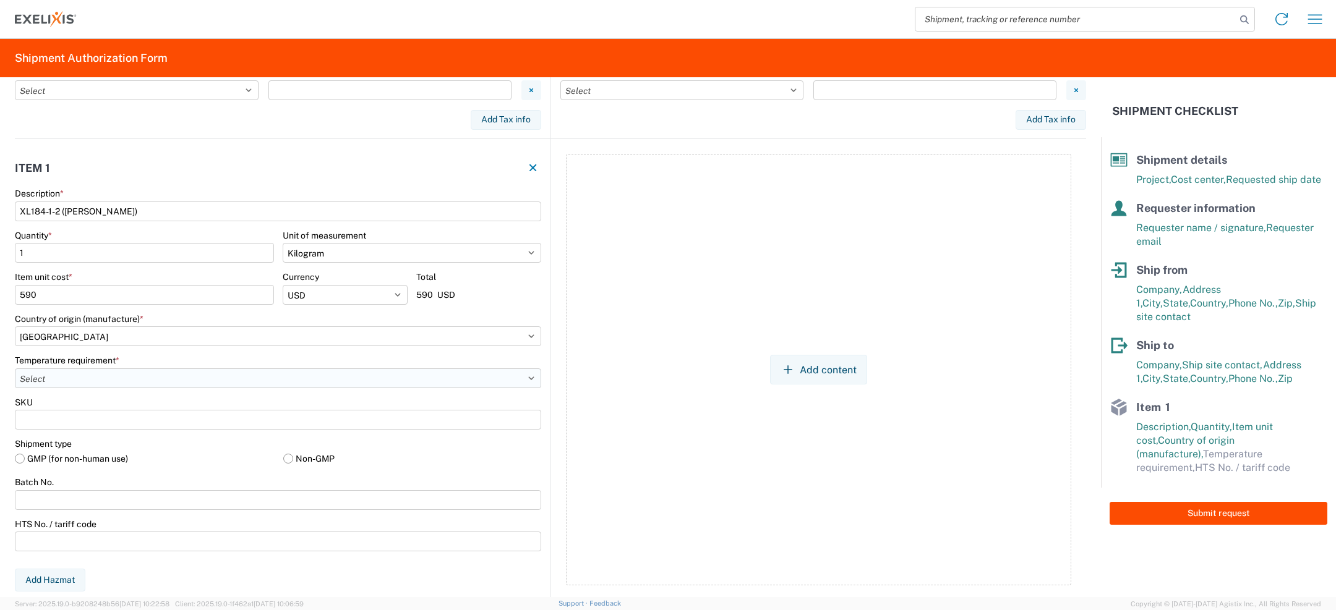
click at [142, 377] on select "Select -15°C to -25°C -120°C to -190°C (LN2,DV10) -20°C to -80°C -2°C to -8°C -…" at bounding box center [278, 379] width 526 height 20
select select "FROZEN_25_15"
click at [15, 369] on select "Select -15°C to -25°C -120°C to -190°C (LN2,DV10) -20°C to -80°C -2°C to -8°C -…" at bounding box center [278, 379] width 526 height 20
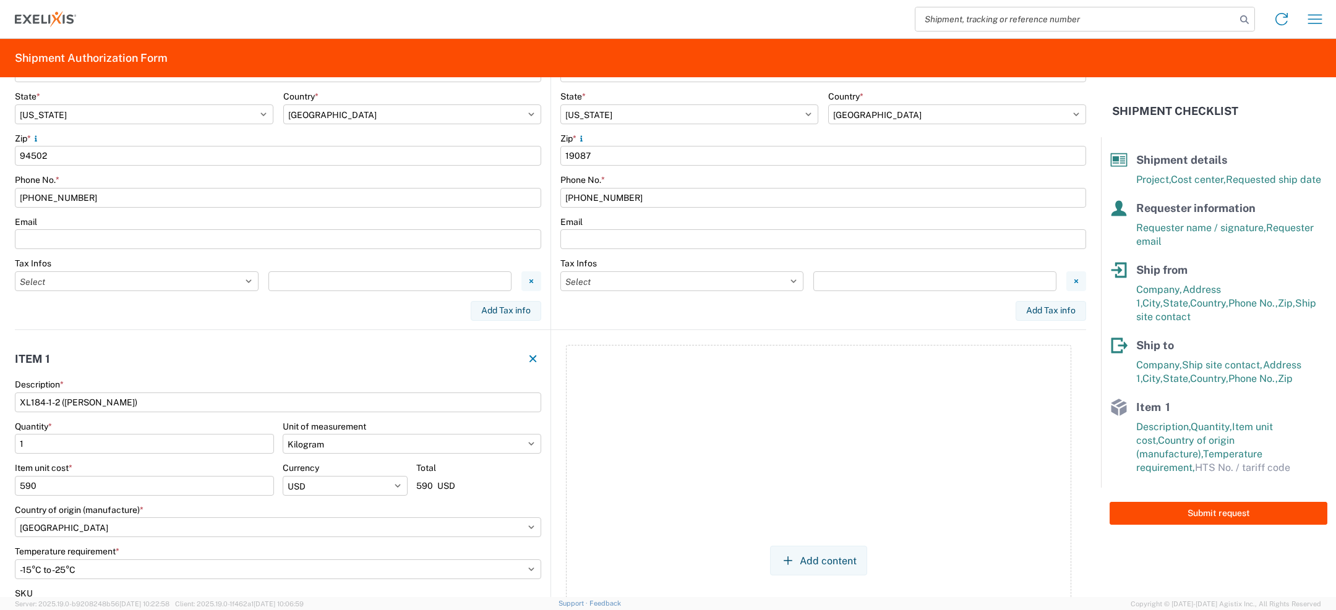
scroll to position [762, 0]
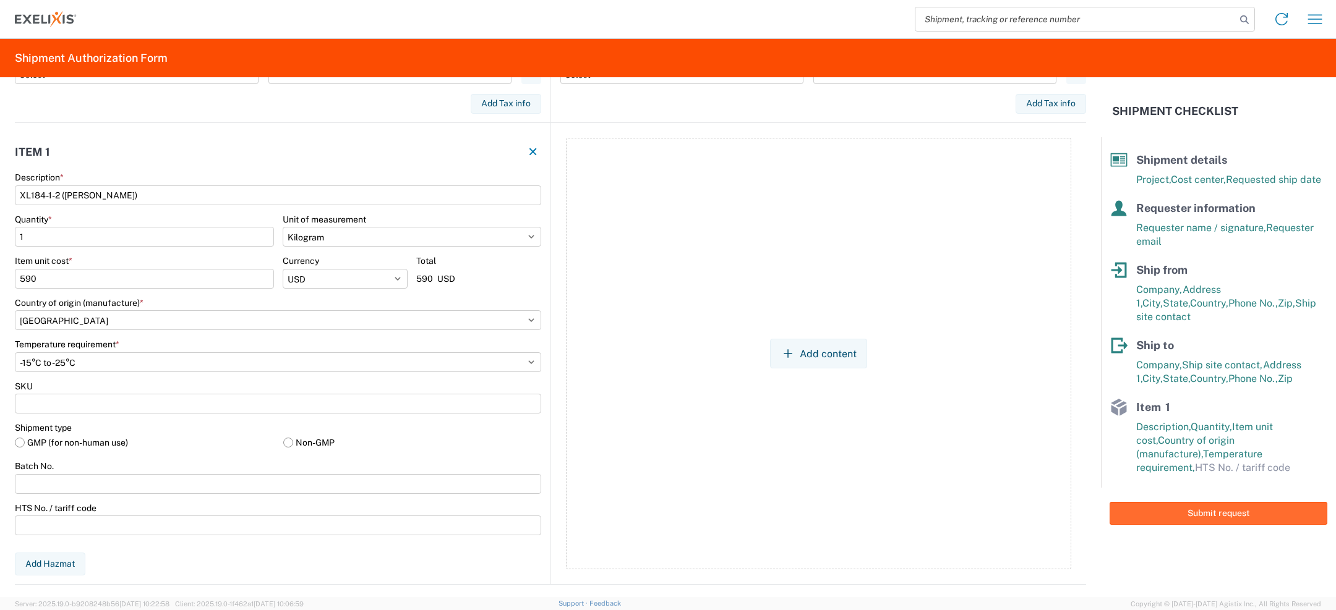
click at [1184, 502] on button "Submit request" at bounding box center [1218, 513] width 218 height 23
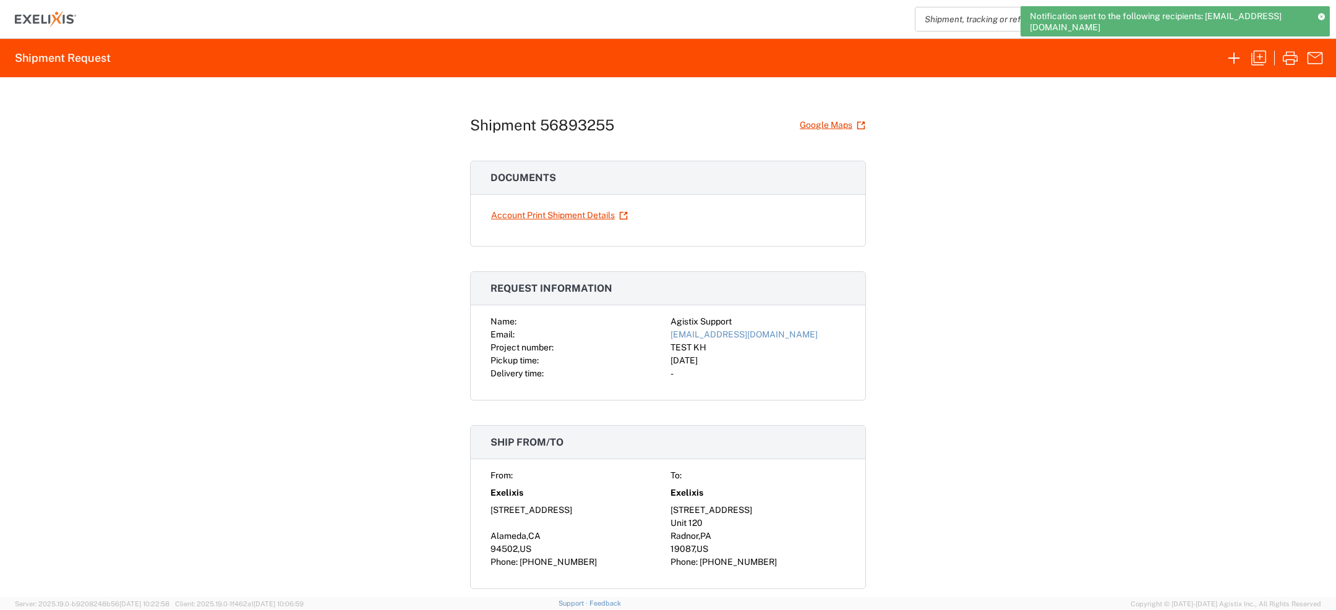
drag, startPoint x: 1030, startPoint y: 15, endPoint x: 1192, endPoint y: 32, distance: 162.8
click at [1192, 32] on div "Notification sent to the following recipients: ShippingReceiving@exelixis.com" at bounding box center [1174, 21] width 309 height 30
copy span "Notification sent to the following recipients: ShippingReceiving@exelixis.com"
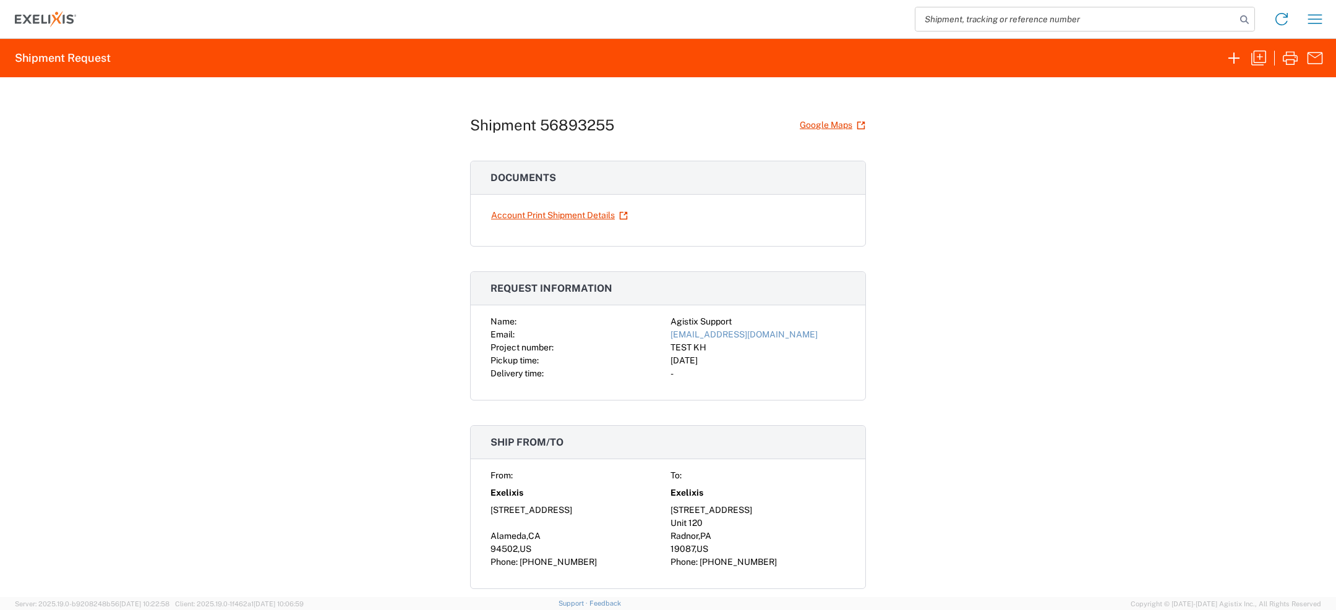
click at [573, 124] on h1 "Shipment 56893255" at bounding box center [542, 125] width 144 height 18
copy h1 "56893255"
click at [1227, 58] on icon "button" at bounding box center [1234, 58] width 20 height 20
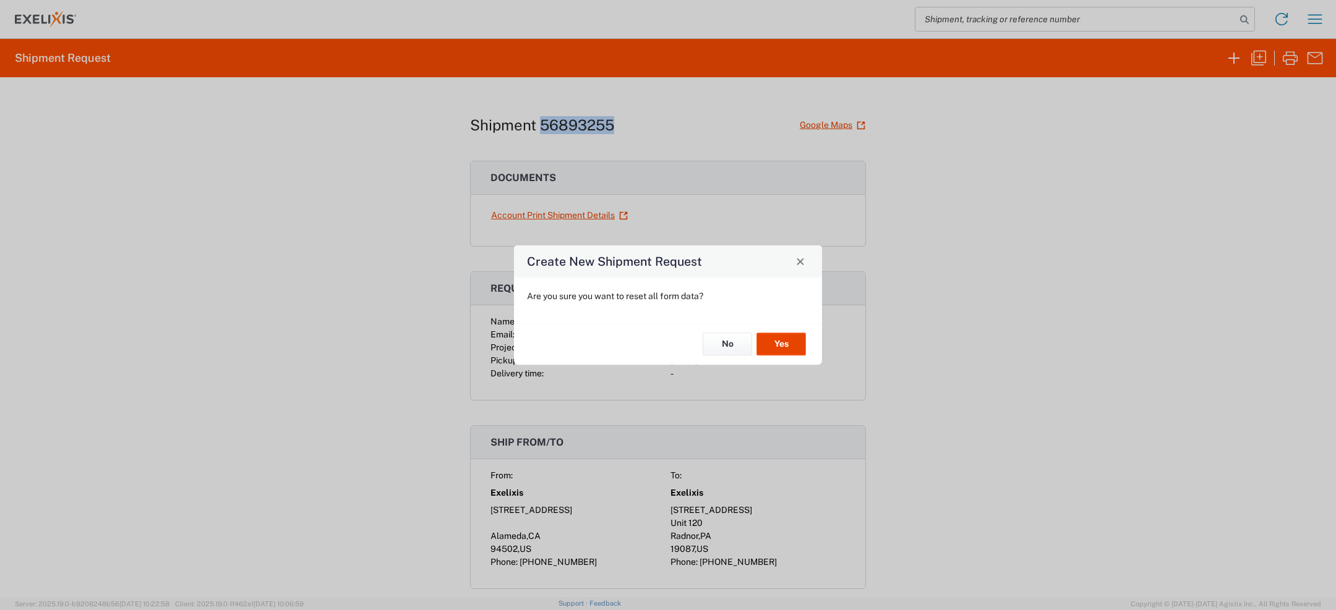
click at [780, 355] on button "Yes" at bounding box center [780, 344] width 49 height 23
select select "US"
select select "EA"
select select "USD"
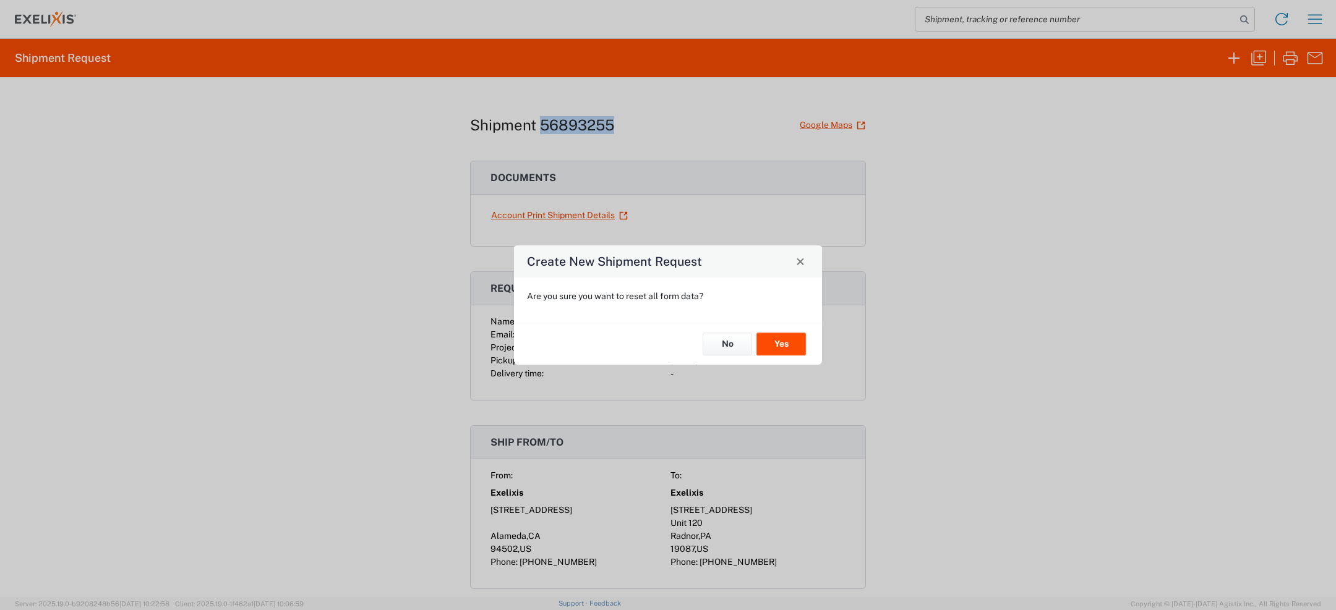
select select "US"
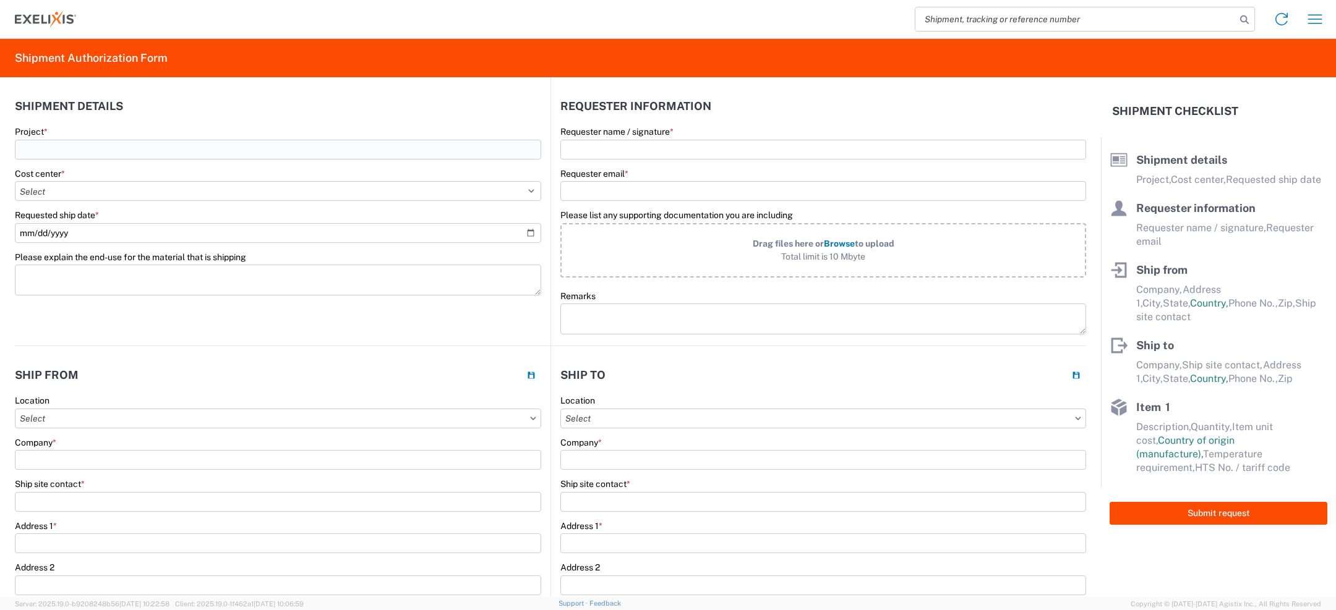
click at [334, 151] on input "Project *" at bounding box center [278, 150] width 526 height 20
type input "a"
type input "KH TEST"
click at [221, 187] on select "Select Accounting 10021 All Bottle 10950 All Carton 10951 Aurigene AURIGENE Bio…" at bounding box center [278, 191] width 526 height 20
select select "10021"
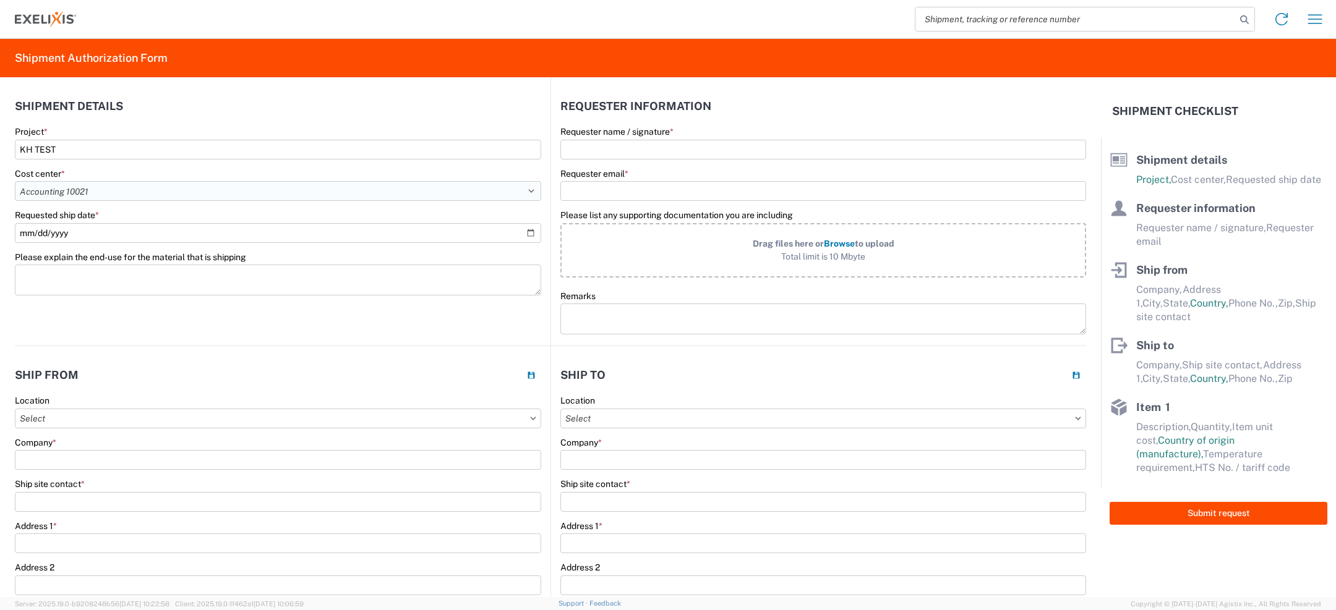
click at [15, 181] on select "Select Accounting 10021 All Bottle 10950 All Carton 10951 Aurigene AURIGENE Bio…" at bounding box center [278, 191] width 526 height 20
click at [190, 151] on input "KH TEST" at bounding box center [278, 150] width 526 height 20
type input "KH TEST"
click at [673, 149] on input "Requester name / signature *" at bounding box center [823, 150] width 526 height 20
type input "Agistix Support"
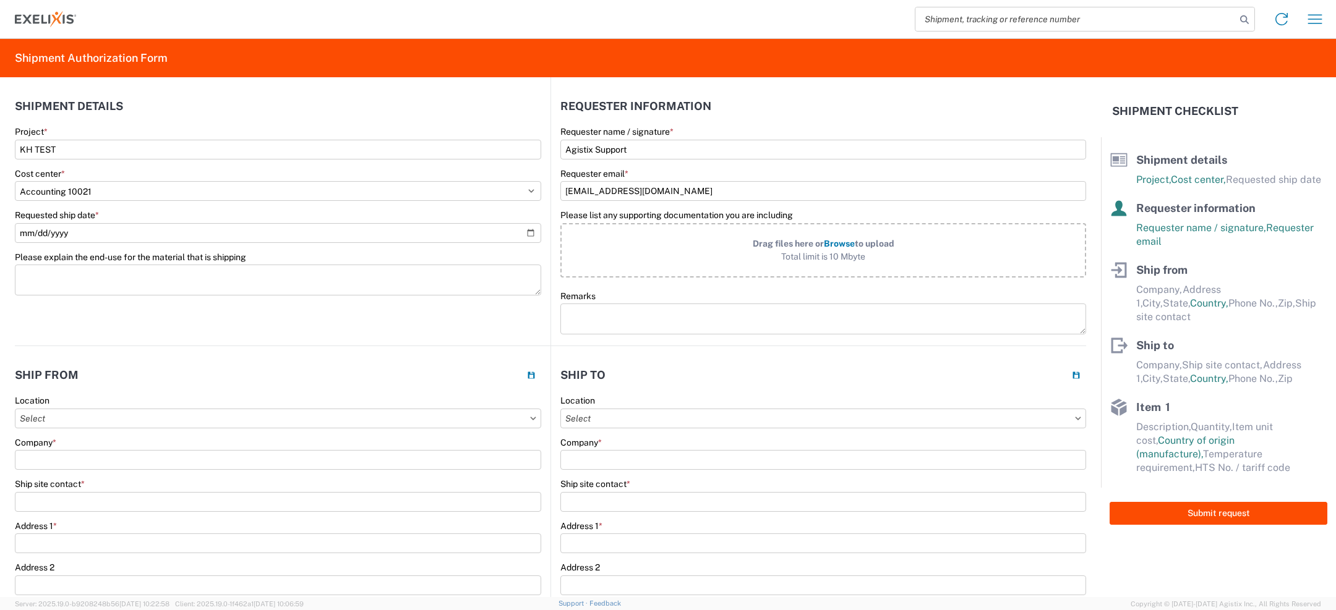
scroll to position [50, 0]
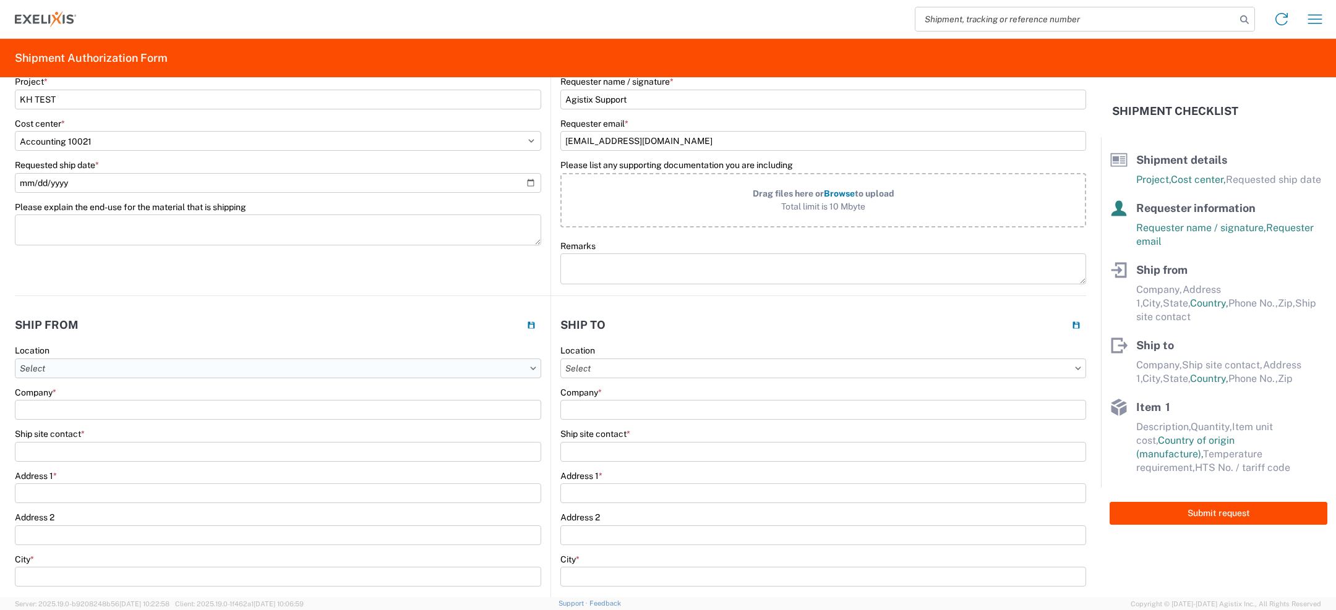
type input "khostetler@agistix.com"
click at [229, 363] on input "text" at bounding box center [278, 369] width 526 height 20
click at [114, 421] on div "King of Prussia" at bounding box center [126, 422] width 216 height 20
type input "King of Prussia"
type input "Exelixis"
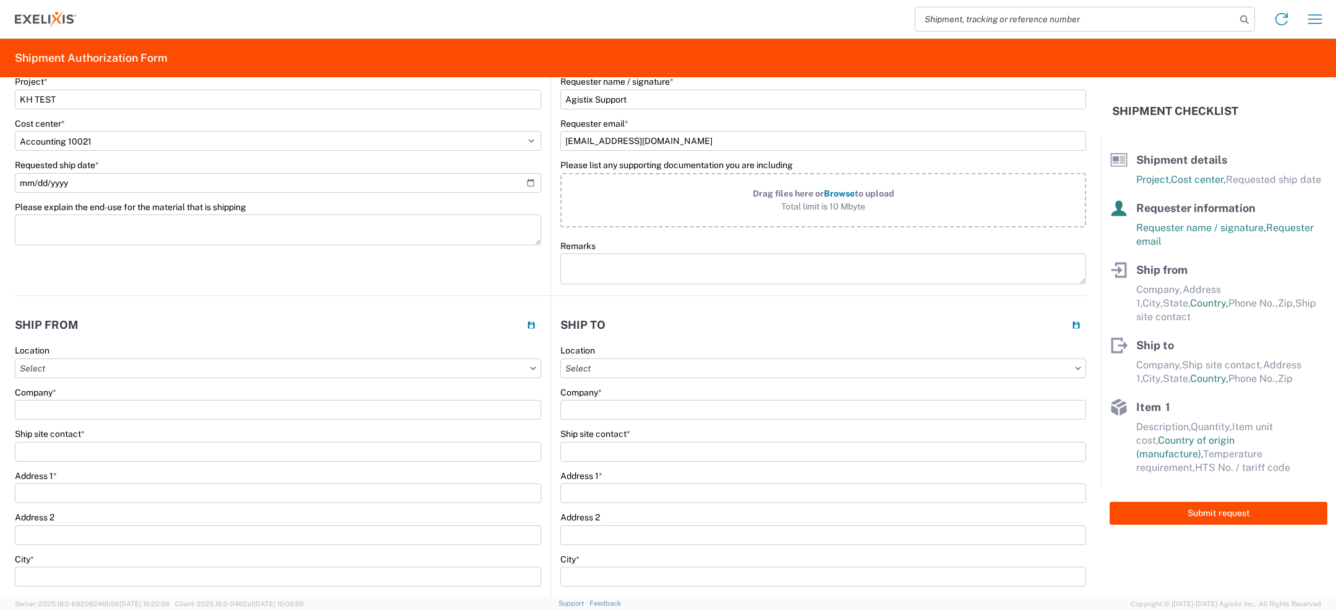
type input "250 King of Prussia Road"
type input "Unit 120"
type input "Radnor"
select select "PA"
type input "19087"
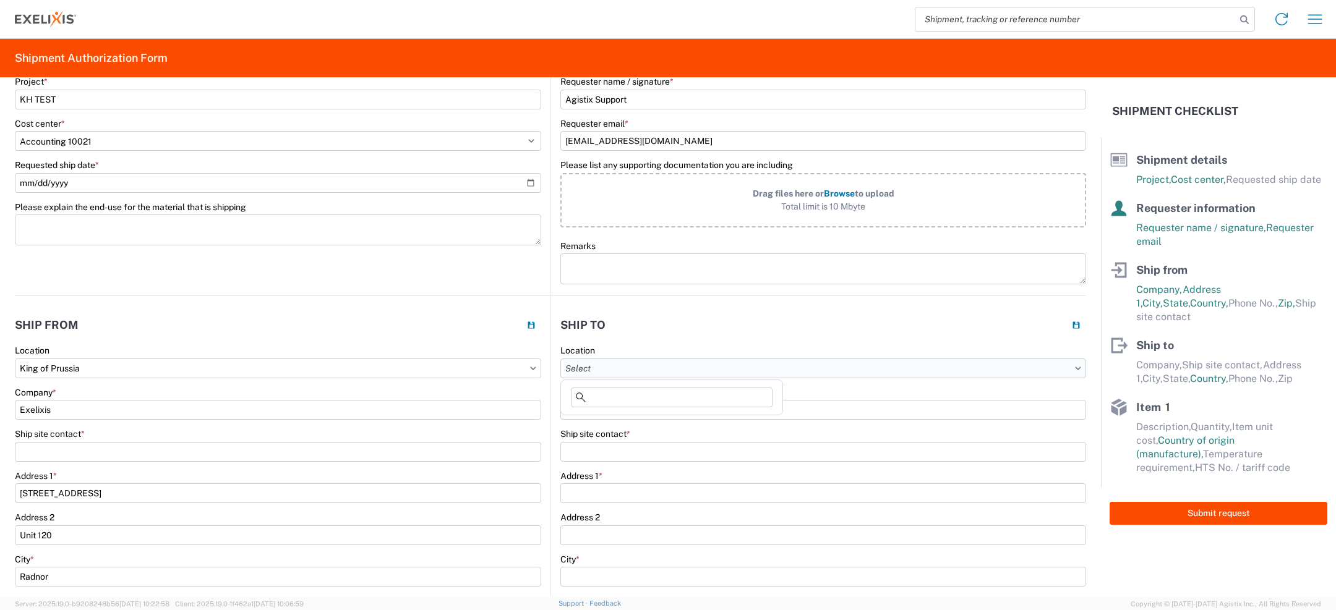
click at [654, 364] on input "text" at bounding box center [823, 369] width 526 height 20
click at [635, 440] on div "Alameda - 1951" at bounding box center [671, 442] width 216 height 20
type input "Alameda - 1951"
type input "Exelixis"
type input "1951 Harbor Bay Pkwy"
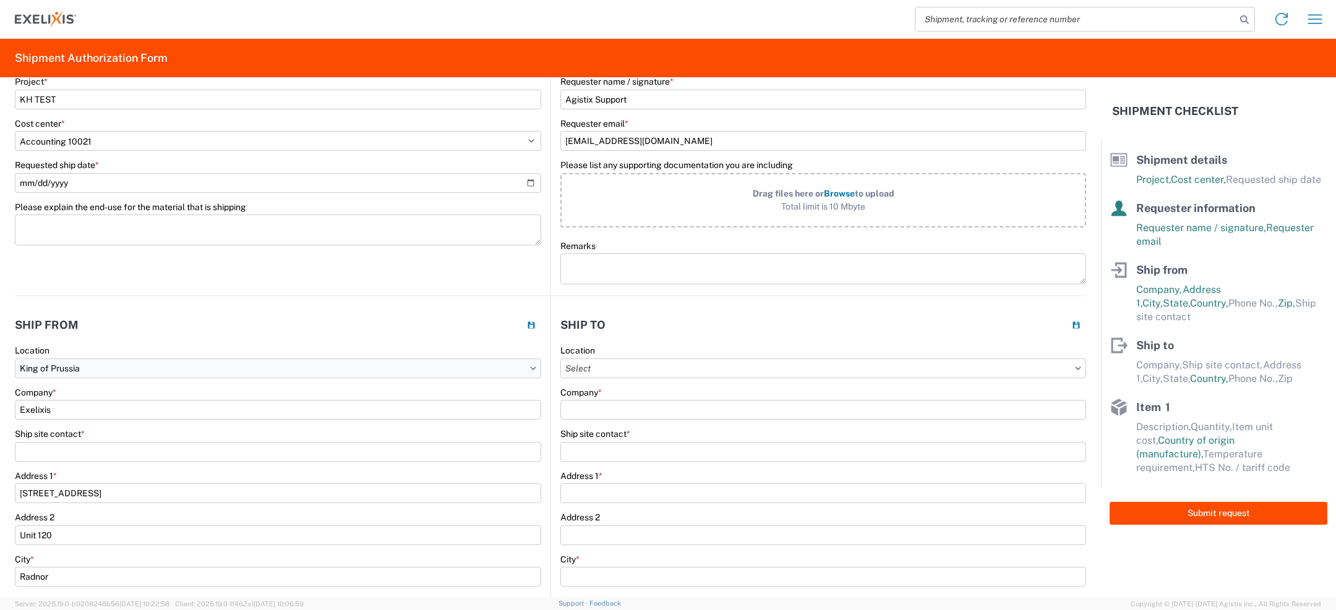
type input "Alameda"
select select "CA"
type input "94502"
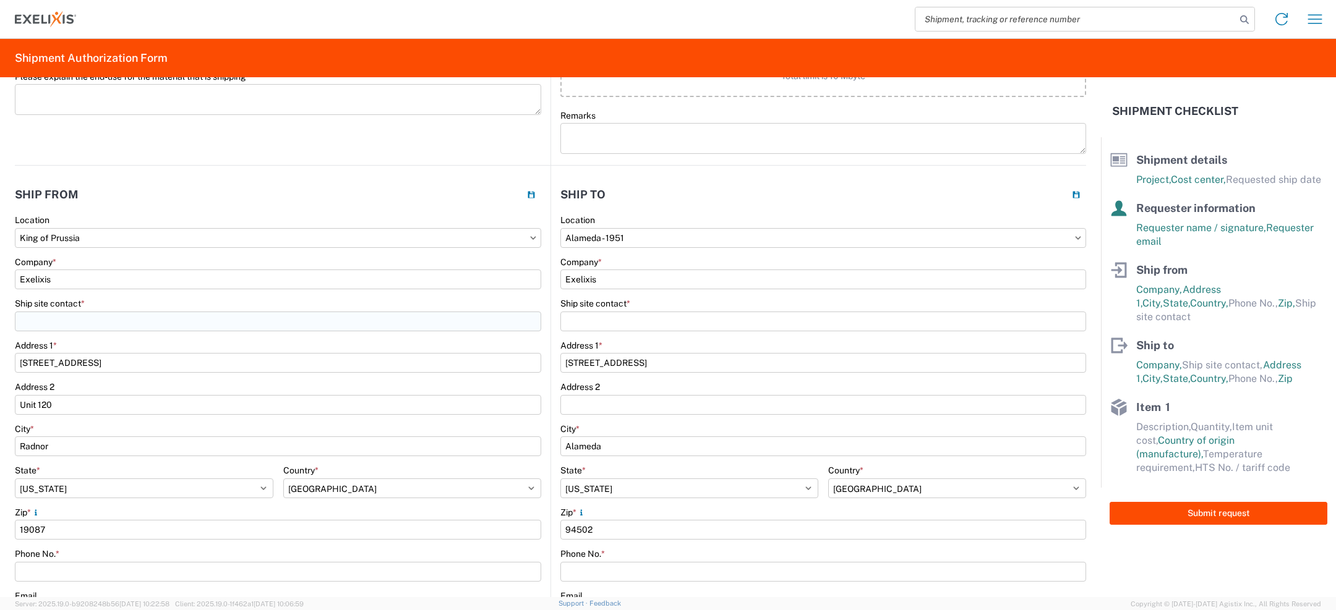
scroll to position [198, 0]
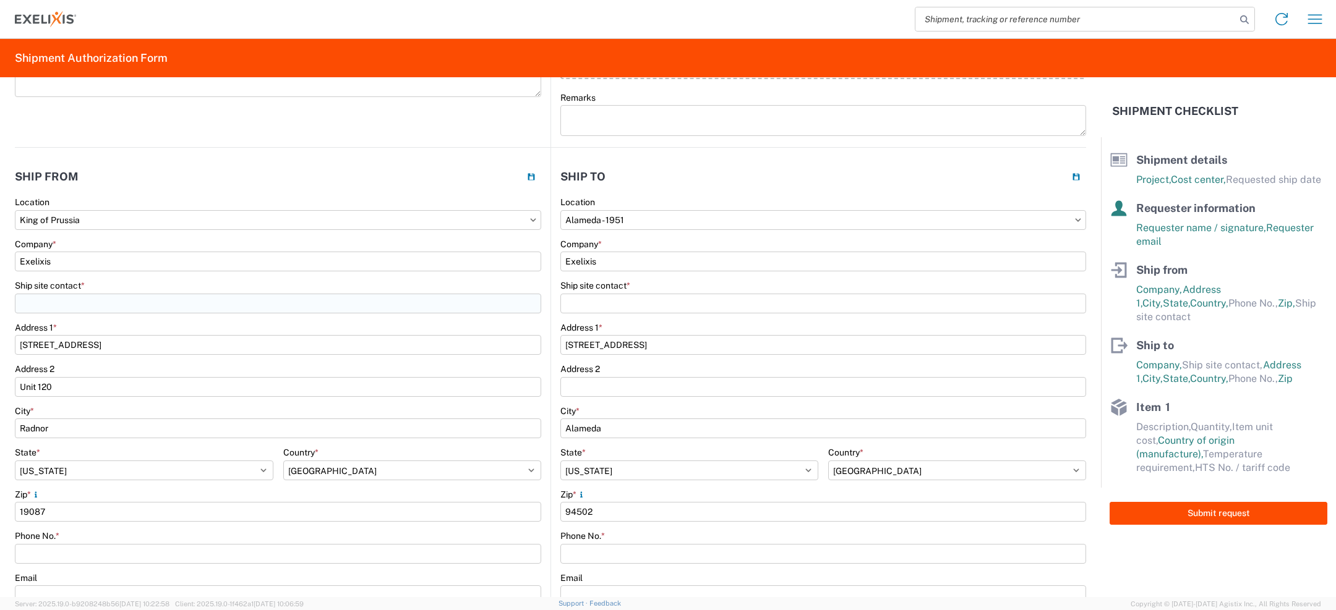
click at [202, 304] on input "Ship site contact *" at bounding box center [278, 304] width 526 height 20
type input "KH TEST"
click at [594, 301] on input "Ship site contact *" at bounding box center [823, 304] width 526 height 20
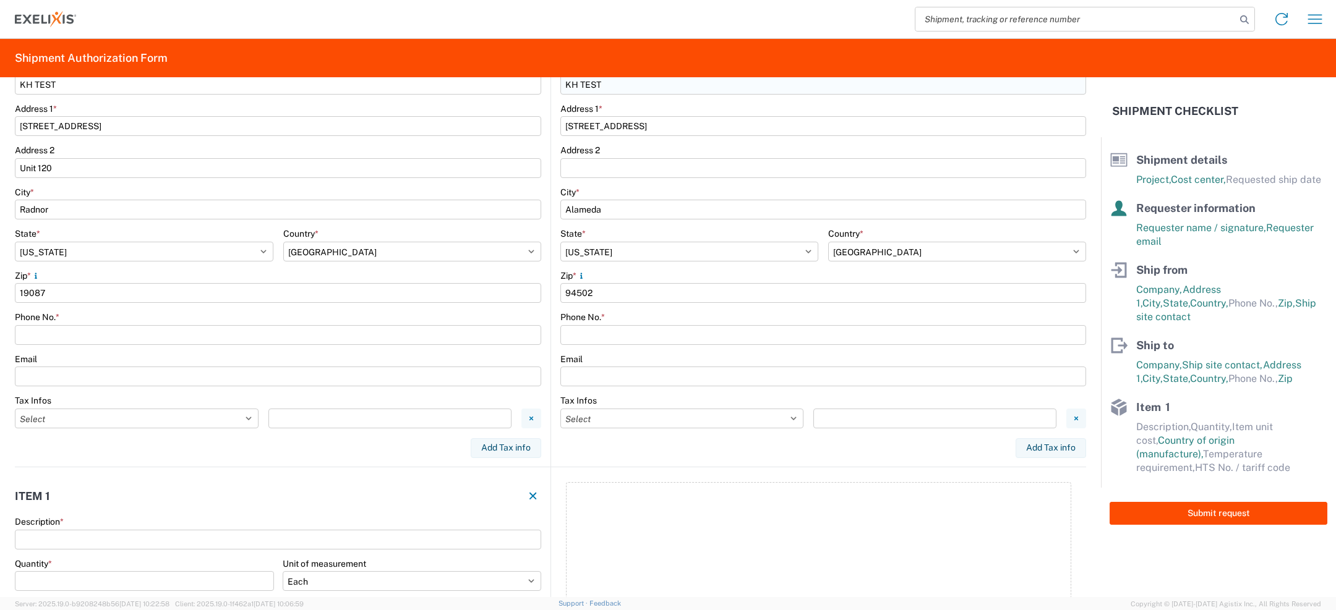
scroll to position [416, 0]
type input "KH TEST"
click at [230, 332] on input "Phone No. *" at bounding box center [278, 336] width 526 height 20
type input "555-555-5555"
click at [634, 330] on input "Phone No. *" at bounding box center [823, 336] width 526 height 20
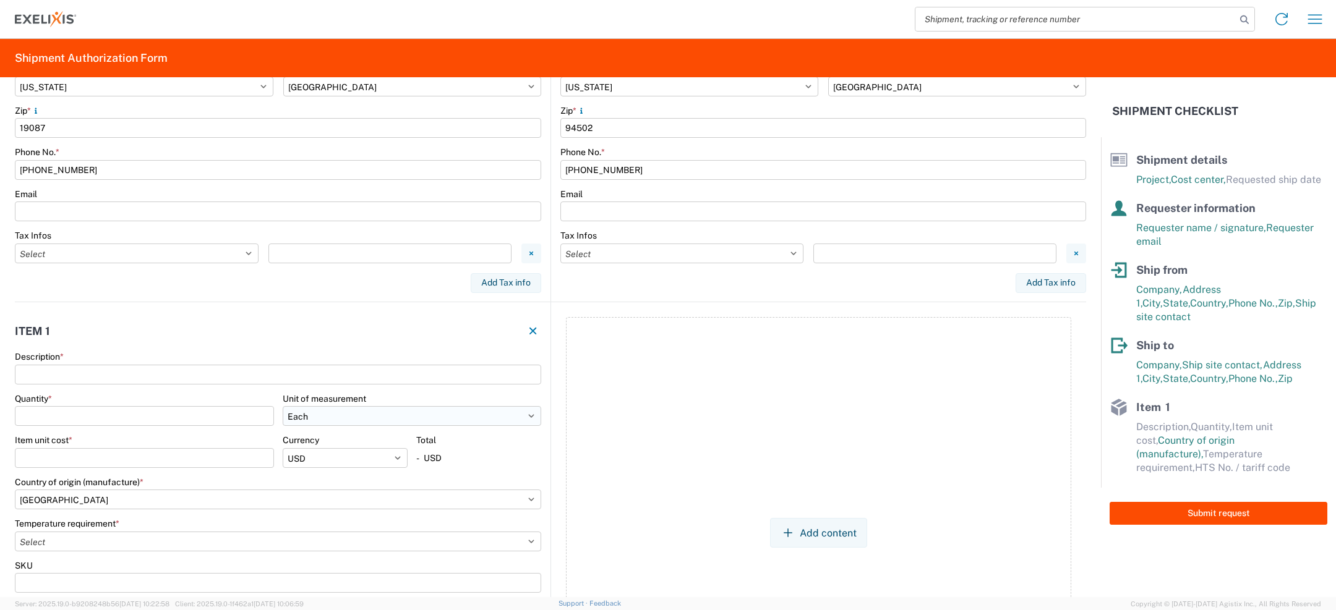
scroll to position [603, 0]
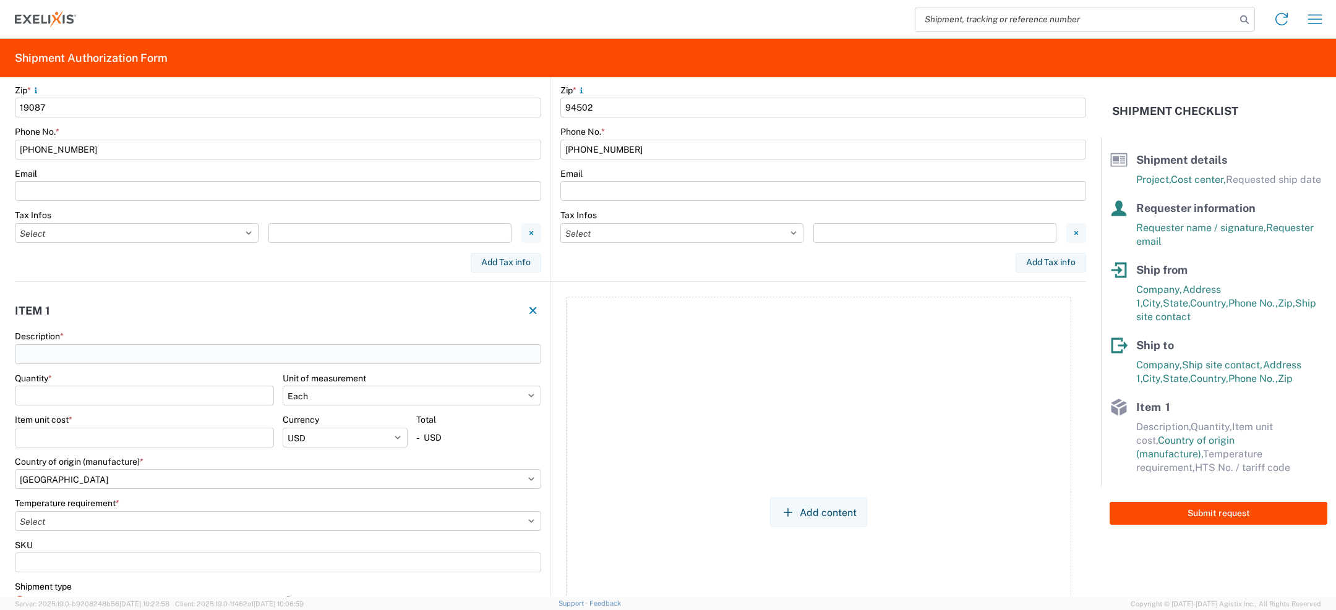
type input "555-555-5555"
click at [288, 351] on input "Description *" at bounding box center [278, 354] width 526 height 20
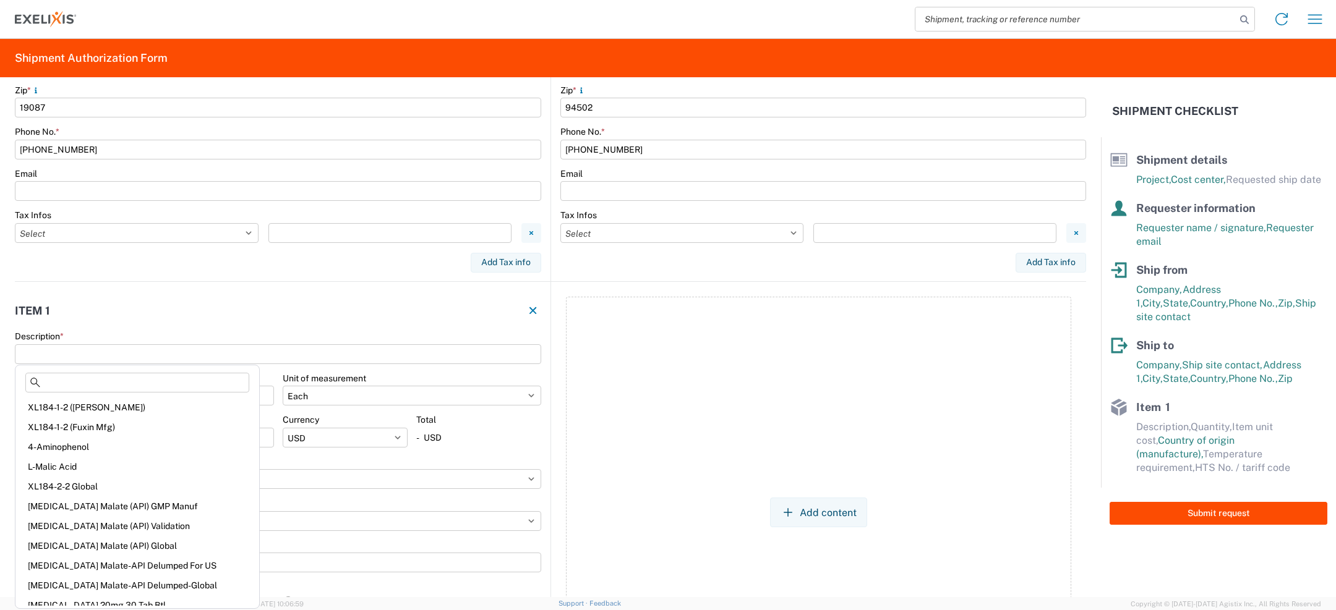
click at [123, 406] on div "XL184-1-2 (Navin)" at bounding box center [137, 408] width 239 height 20
type input "XL184-1-2 (Navin)"
type input "1"
select select "KGS"
type input "590"
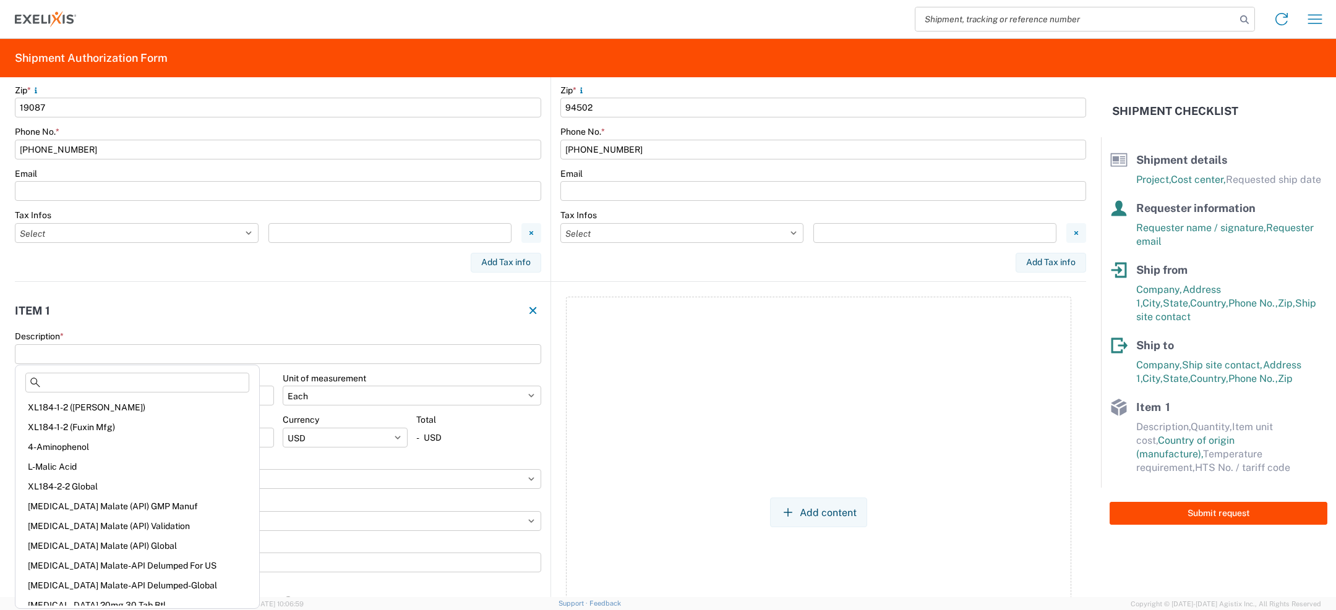
select select "USD"
select select "IN"
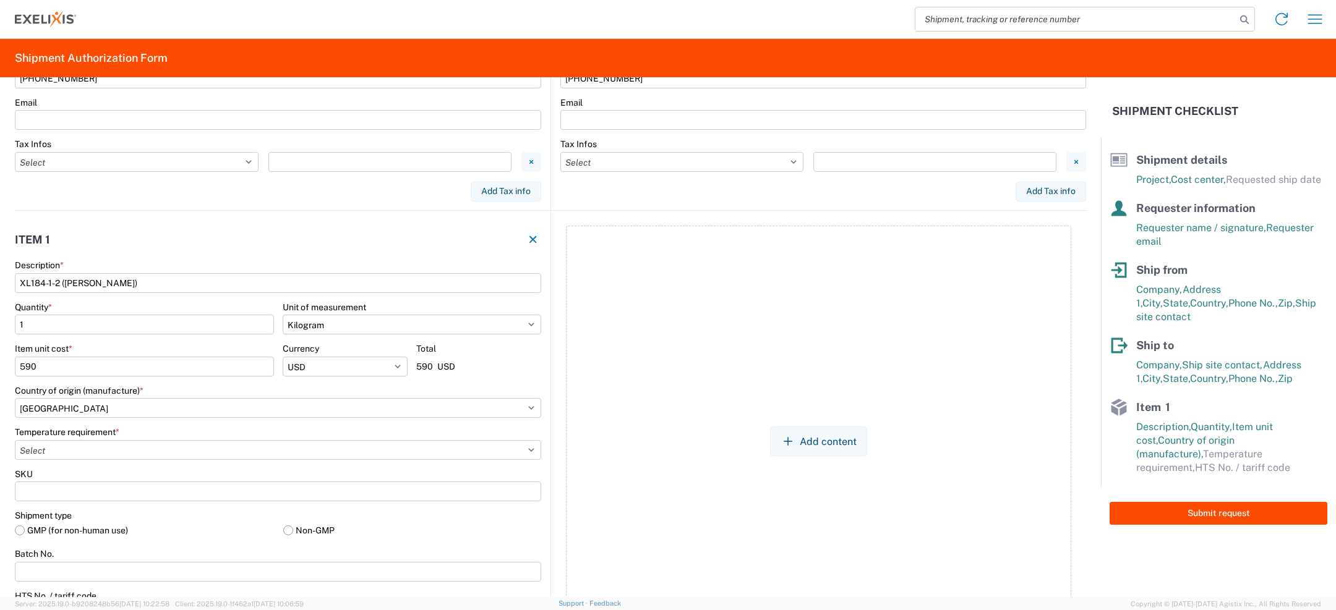
scroll to position [688, 0]
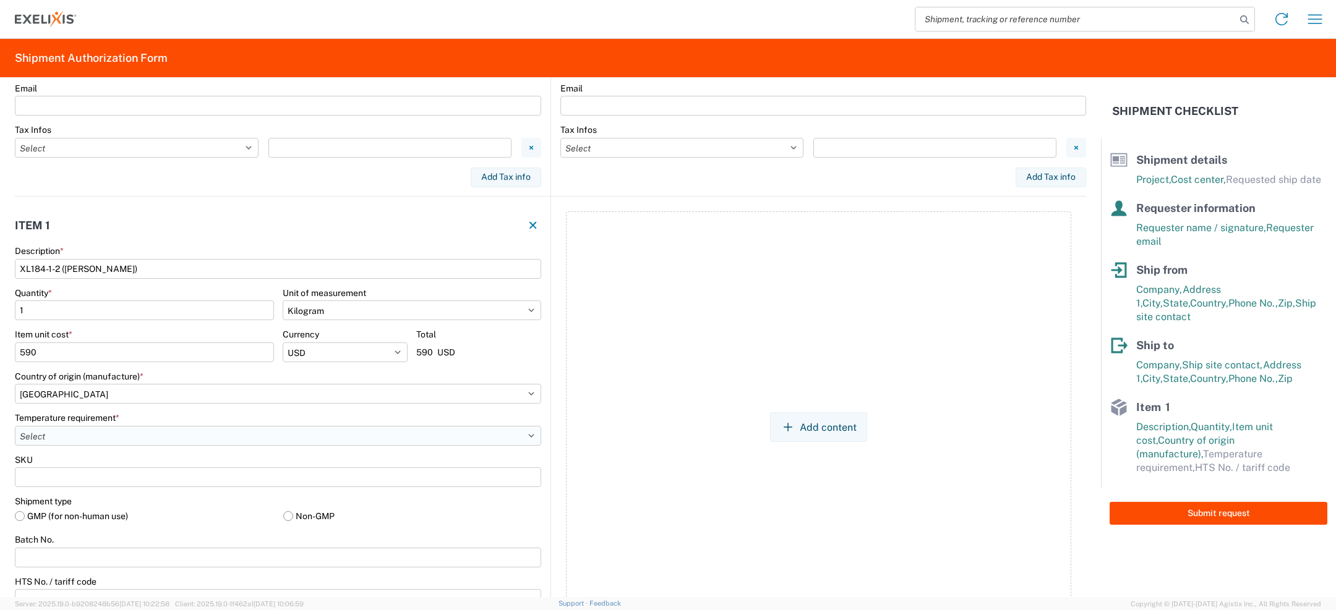
click at [168, 428] on select "Select -15°C to -25°C -120°C to -190°C (LN2,DV10) -20°C to -80°C -2°C to -8°C -…" at bounding box center [278, 436] width 526 height 20
select select "FROZEN_25_15"
click at [15, 426] on select "Select -15°C to -25°C -120°C to -190°C (LN2,DV10) -20°C to -80°C -2°C to -8°C -…" at bounding box center [278, 436] width 526 height 20
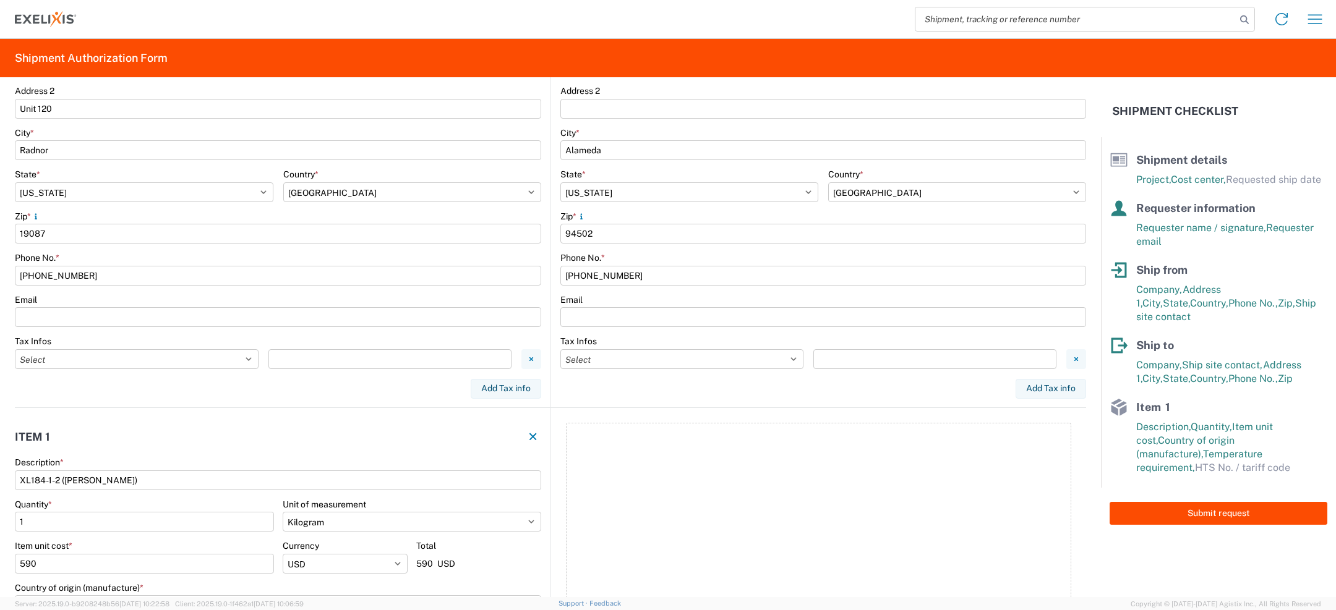
scroll to position [0, 0]
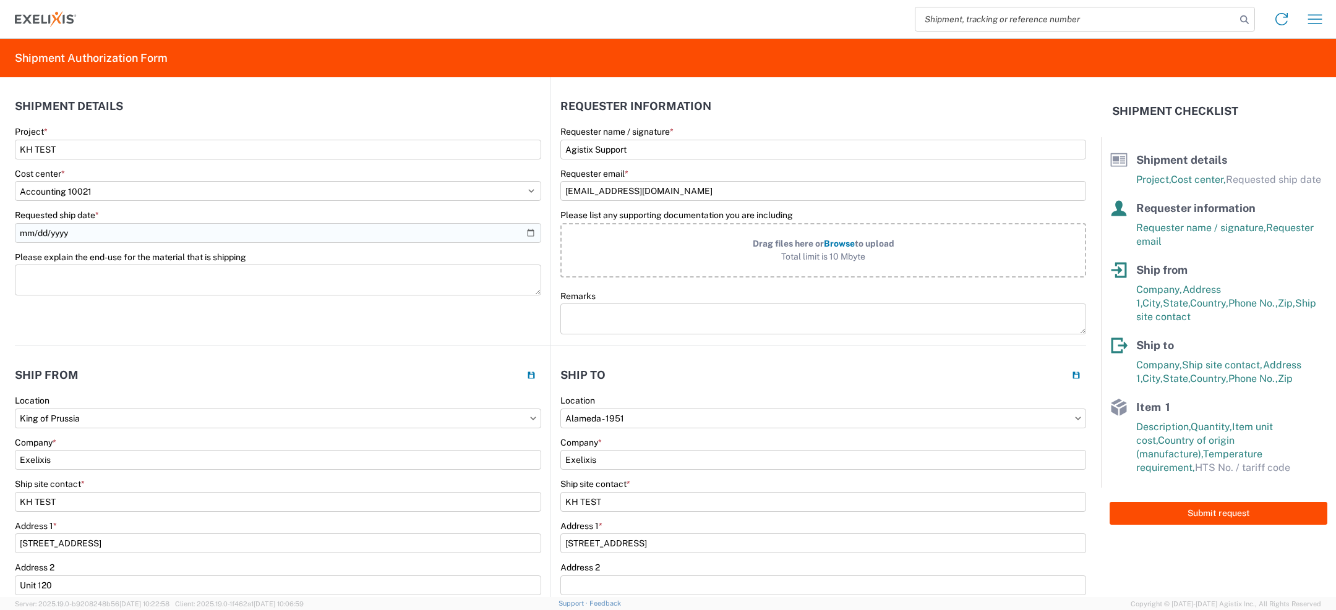
click at [531, 236] on input "Requested ship date *" at bounding box center [278, 233] width 526 height 20
type input "2025-09-25"
click at [390, 289] on textarea "Please explain the end-use for the material that is shipping" at bounding box center [278, 280] width 526 height 31
paste textarea "n"
type textarea "Agistix support test"
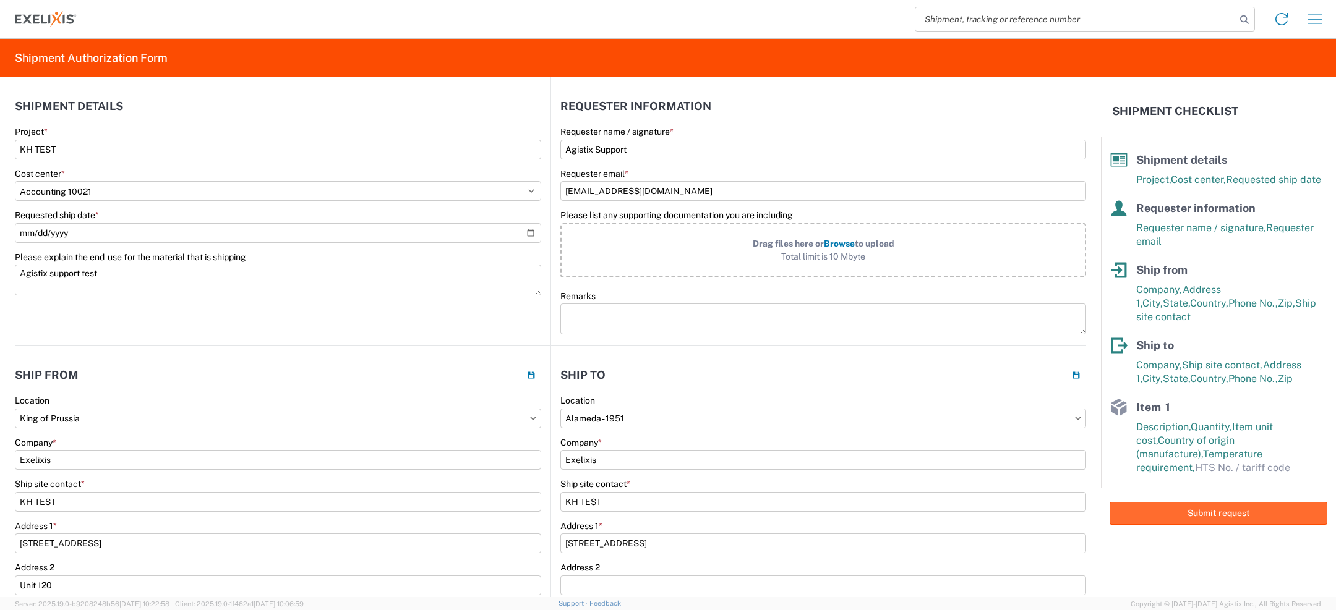
click at [1191, 502] on button "Submit request" at bounding box center [1218, 513] width 218 height 23
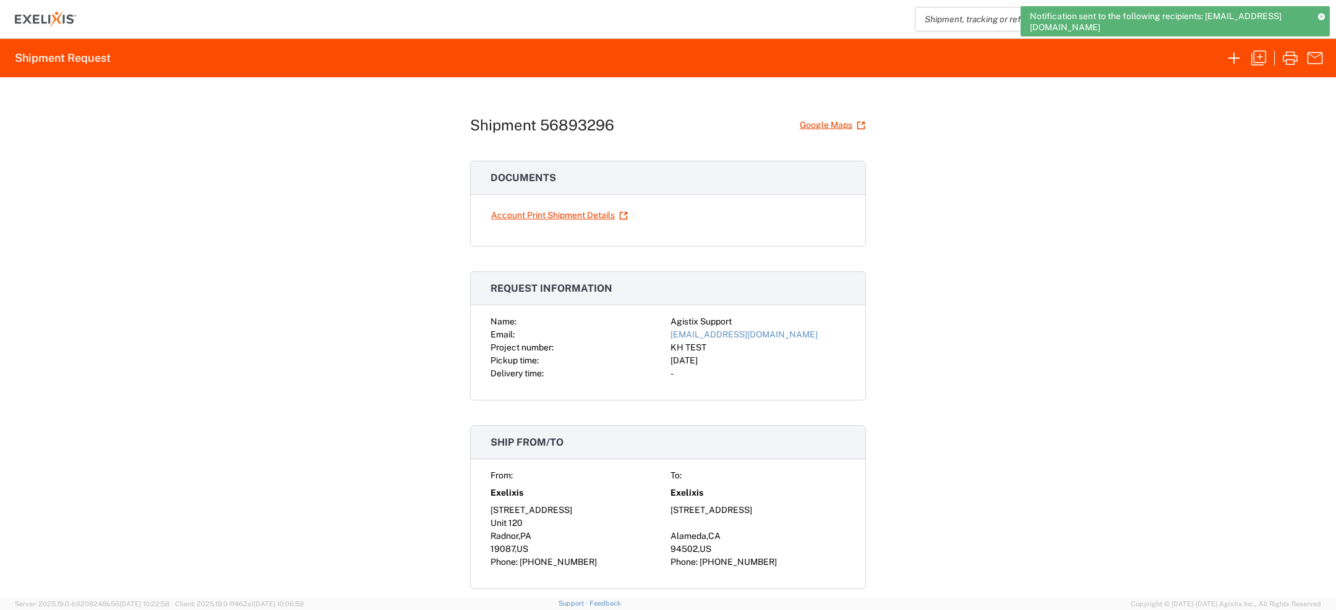
drag, startPoint x: 1029, startPoint y: 15, endPoint x: 1214, endPoint y: 28, distance: 185.3
click at [1214, 28] on span "Notification sent to the following recipients: Exelixis_Logistics@exelixis.com" at bounding box center [1168, 22] width 279 height 22
copy span "Notification sent to the following recipients: Exelixis_Logistics@exelixis.com"
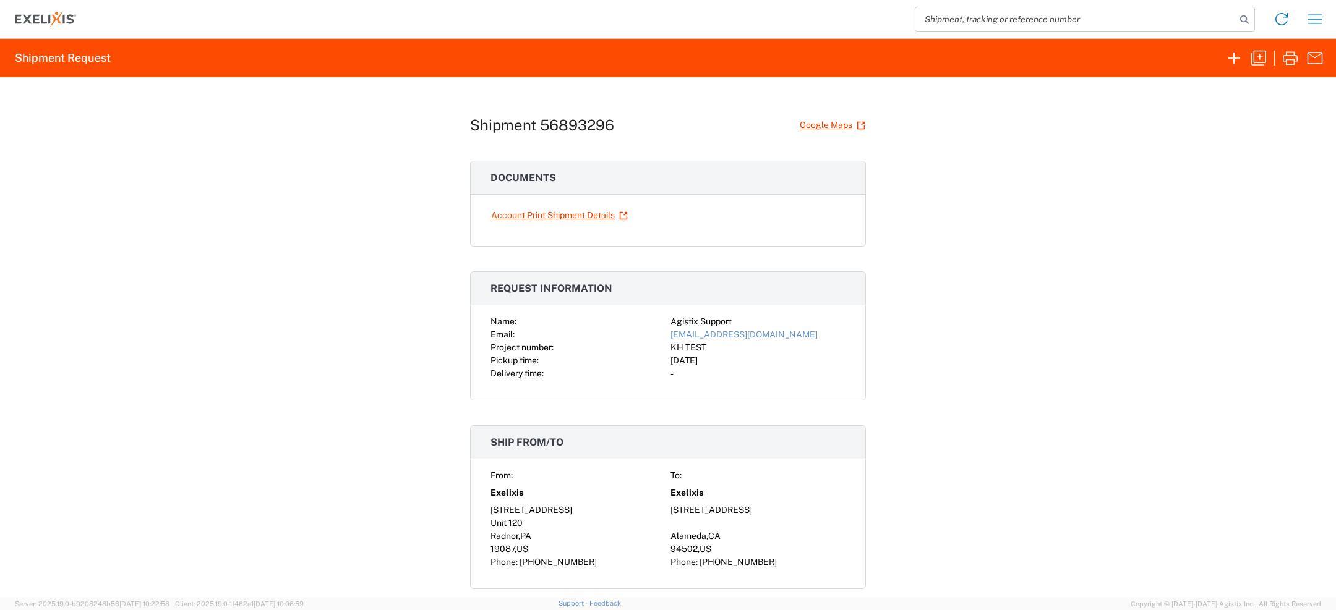
click at [599, 120] on h1 "Shipment 56893296" at bounding box center [542, 125] width 144 height 18
click at [599, 121] on h1 "Shipment 56893296" at bounding box center [542, 125] width 144 height 18
copy h1 "56893296"
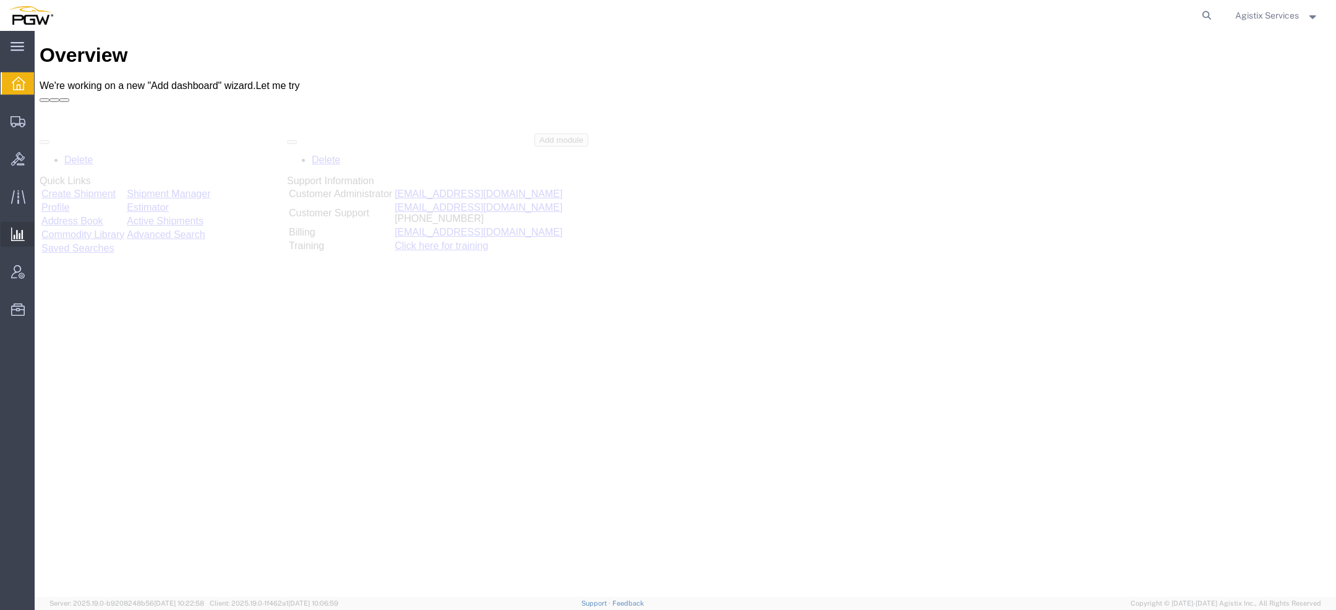
click at [0, 0] on span "Saved Reports" at bounding box center [0, 0] width 0 height 0
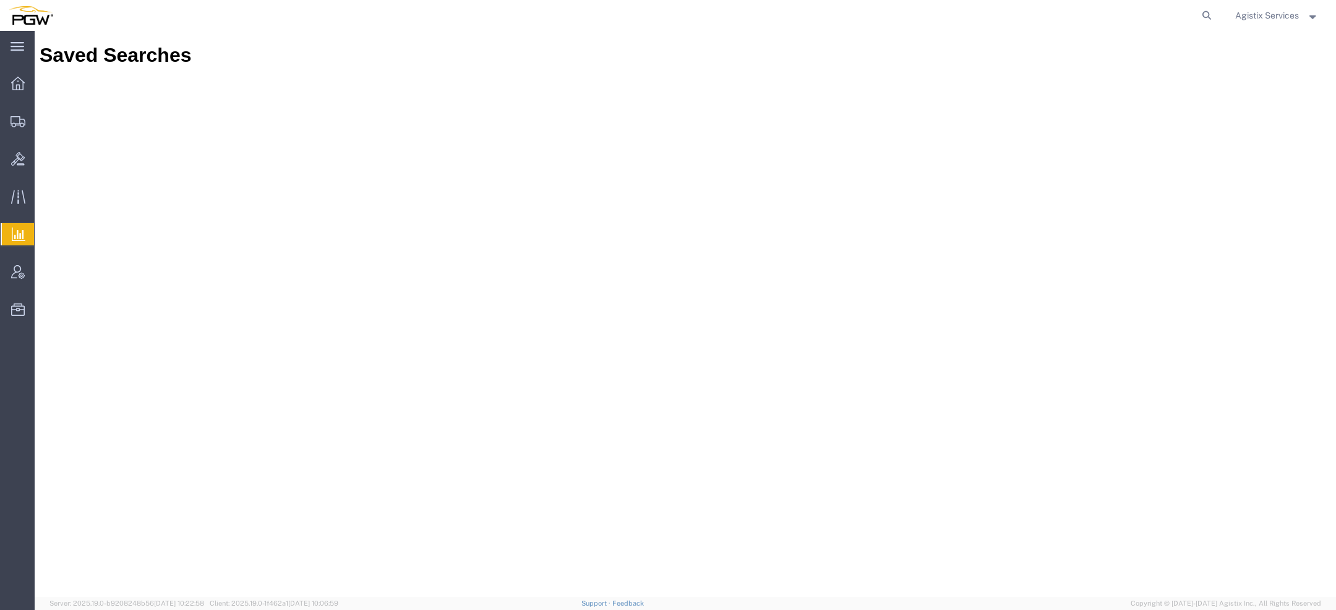
click at [0, 0] on span "Saved Reports" at bounding box center [0, 0] width 0 height 0
click at [1255, 19] on span "Agistix Services" at bounding box center [1267, 16] width 64 height 14
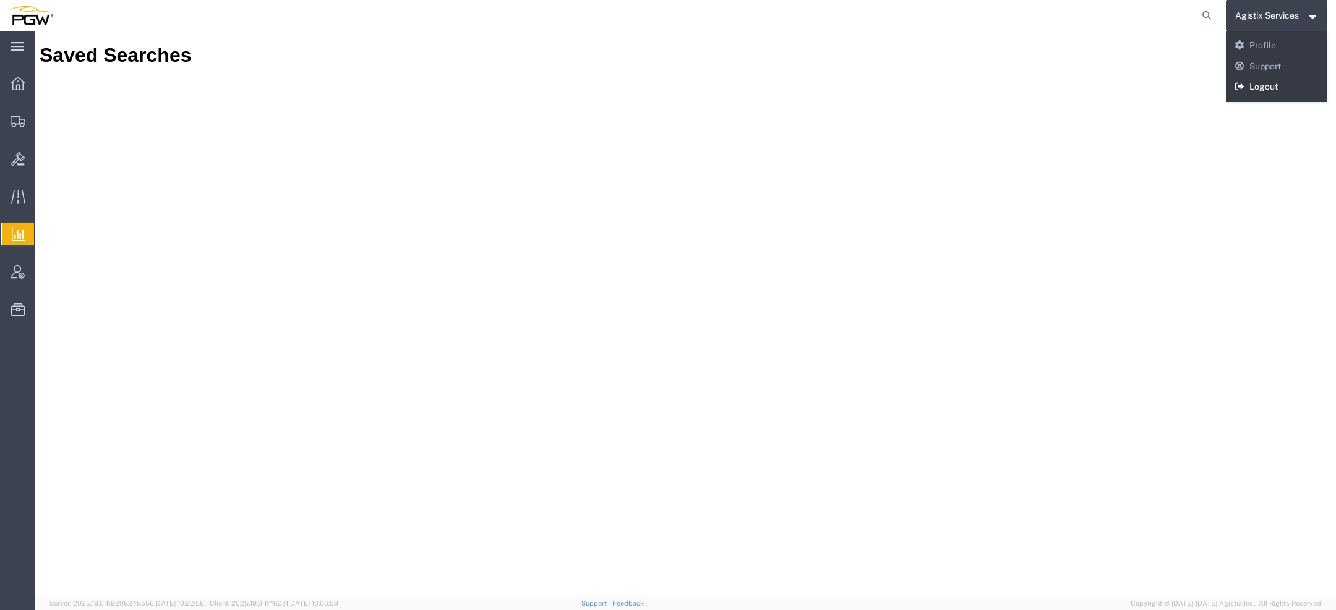
click at [1253, 88] on link "Logout" at bounding box center [1276, 87] width 102 height 21
